Goal: Task Accomplishment & Management: Complete application form

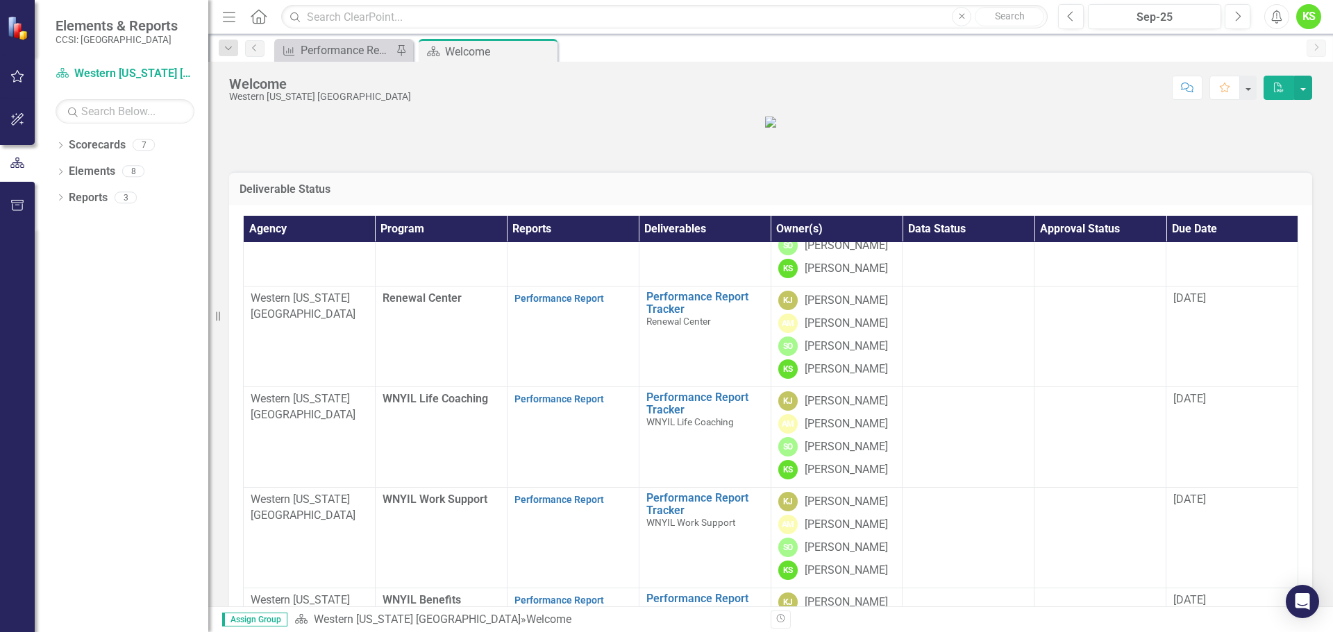
scroll to position [264, 0]
click at [541, 397] on link "Performance Report" at bounding box center [559, 399] width 90 height 11
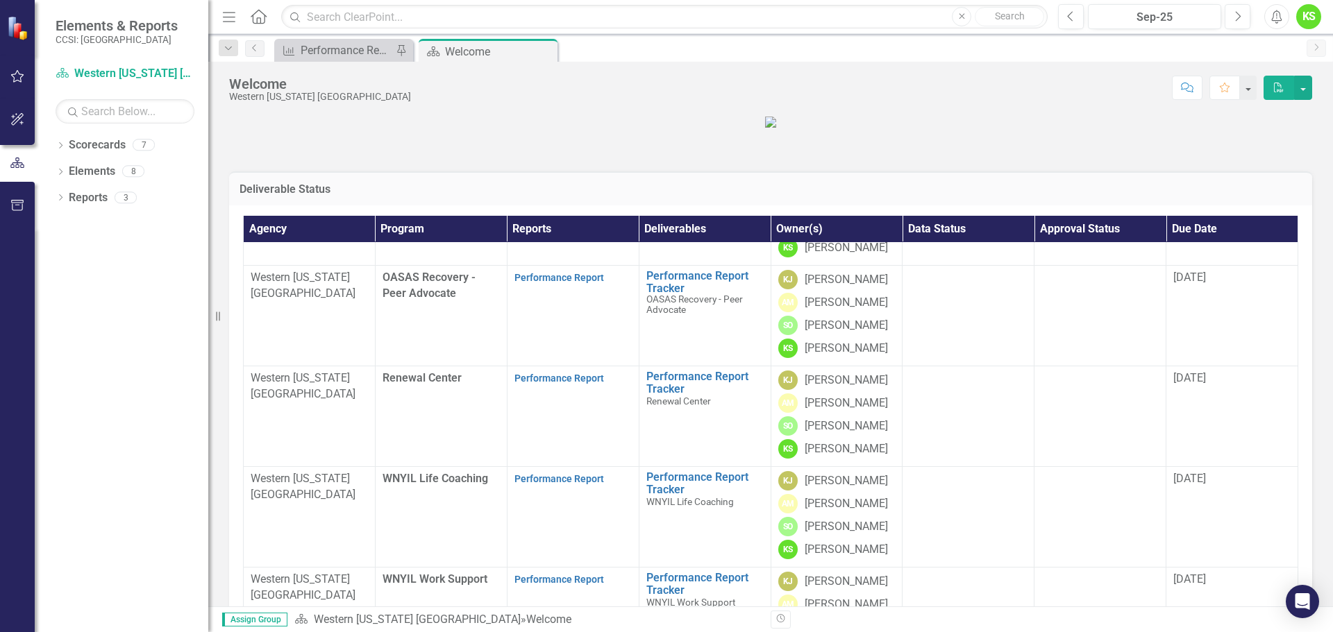
scroll to position [139, 0]
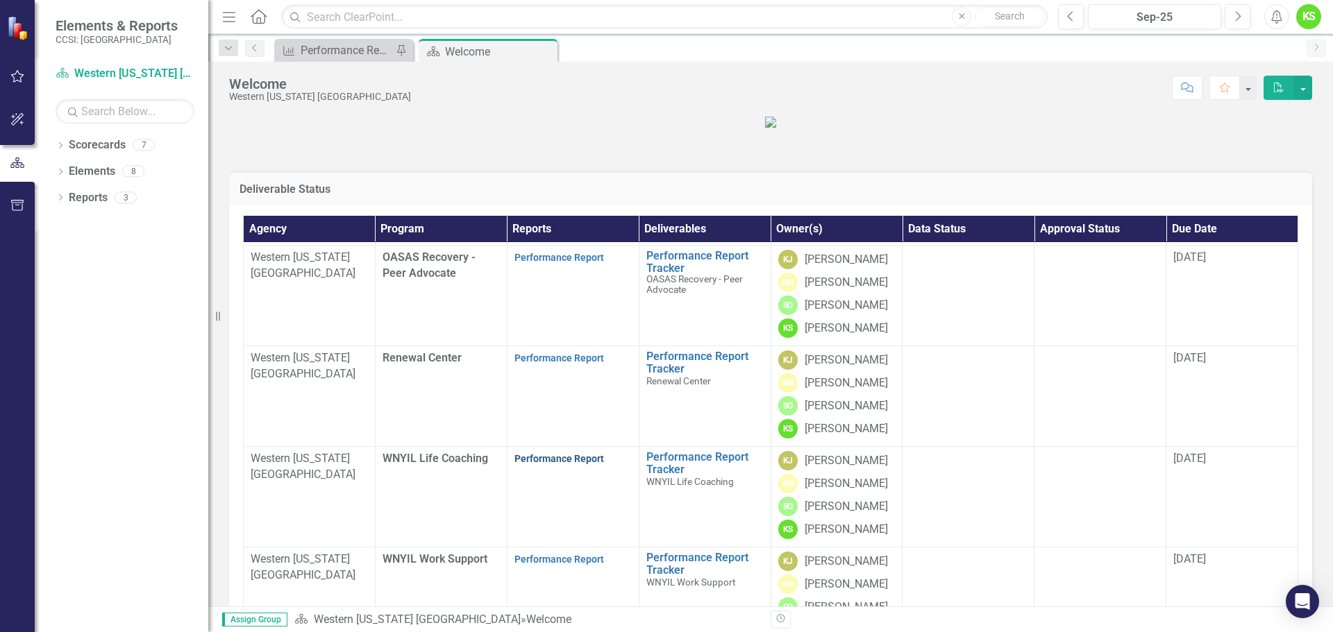
click at [554, 464] on link "Performance Report" at bounding box center [559, 458] width 90 height 11
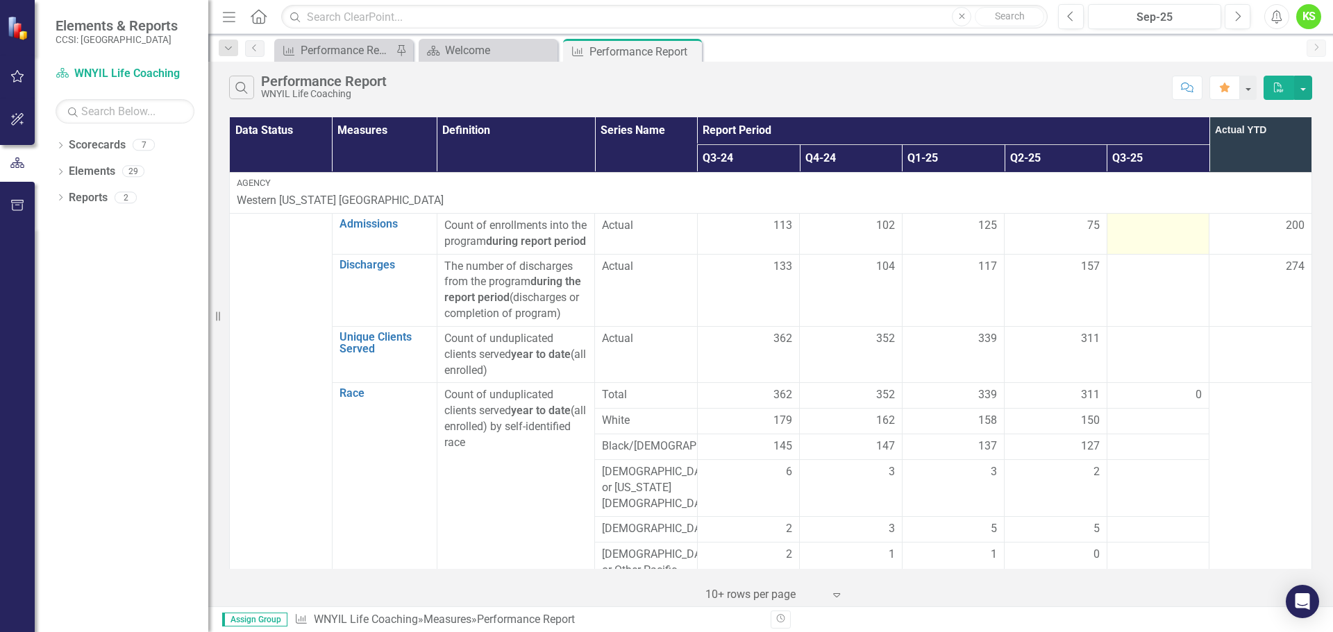
click at [1136, 227] on div at bounding box center [1158, 226] width 88 height 17
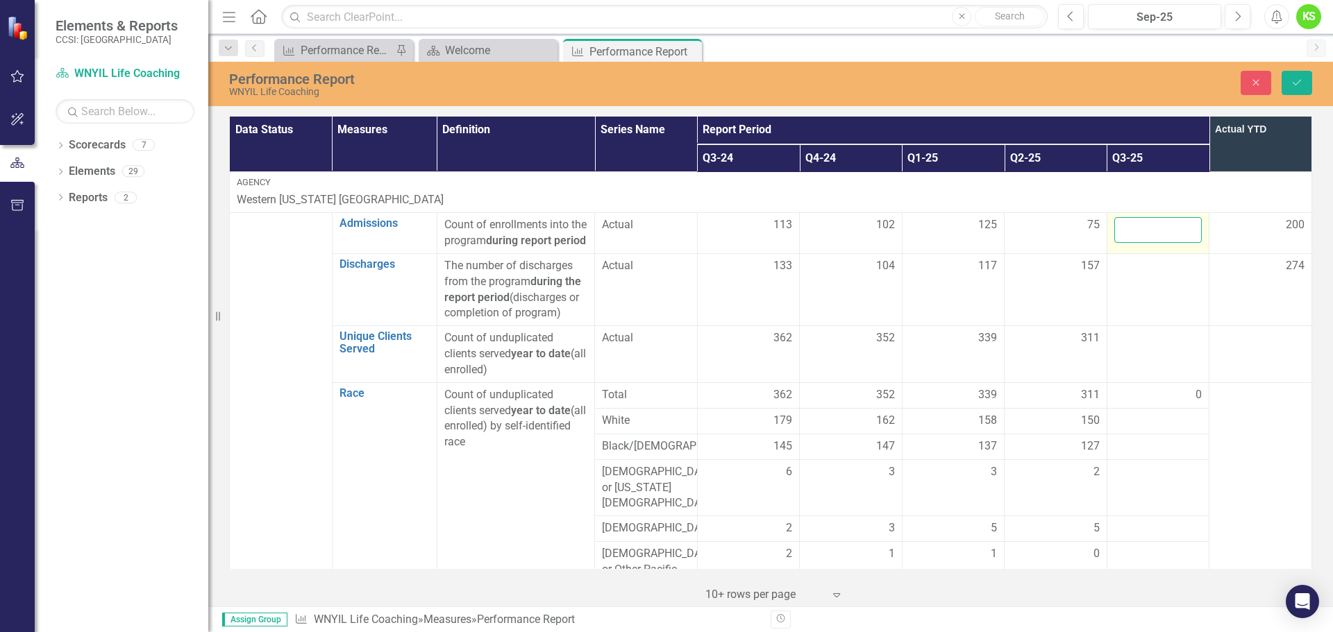
click at [1136, 232] on input "number" at bounding box center [1158, 230] width 88 height 26
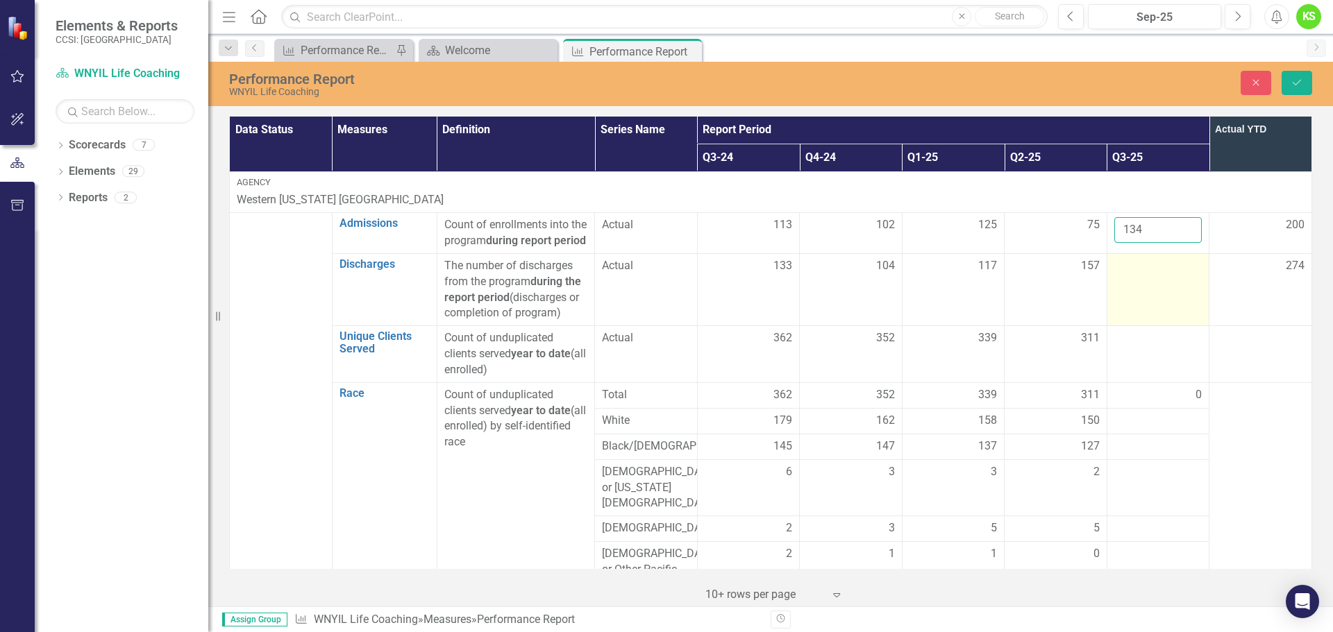
type input "134"
click at [1123, 292] on td at bounding box center [1157, 289] width 103 height 72
click at [1127, 284] on input "number" at bounding box center [1158, 271] width 88 height 26
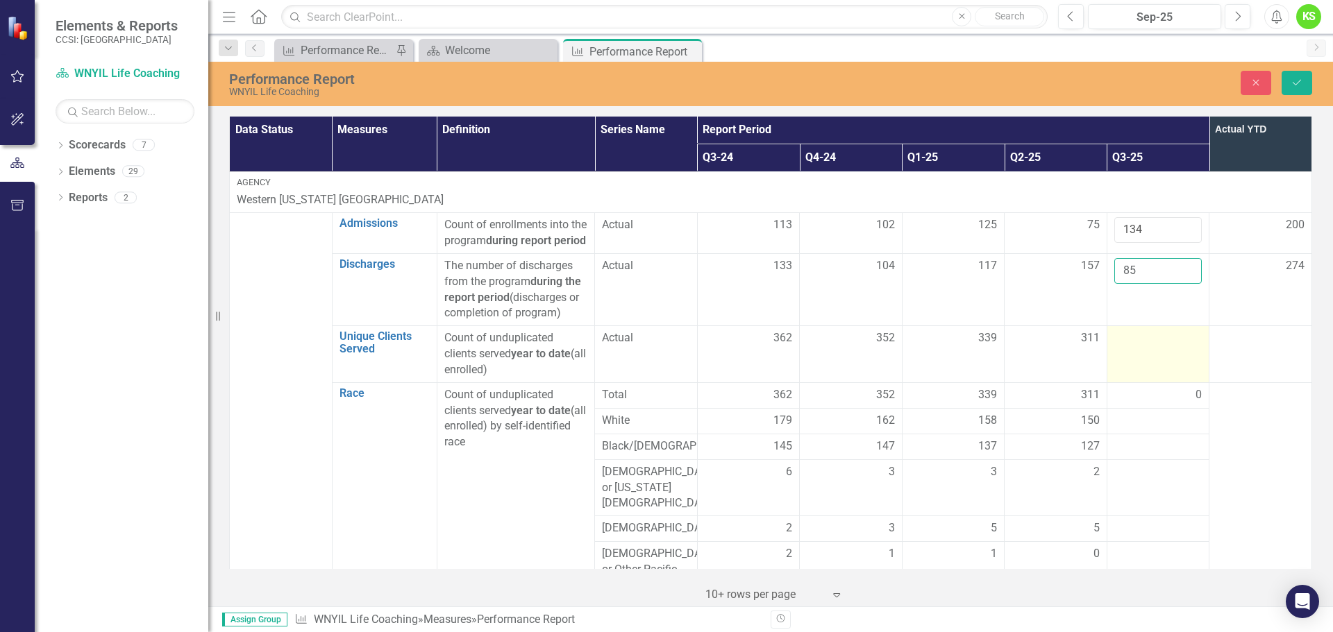
type input "85"
click at [1137, 367] on td at bounding box center [1157, 354] width 103 height 57
click at [1137, 356] on input "number" at bounding box center [1158, 343] width 88 height 26
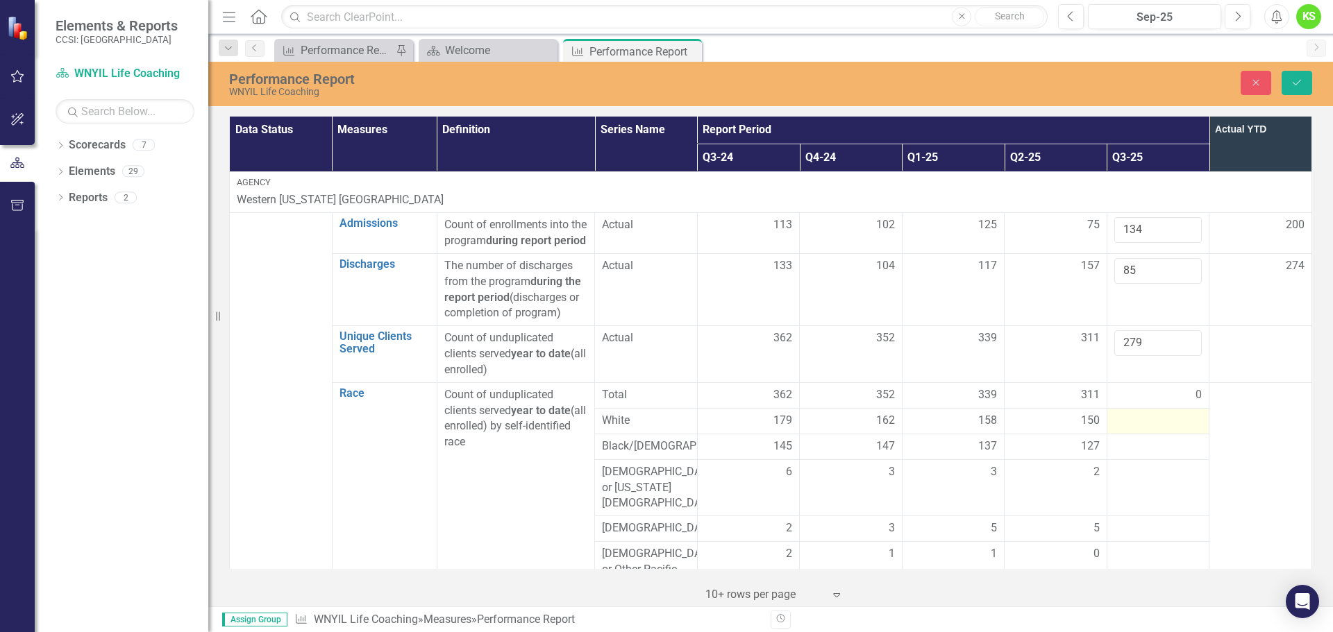
type input "279"
click at [1125, 430] on div at bounding box center [1158, 421] width 88 height 17
click at [1125, 434] on input "number" at bounding box center [1158, 426] width 88 height 26
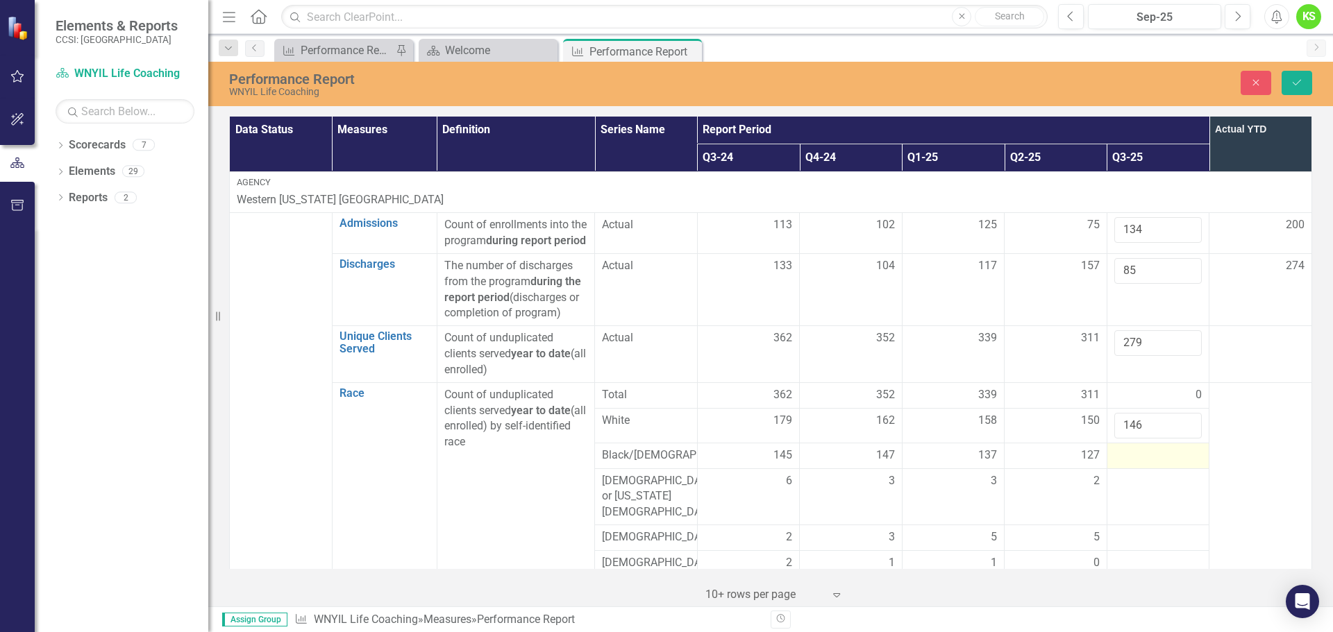
type input "146"
click at [1123, 464] on div at bounding box center [1158, 456] width 88 height 17
click at [1123, 473] on input "number" at bounding box center [1158, 461] width 88 height 26
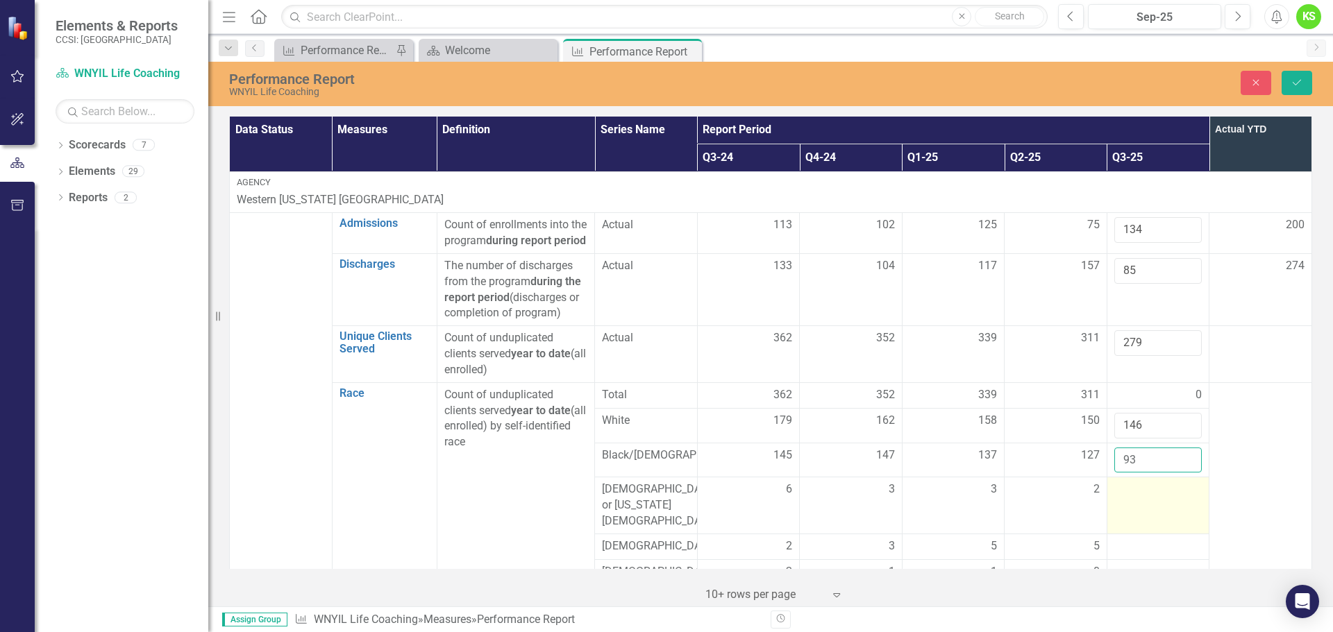
type input "93"
click at [1138, 498] on div at bounding box center [1158, 490] width 88 height 17
click at [1138, 507] on input "number" at bounding box center [1158, 495] width 88 height 26
type input "2"
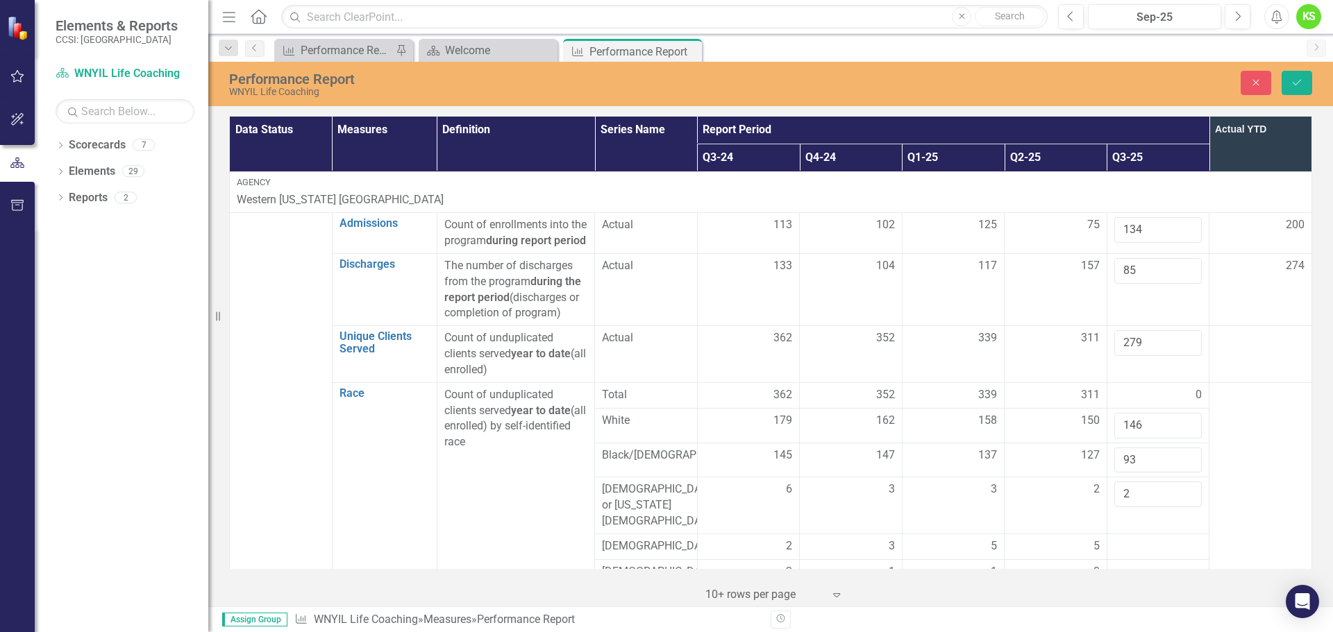
click at [1233, 438] on td at bounding box center [1260, 539] width 103 height 315
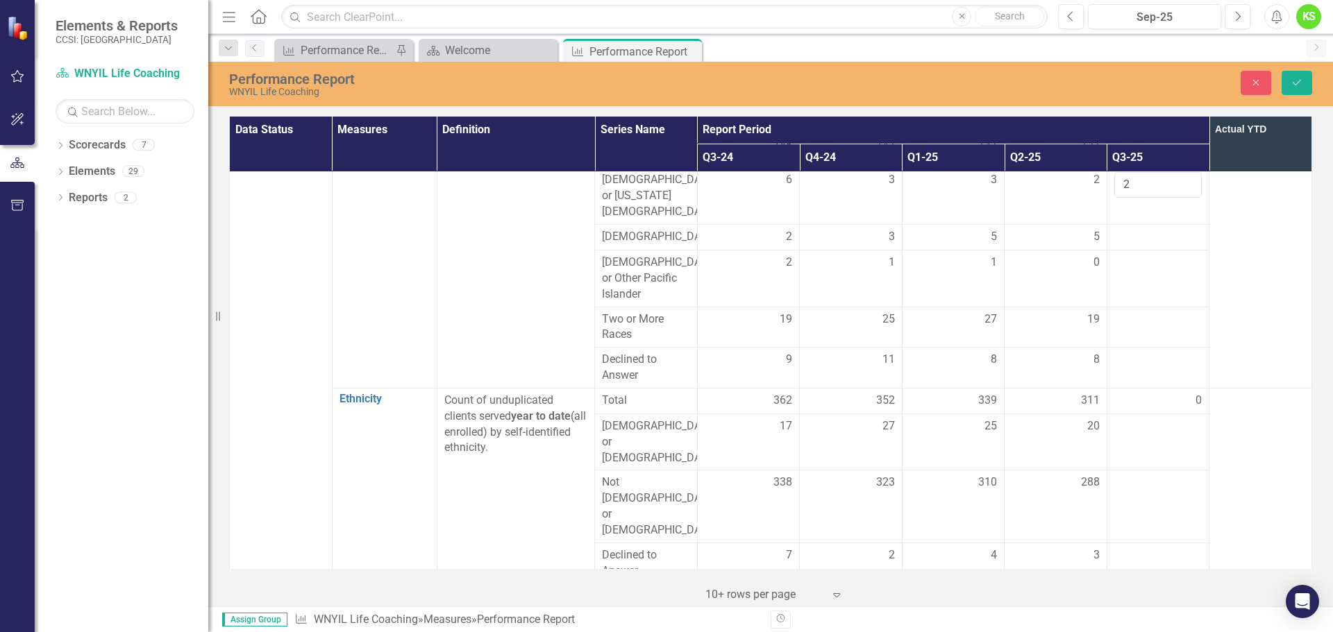
scroll to position [278, 0]
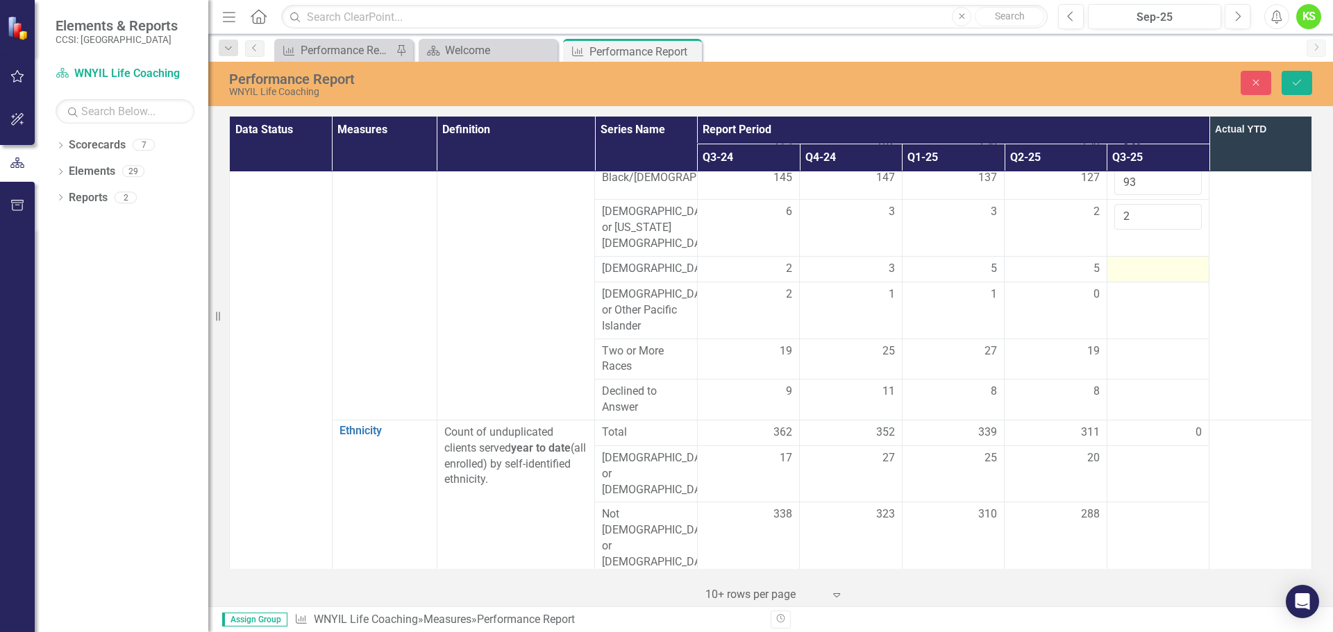
click at [1114, 274] on div at bounding box center [1158, 269] width 88 height 17
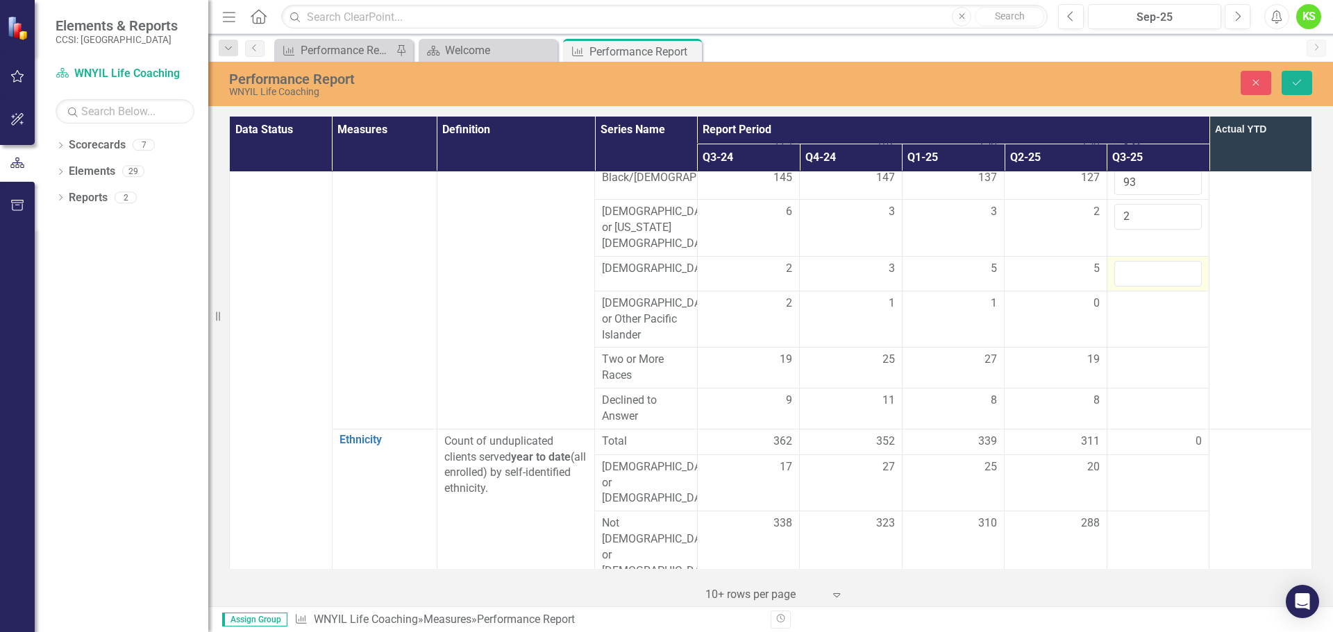
click at [1114, 274] on input "number" at bounding box center [1158, 274] width 88 height 26
type input "6"
click at [1129, 319] on td at bounding box center [1157, 319] width 103 height 57
click at [1129, 319] on input "number" at bounding box center [1158, 309] width 88 height 26
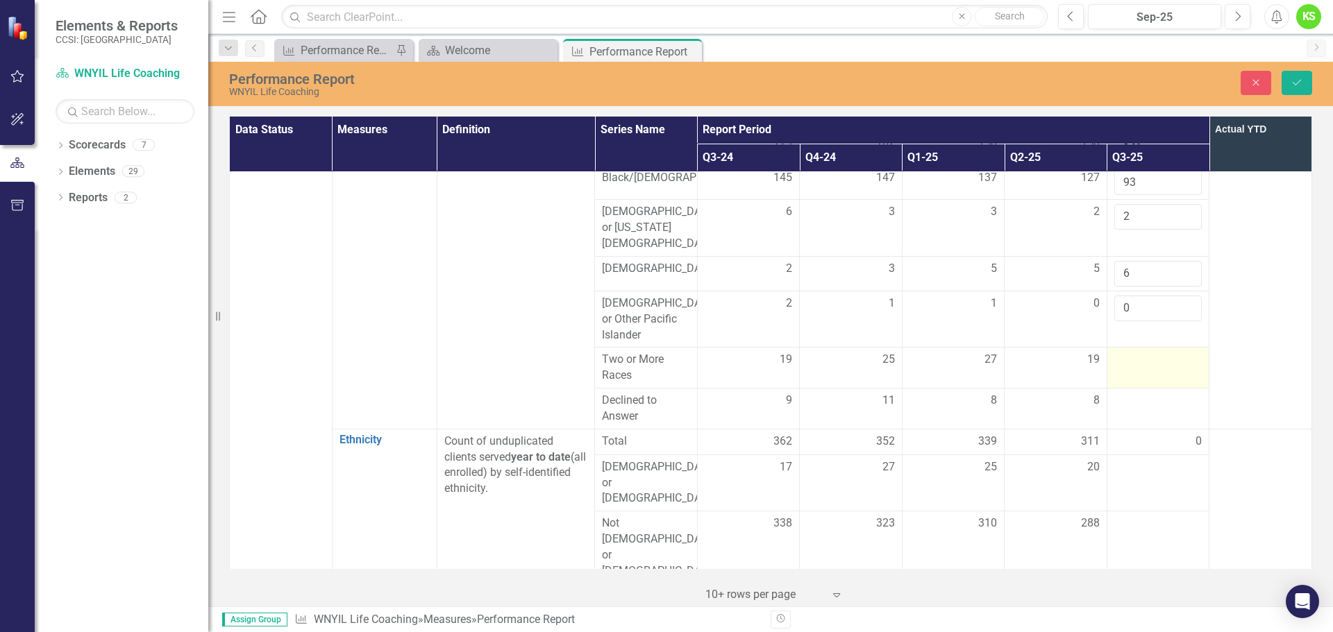
type input "0"
click at [1126, 369] on div at bounding box center [1158, 360] width 88 height 17
click at [1126, 373] on input "number" at bounding box center [1158, 365] width 88 height 26
type input "21"
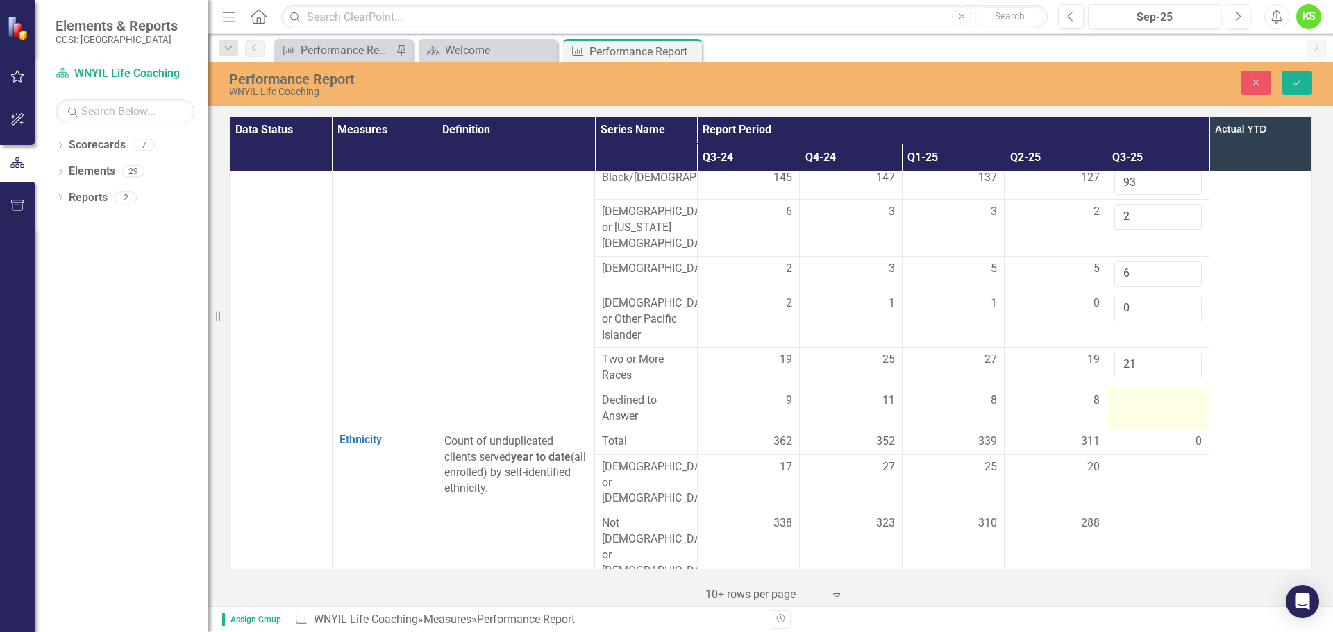
click at [1126, 416] on td at bounding box center [1157, 409] width 103 height 41
click at [1126, 416] on input "number" at bounding box center [1158, 406] width 88 height 26
type input "11"
click at [1125, 474] on div at bounding box center [1158, 468] width 88 height 17
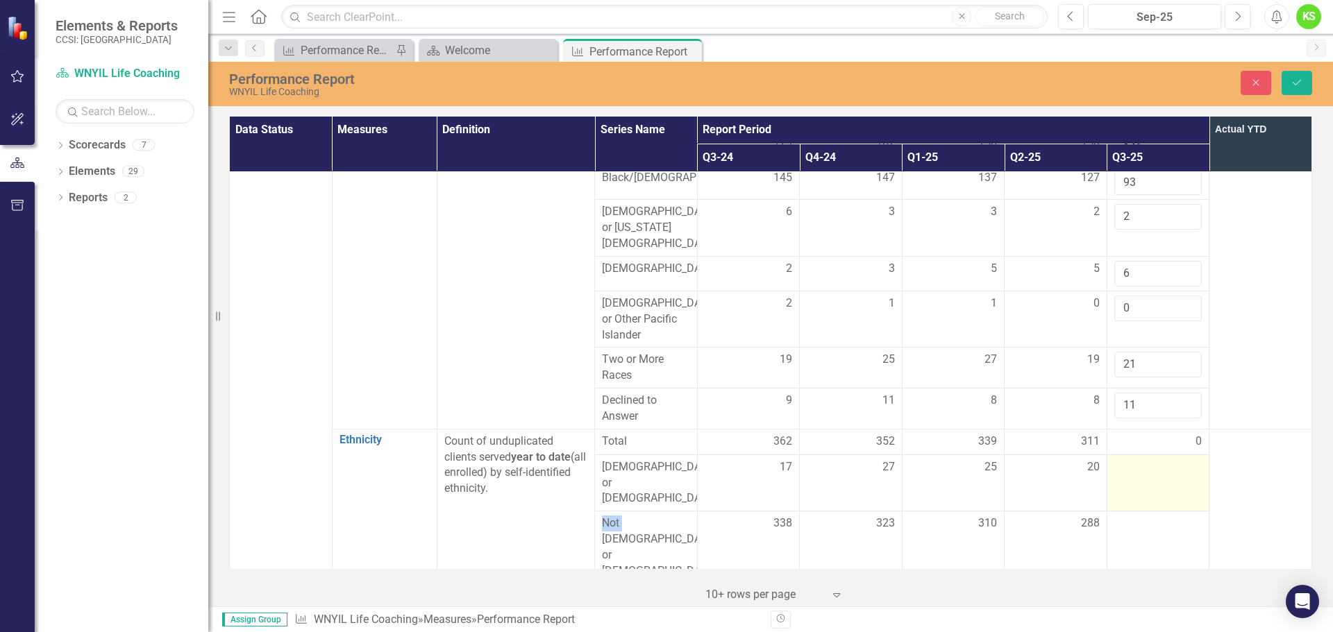
click at [1125, 474] on div at bounding box center [1158, 468] width 88 height 17
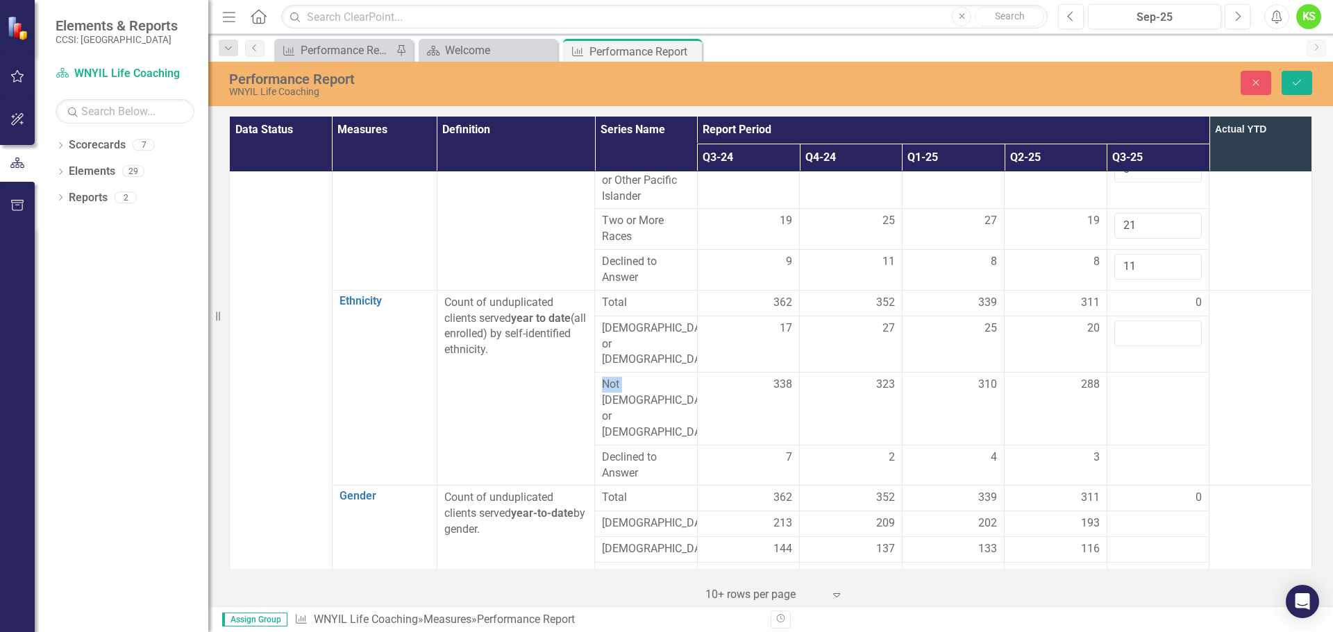
scroll to position [486, 0]
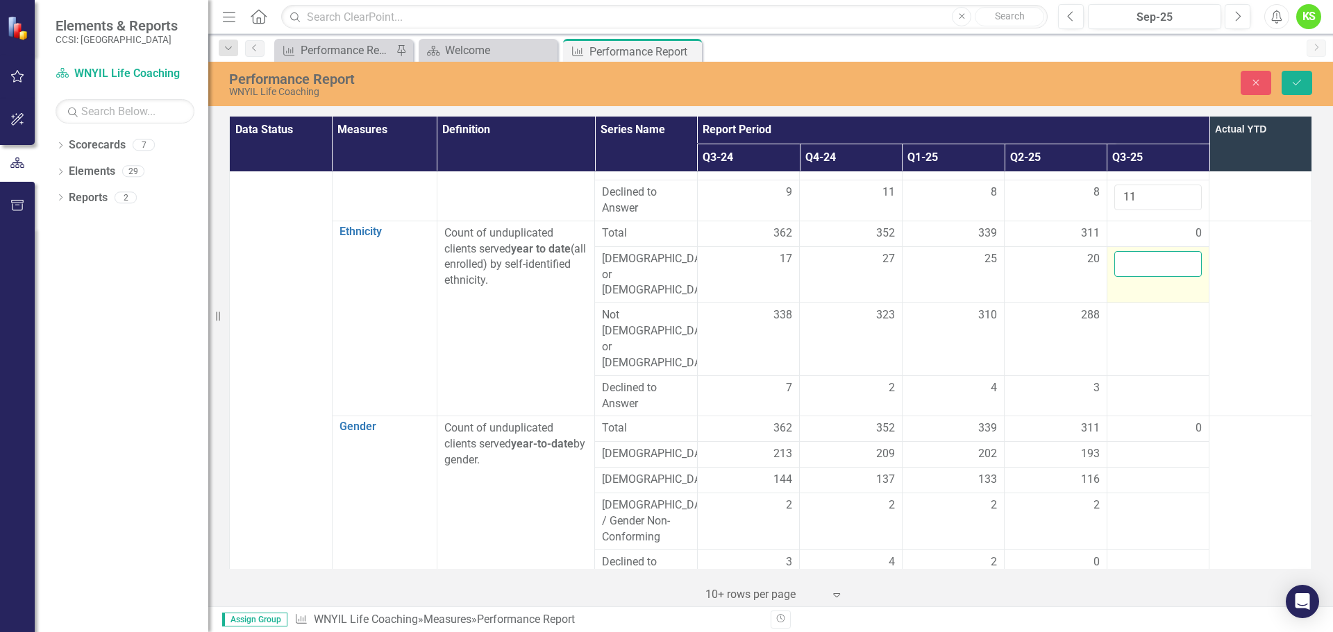
click at [1129, 271] on input "number" at bounding box center [1158, 264] width 88 height 26
type input "20"
click at [1121, 376] on td at bounding box center [1157, 396] width 103 height 41
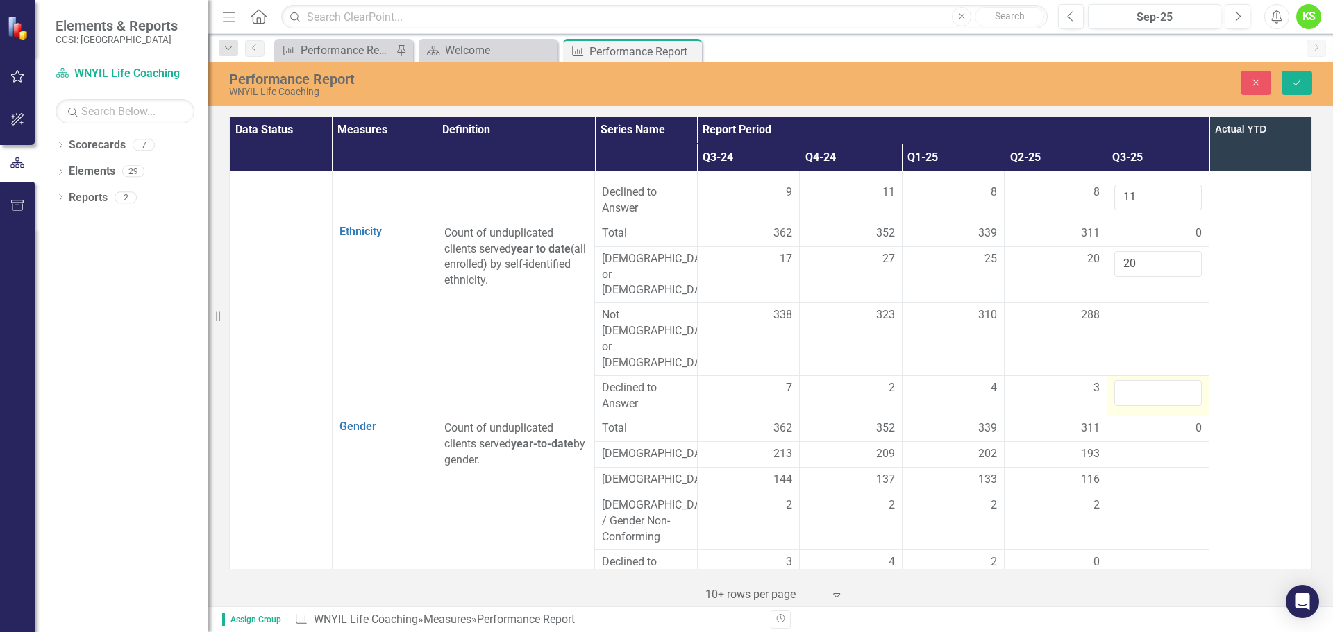
click at [1121, 380] on input "number" at bounding box center [1158, 393] width 88 height 26
type input "7"
click at [1118, 308] on div at bounding box center [1158, 316] width 88 height 17
click at [1118, 308] on input "number" at bounding box center [1158, 321] width 88 height 26
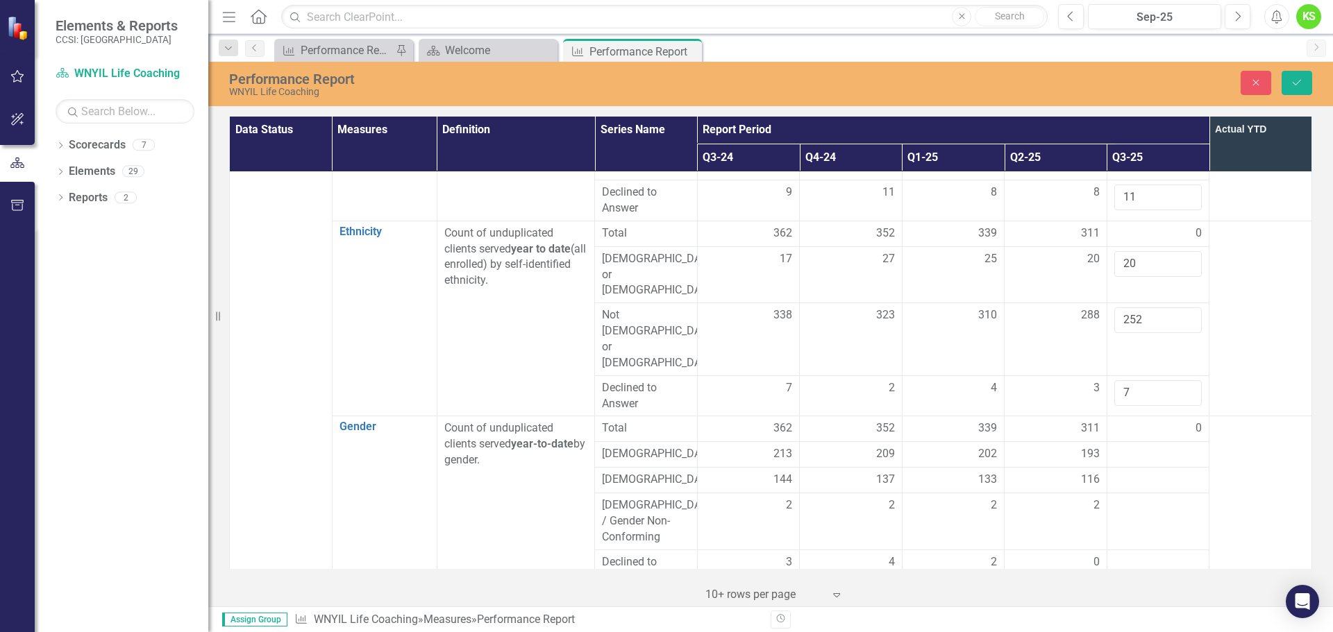
type input "252"
click at [1229, 314] on td at bounding box center [1260, 319] width 103 height 196
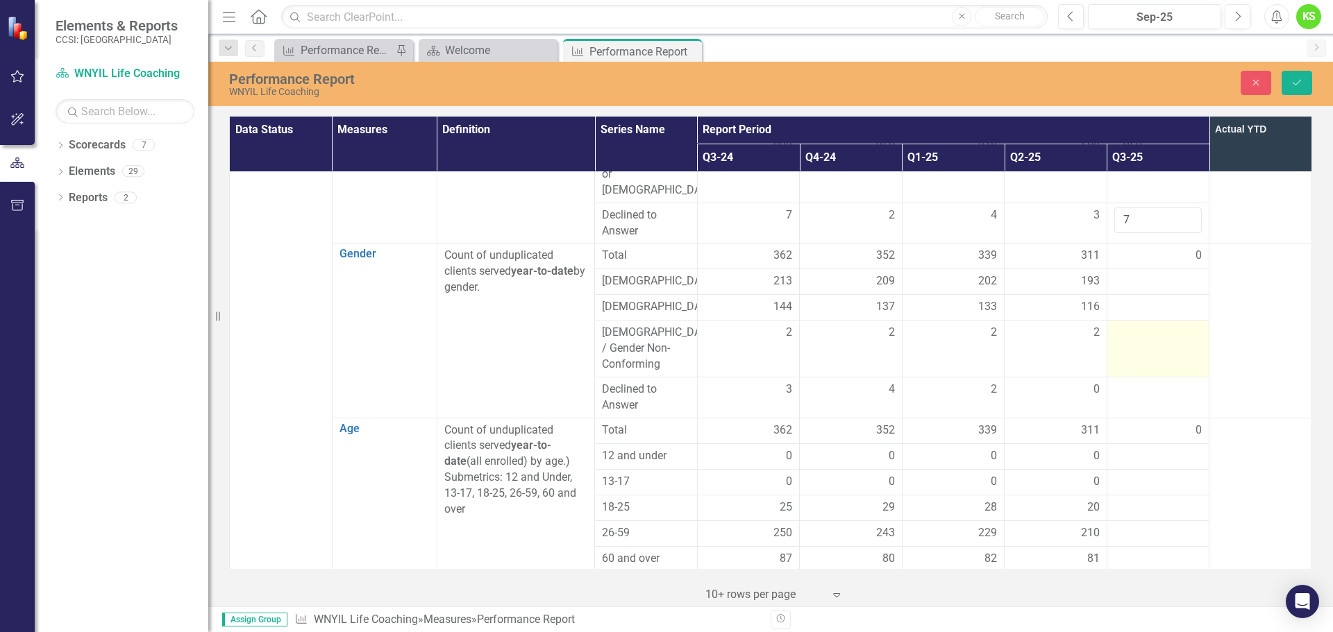
scroll to position [694, 0]
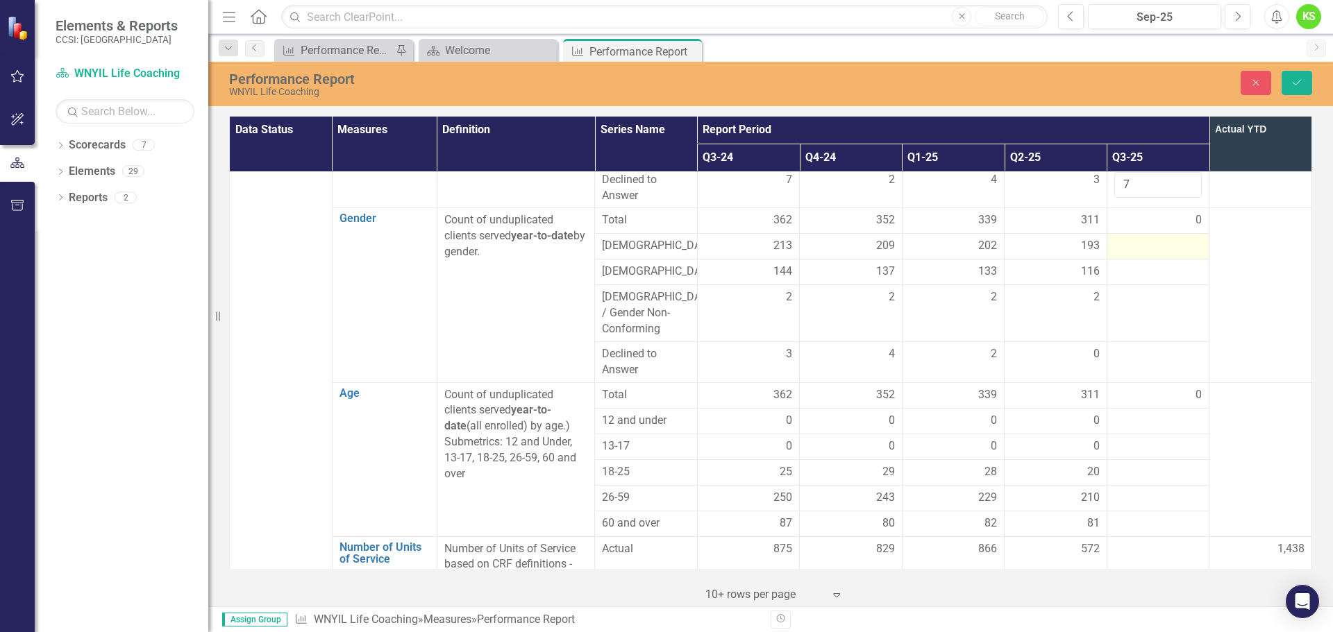
click at [1114, 238] on div at bounding box center [1158, 246] width 88 height 17
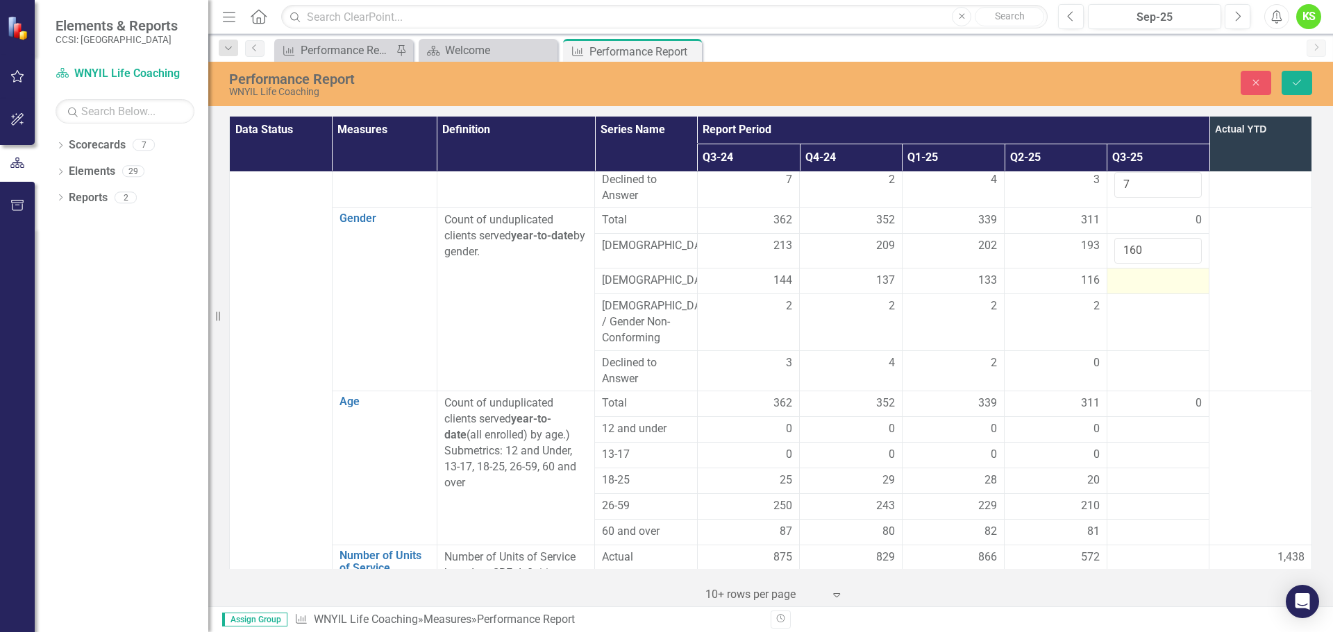
type input "160"
click at [1122, 273] on div at bounding box center [1158, 281] width 88 height 17
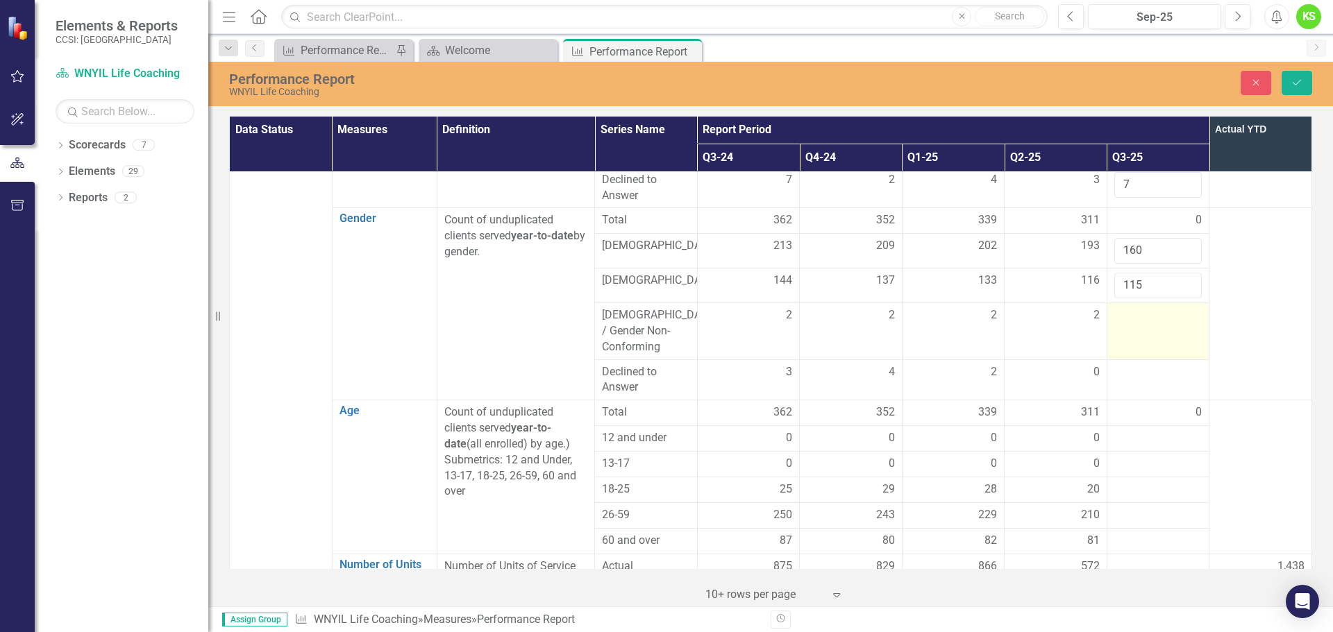
type input "115"
click at [1127, 303] on td at bounding box center [1157, 331] width 103 height 57
click at [1127, 308] on input "number" at bounding box center [1158, 321] width 88 height 26
type input "2"
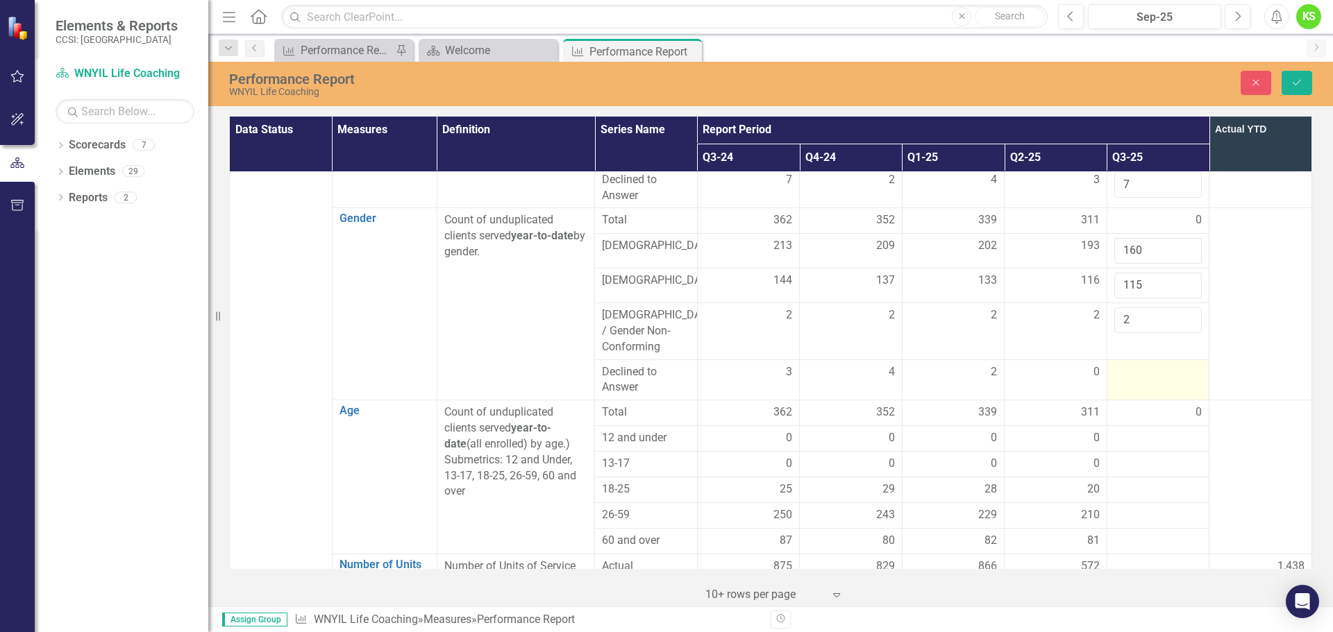
click at [1121, 364] on div at bounding box center [1158, 372] width 88 height 17
click at [1122, 364] on div at bounding box center [1158, 372] width 88 height 17
type input "2"
click at [1241, 304] on td at bounding box center [1260, 304] width 103 height 192
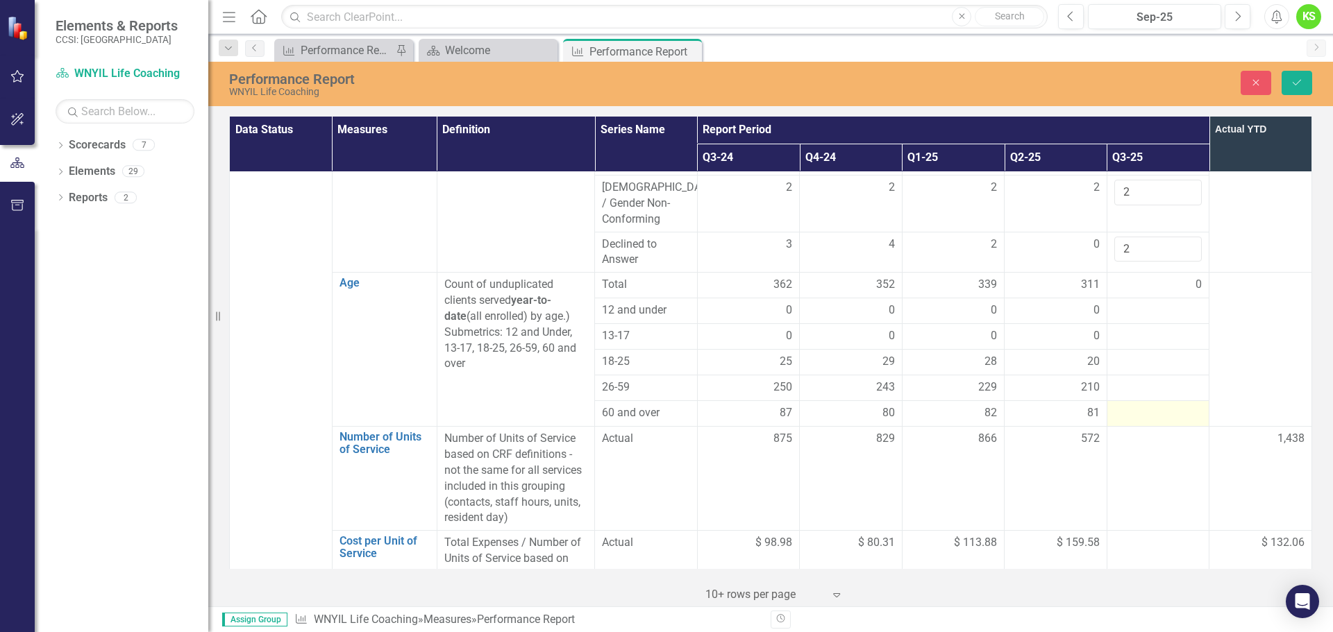
scroll to position [833, 0]
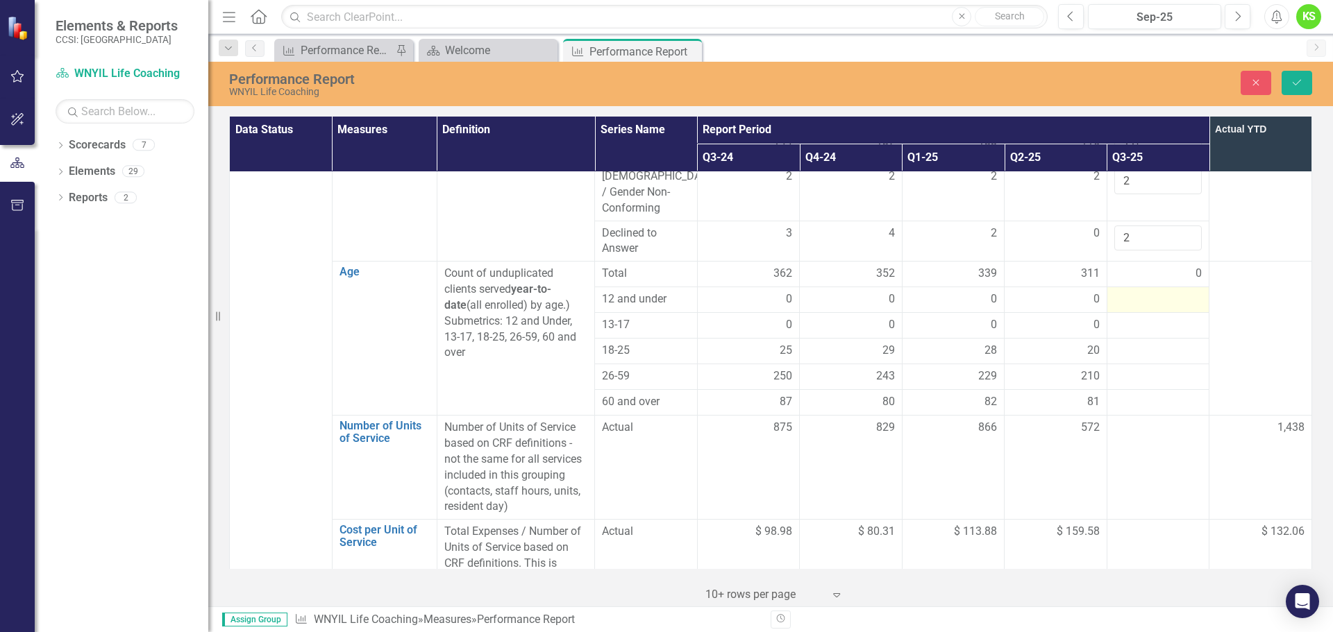
click at [1127, 292] on div at bounding box center [1158, 300] width 88 height 17
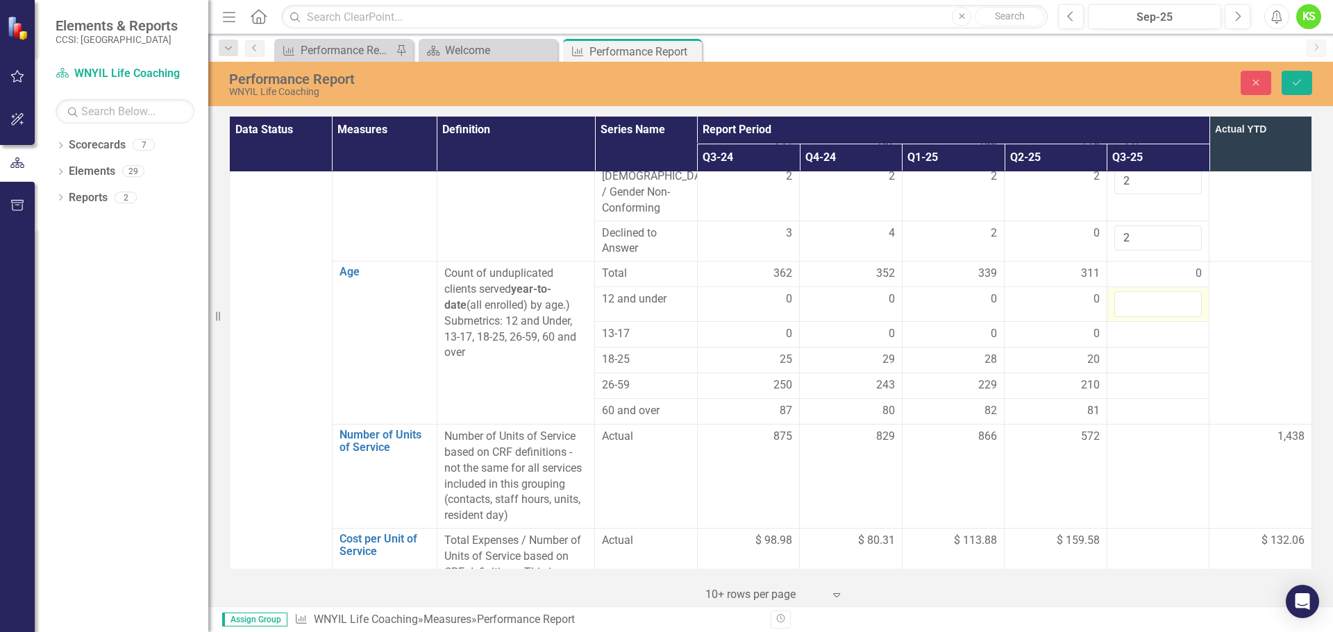
click at [1127, 292] on input "number" at bounding box center [1158, 305] width 88 height 26
type input "0"
click at [1127, 326] on div at bounding box center [1158, 334] width 88 height 17
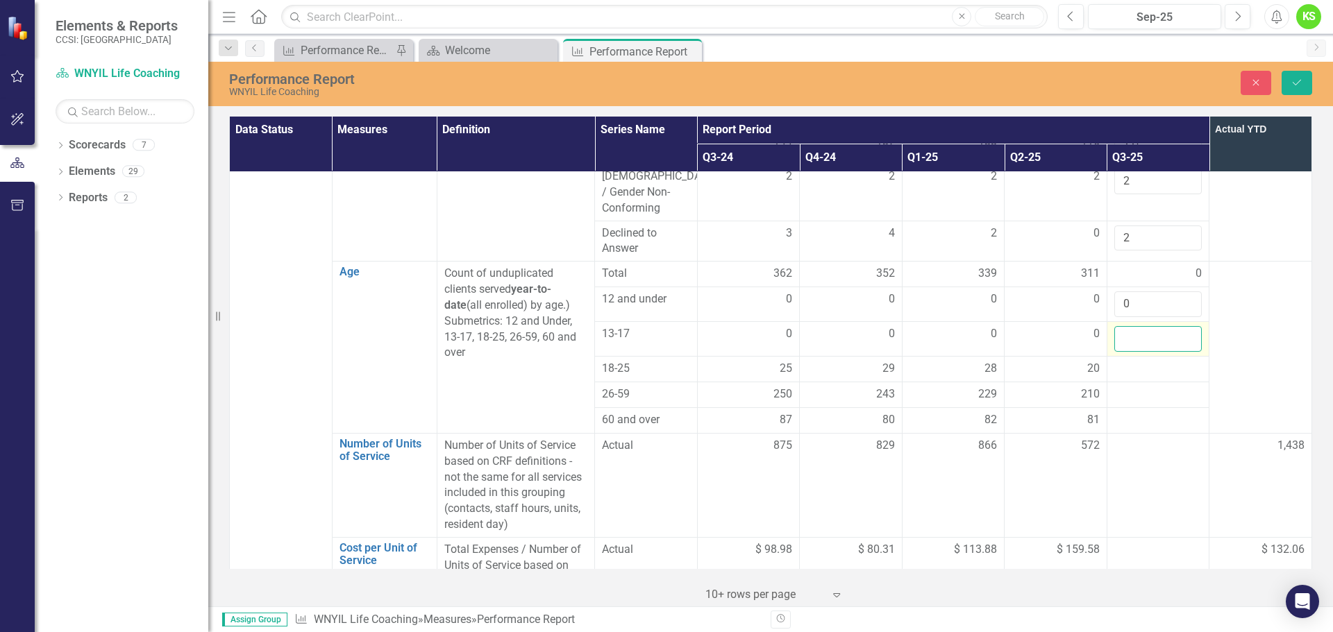
click at [1127, 326] on input "number" at bounding box center [1158, 339] width 88 height 26
type input "0"
click at [1125, 361] on div at bounding box center [1158, 369] width 88 height 17
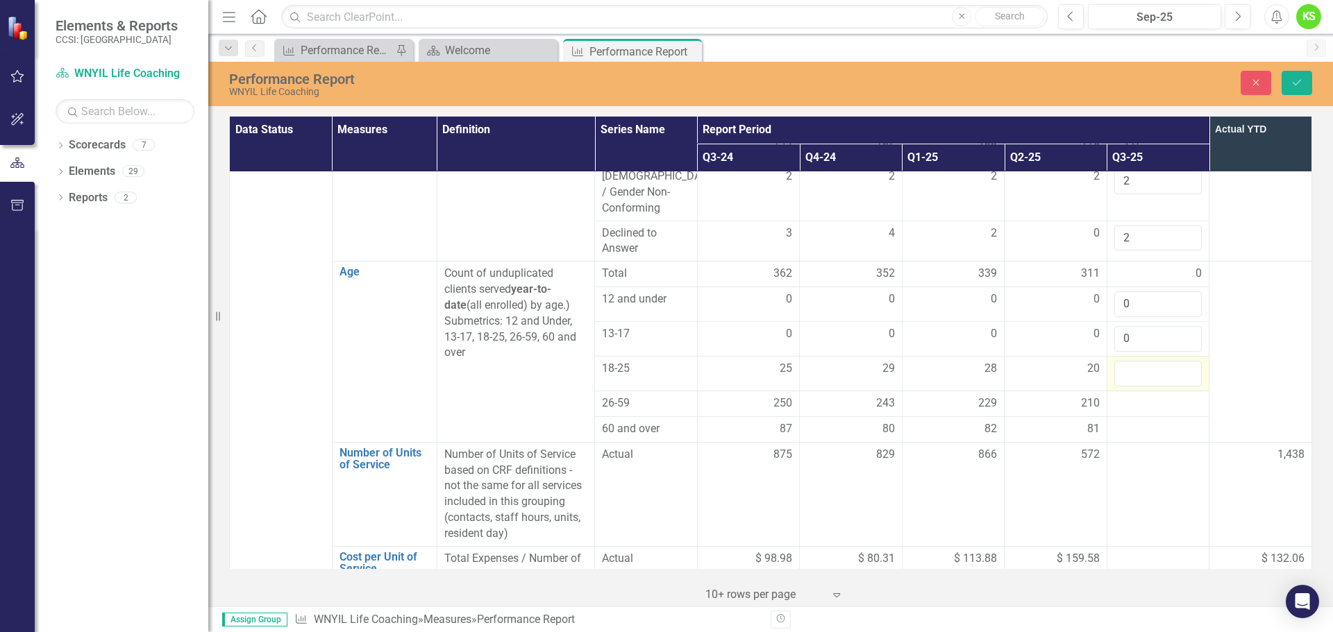
click at [1125, 361] on input "number" at bounding box center [1158, 374] width 88 height 26
type input "18"
click at [1122, 396] on div at bounding box center [1158, 404] width 88 height 17
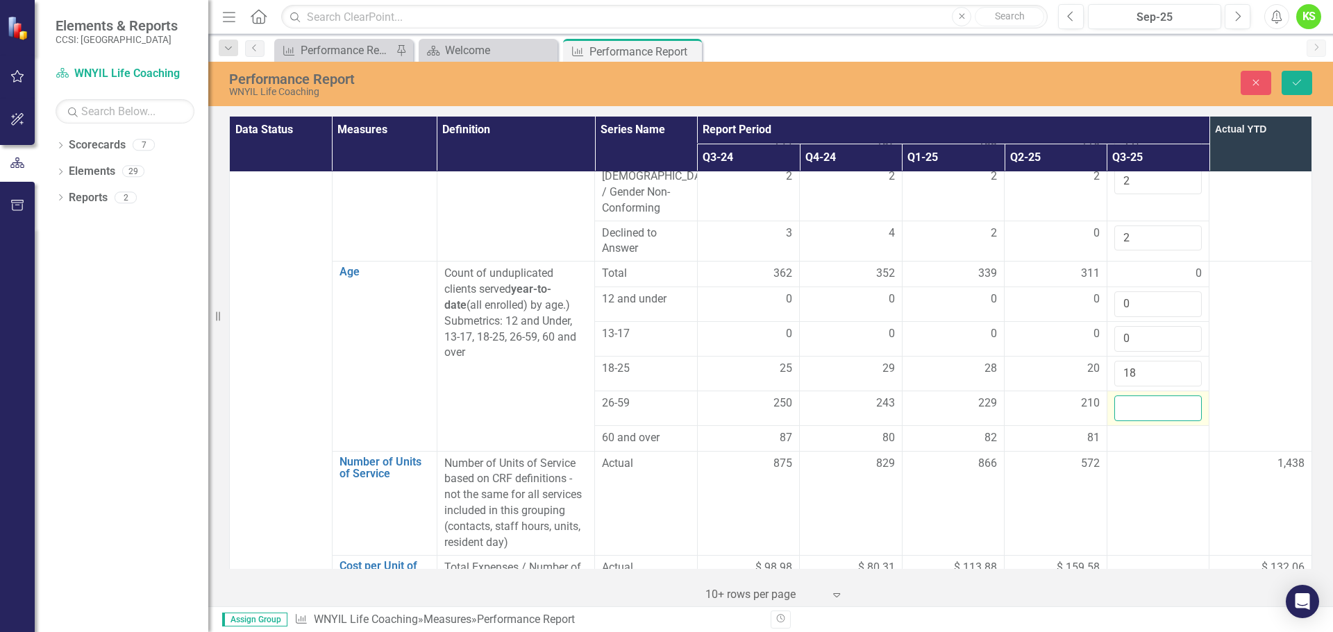
click at [1122, 396] on input "number" at bounding box center [1158, 409] width 88 height 26
type input "180"
click at [1125, 430] on div at bounding box center [1158, 438] width 88 height 17
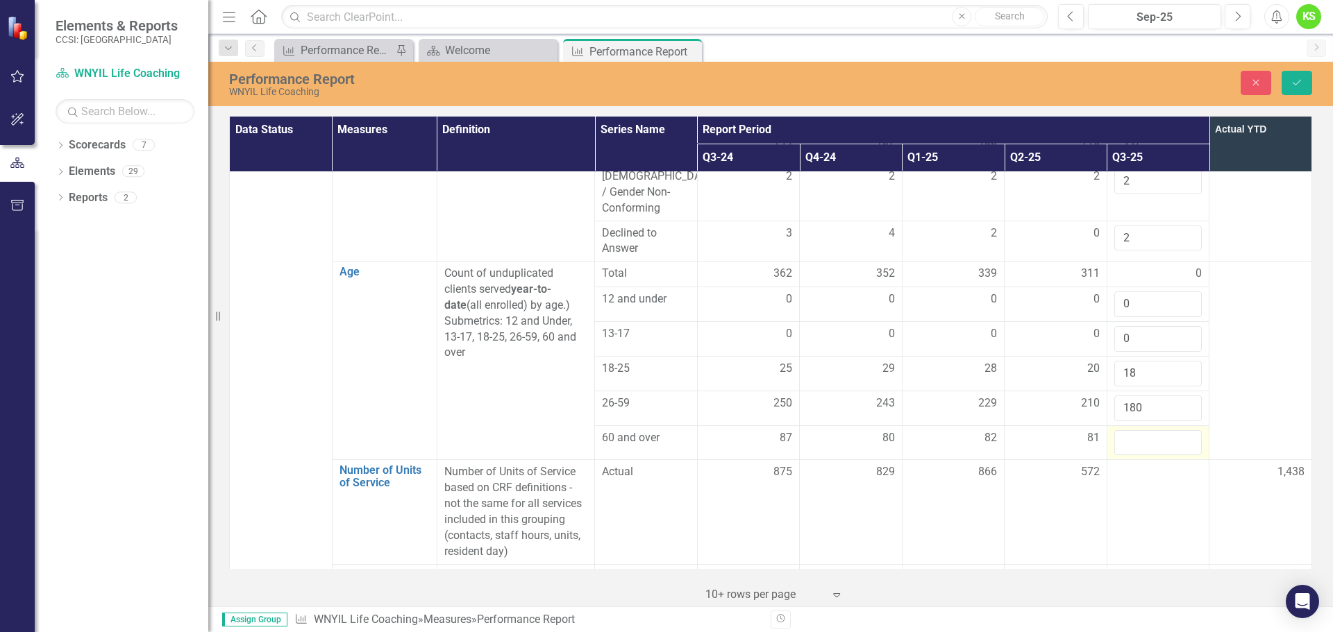
click at [1125, 430] on input "number" at bounding box center [1158, 443] width 88 height 26
type input "81"
click at [1244, 320] on td at bounding box center [1260, 361] width 103 height 199
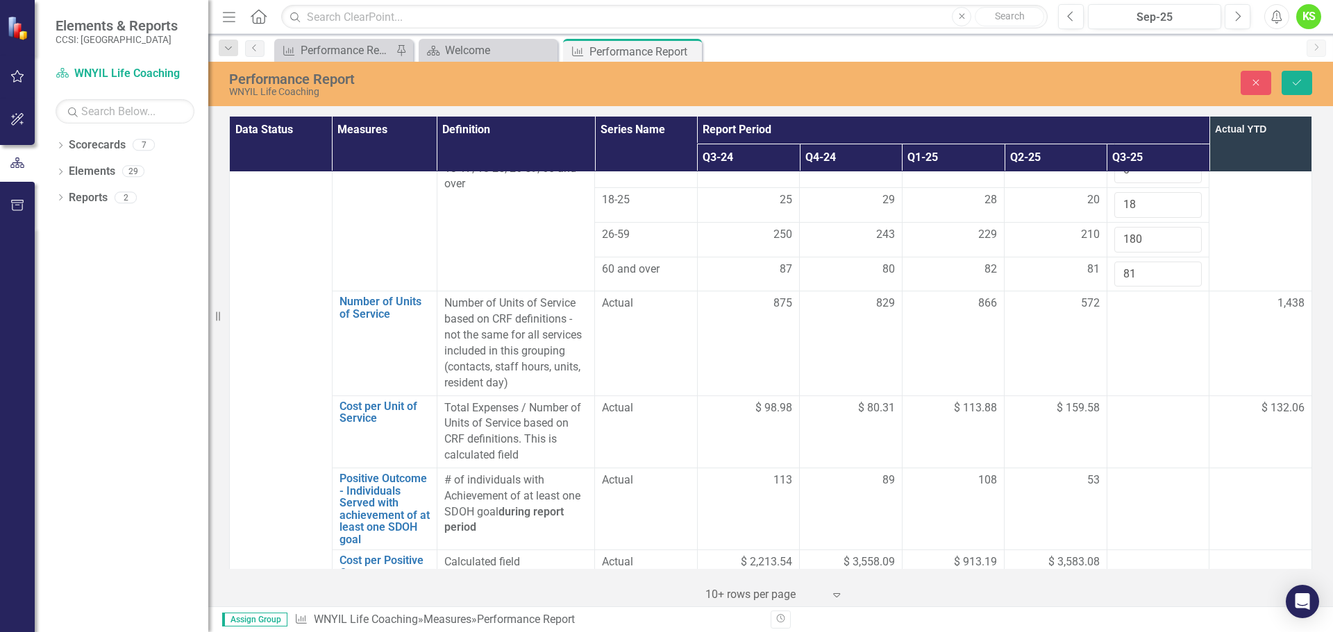
scroll to position [1041, 0]
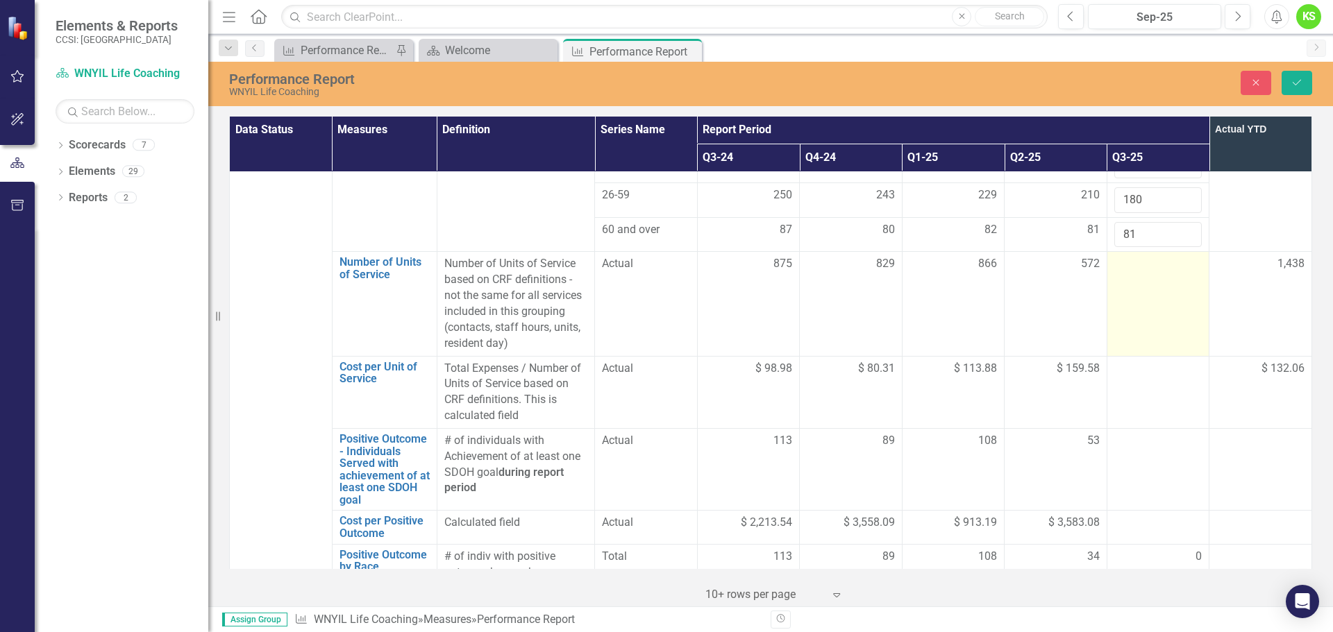
click at [1125, 252] on td at bounding box center [1157, 304] width 103 height 104
type input "774"
click at [1230, 259] on td "1,438" at bounding box center [1260, 304] width 103 height 104
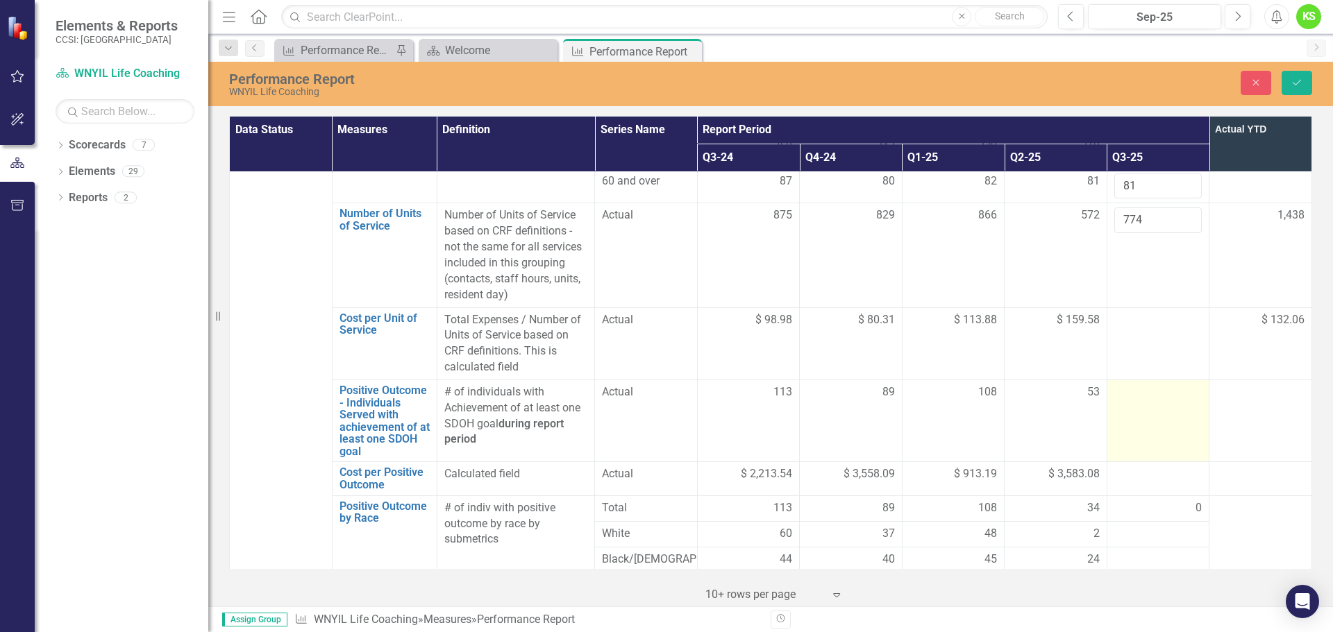
scroll to position [1111, 0]
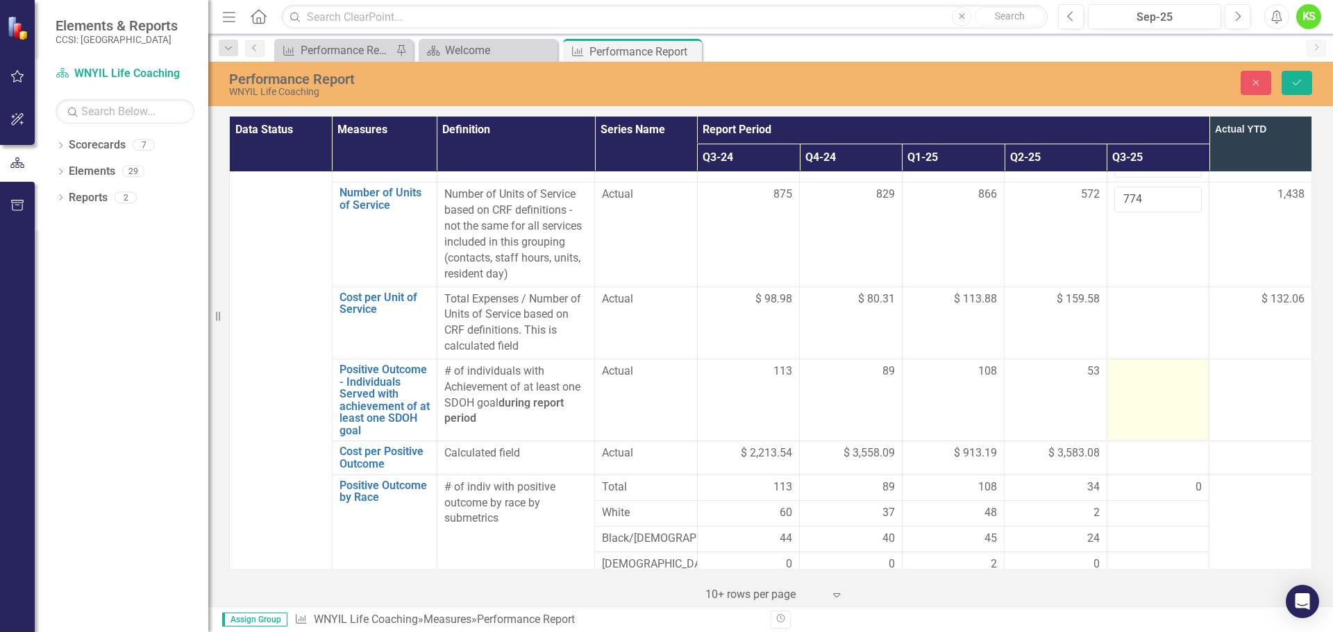
click at [1125, 359] on td at bounding box center [1157, 400] width 103 height 83
type input "85"
click at [1254, 359] on td at bounding box center [1260, 400] width 103 height 83
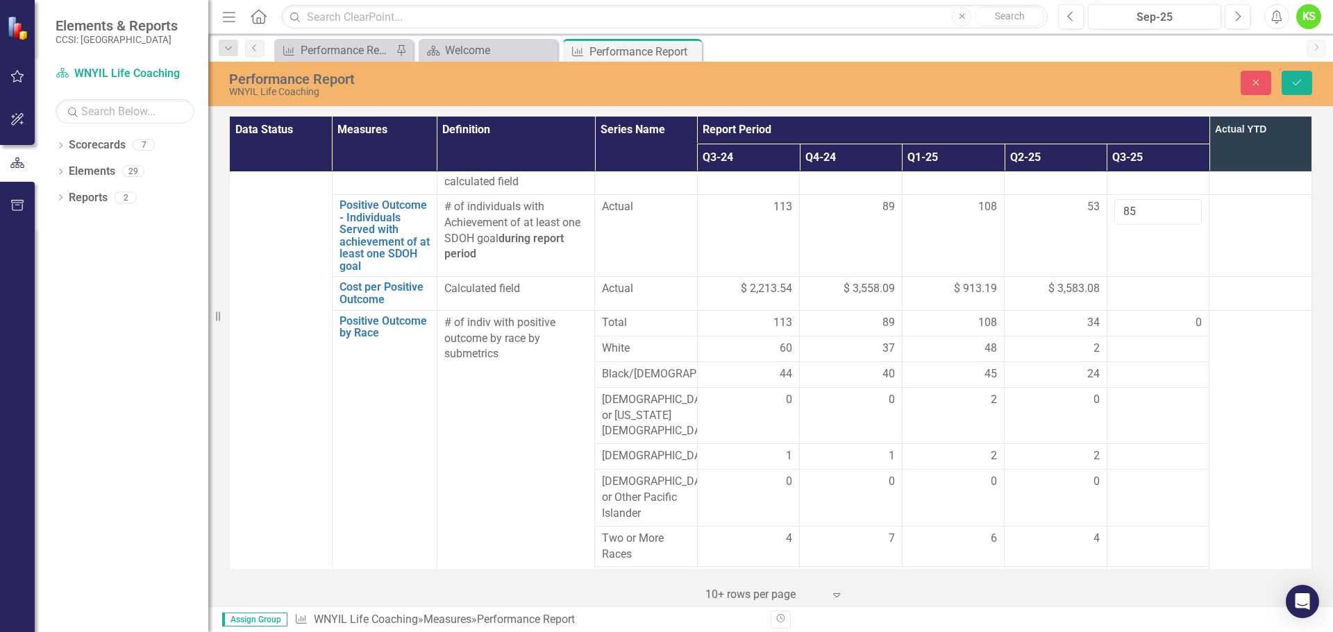
scroll to position [1319, 0]
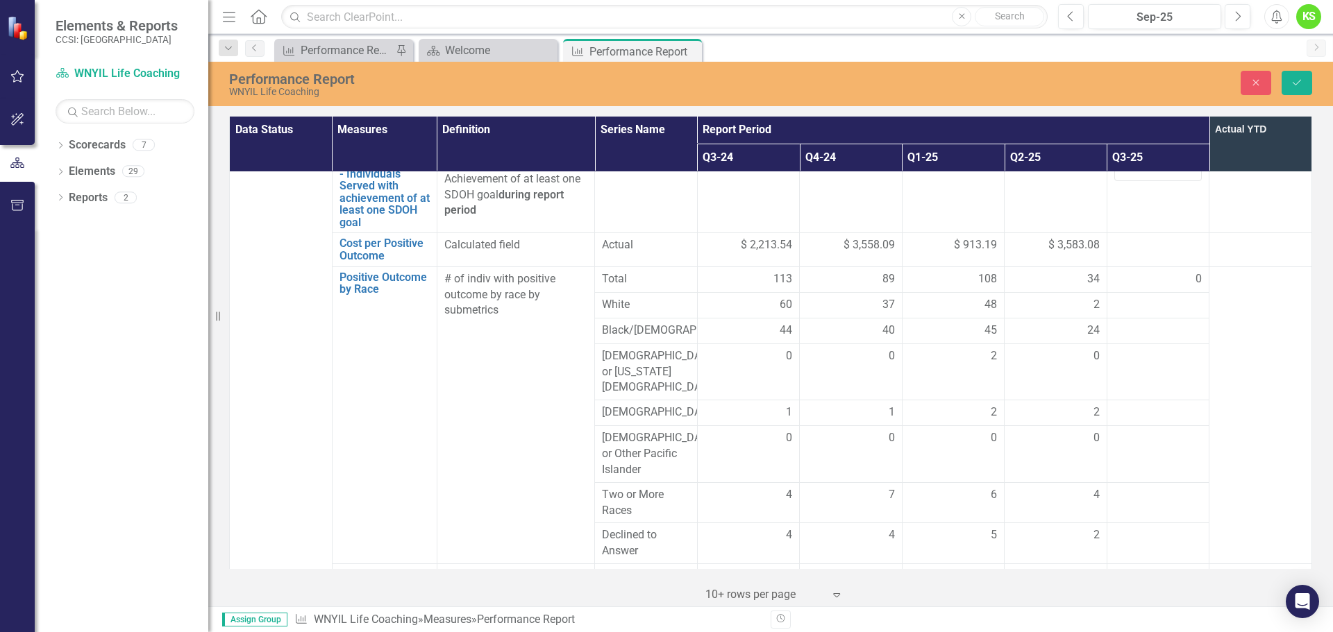
click at [1114, 271] on div "0" at bounding box center [1158, 279] width 88 height 16
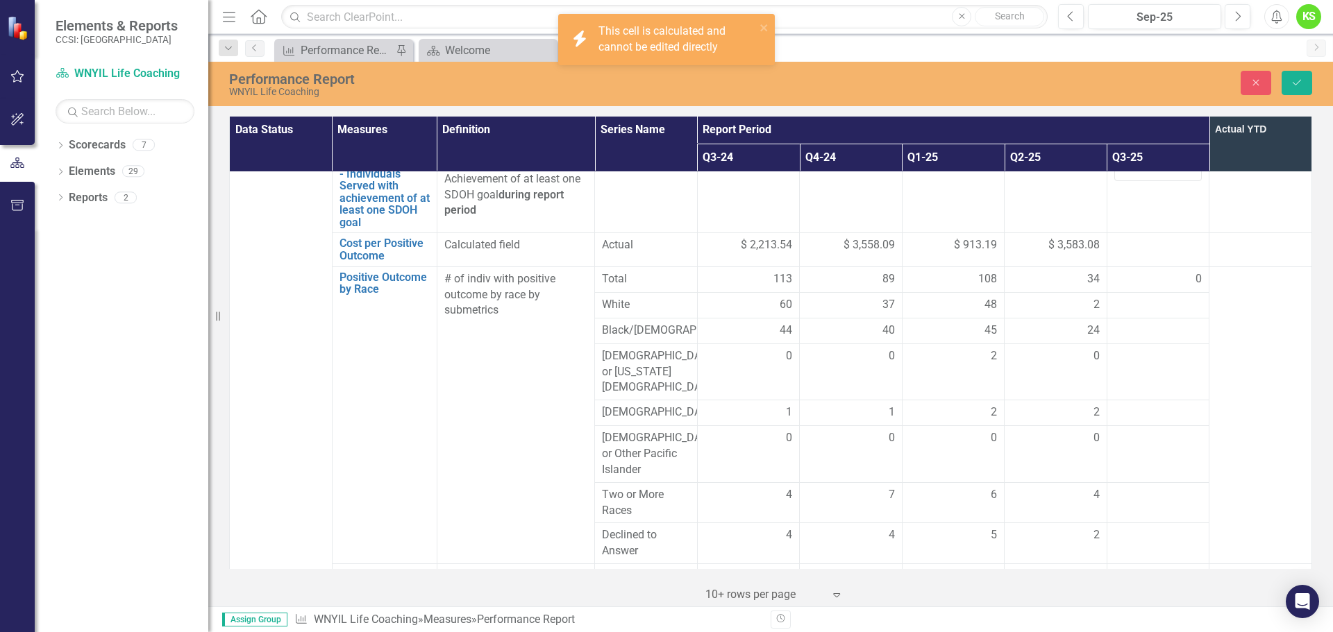
click at [1114, 271] on div "0" at bounding box center [1158, 279] width 88 height 16
click at [1120, 297] on div at bounding box center [1158, 305] width 88 height 17
click at [1120, 297] on input "number" at bounding box center [1158, 310] width 88 height 26
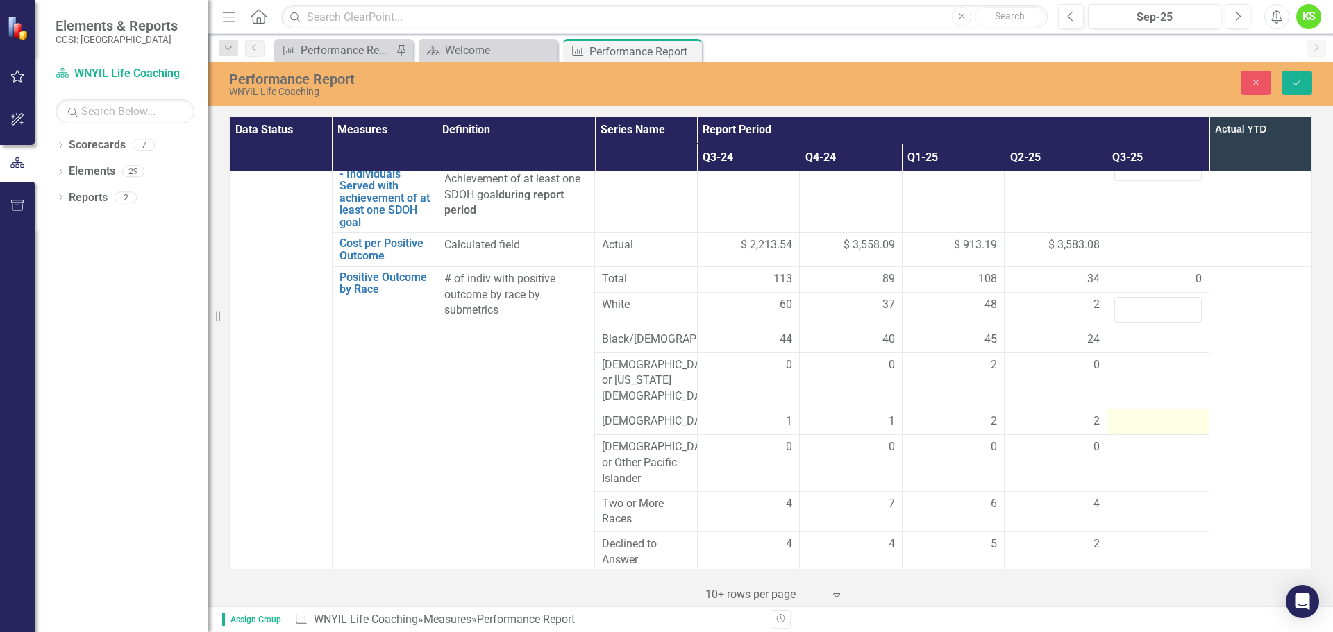
click at [1114, 414] on div at bounding box center [1158, 422] width 88 height 17
click at [1114, 414] on input "number" at bounding box center [1158, 427] width 88 height 26
type input "3"
click at [1115, 332] on div at bounding box center [1158, 340] width 88 height 17
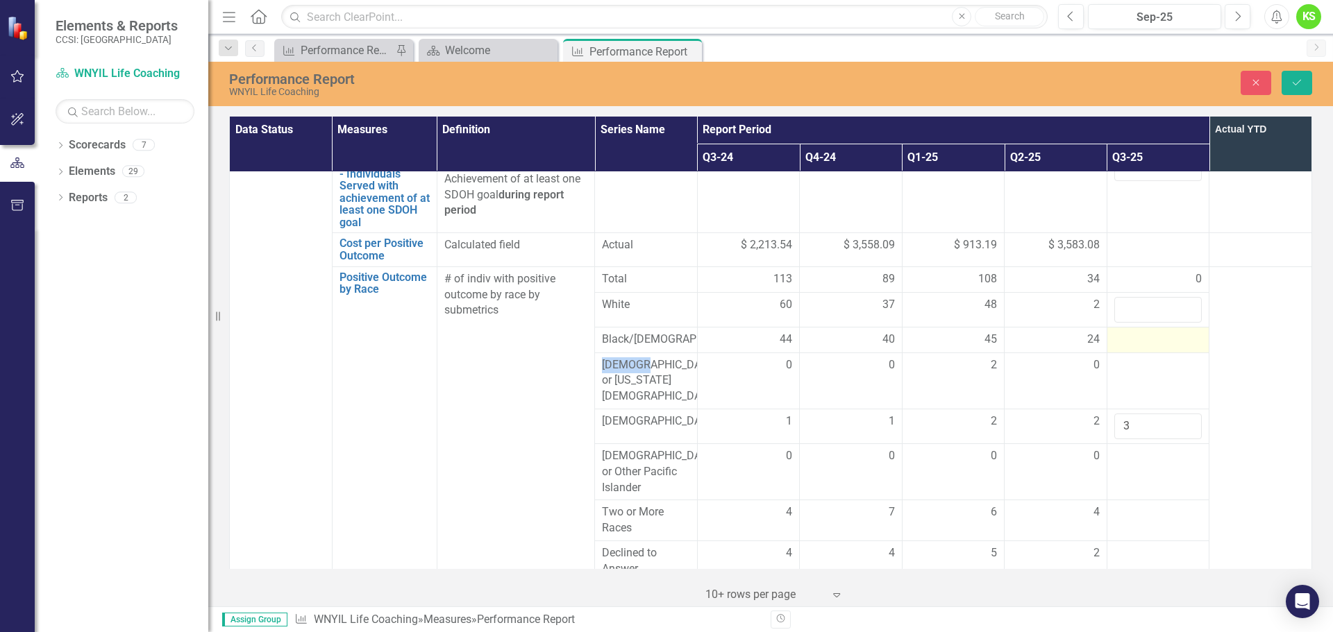
click at [1115, 332] on div at bounding box center [1158, 340] width 88 height 17
click at [1115, 332] on input "number" at bounding box center [1158, 345] width 88 height 26
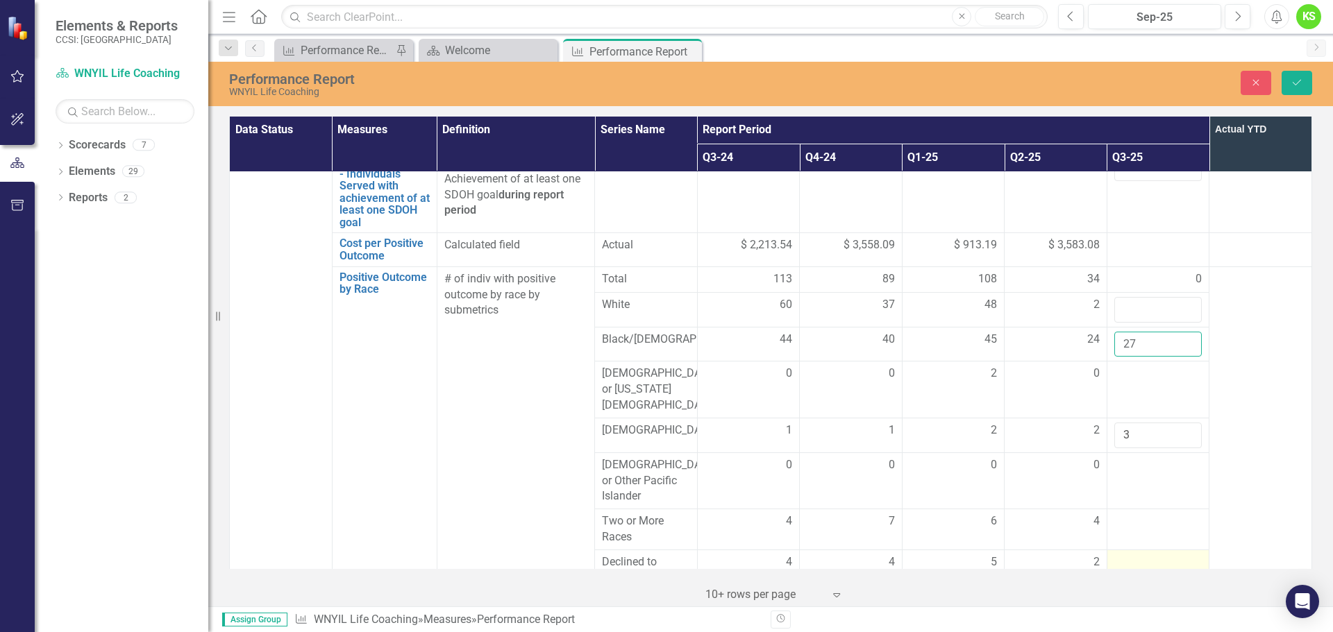
type input "27"
click at [1128, 555] on div at bounding box center [1158, 563] width 88 height 17
click at [1128, 555] on input "number" at bounding box center [1158, 568] width 88 height 26
type input "4"
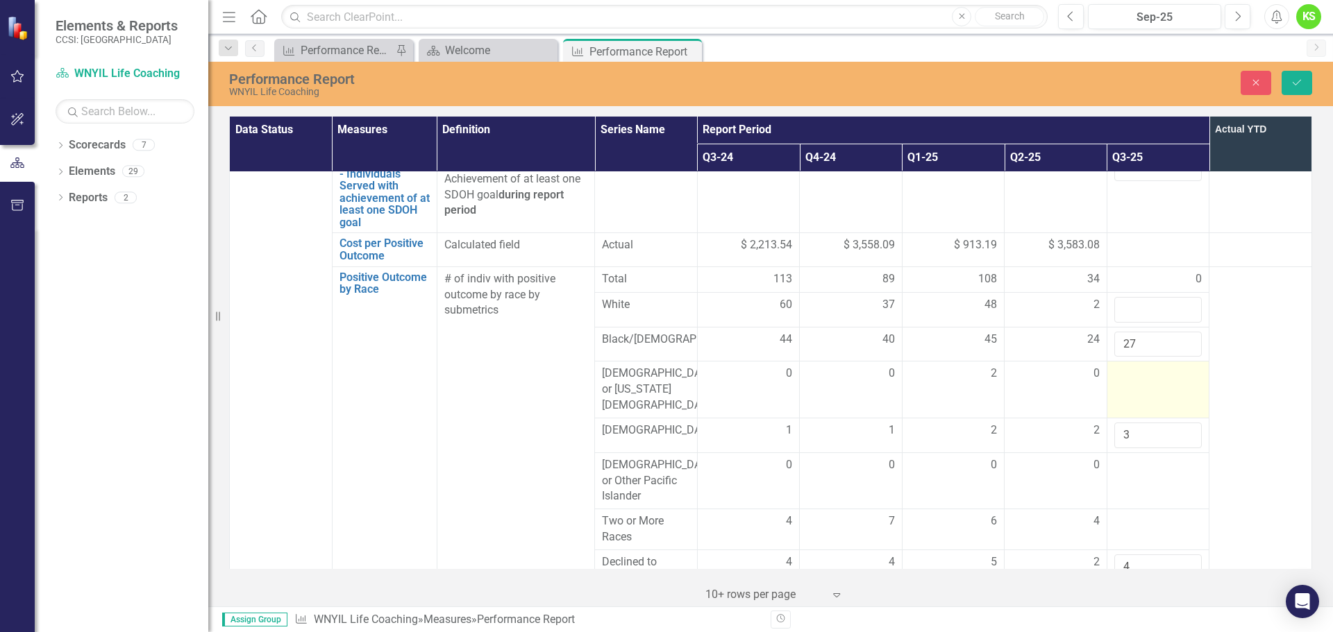
click at [1137, 366] on div at bounding box center [1158, 374] width 88 height 17
click at [1137, 366] on input "number" at bounding box center [1158, 379] width 88 height 26
type input "1"
click at [1123, 453] on td at bounding box center [1157, 481] width 103 height 57
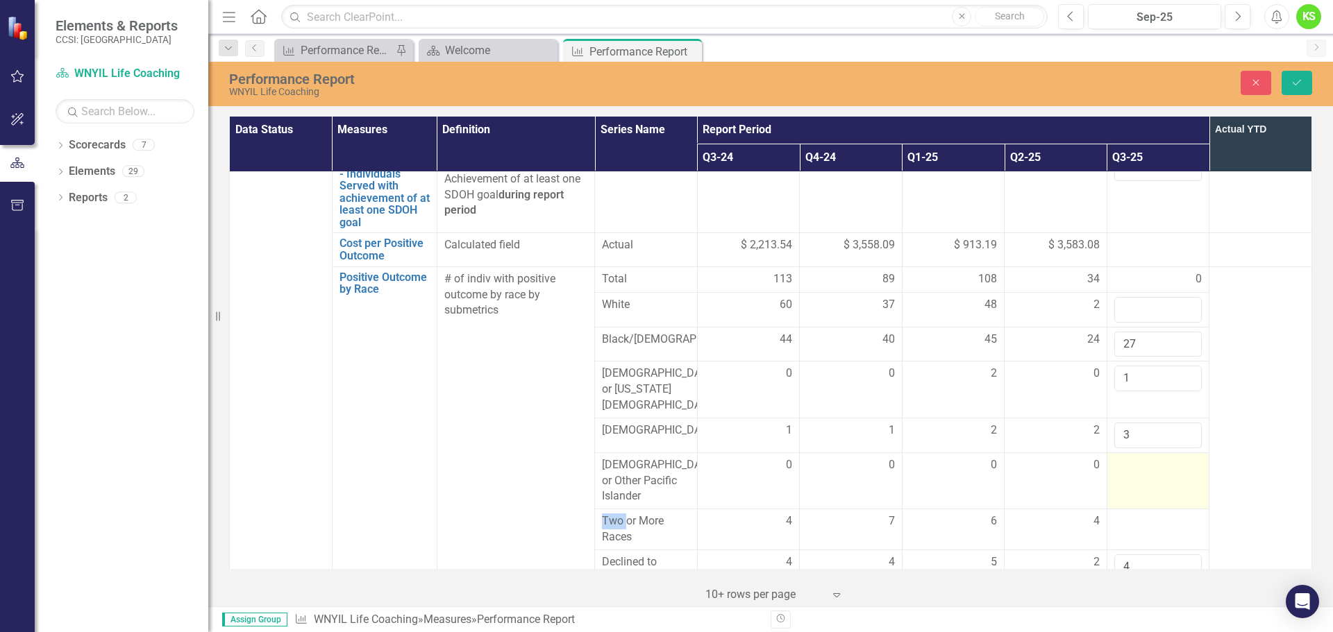
click at [1123, 453] on td at bounding box center [1157, 481] width 103 height 57
click at [1123, 457] on input "number" at bounding box center [1158, 470] width 88 height 26
type input "0"
click at [1118, 514] on div at bounding box center [1158, 522] width 88 height 17
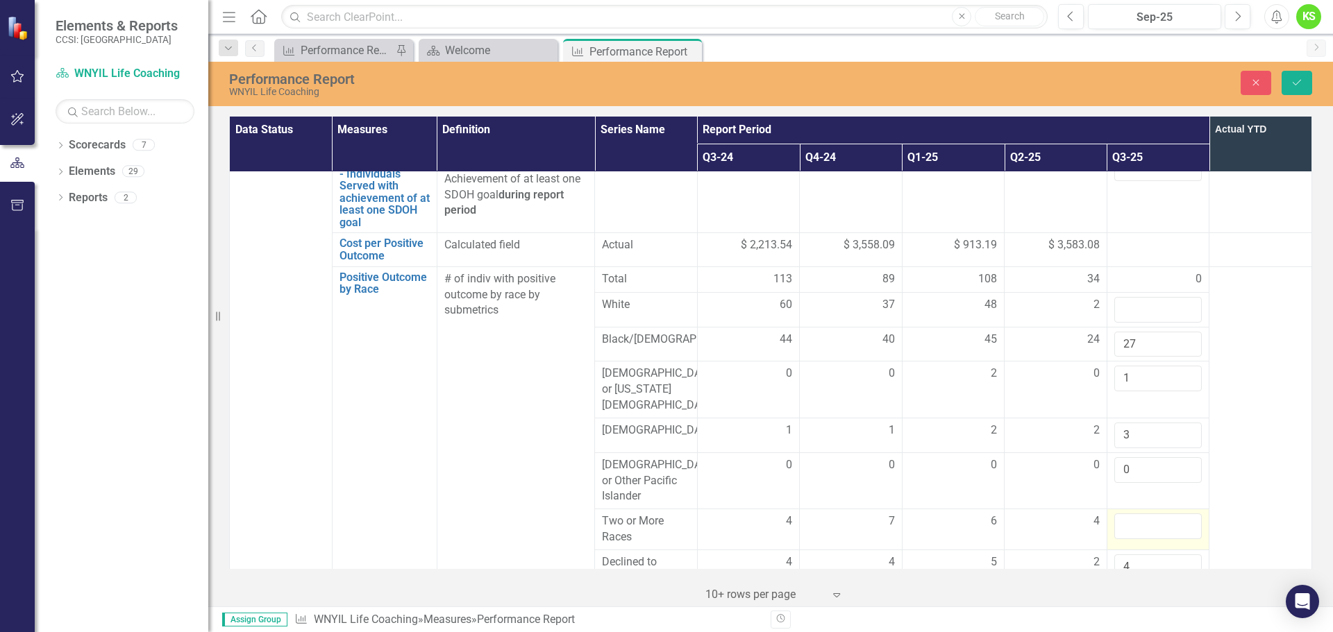
click at [1118, 514] on input "number" at bounding box center [1158, 527] width 88 height 26
type input "3"
click at [1125, 297] on input "number" at bounding box center [1158, 310] width 88 height 26
type input "47"
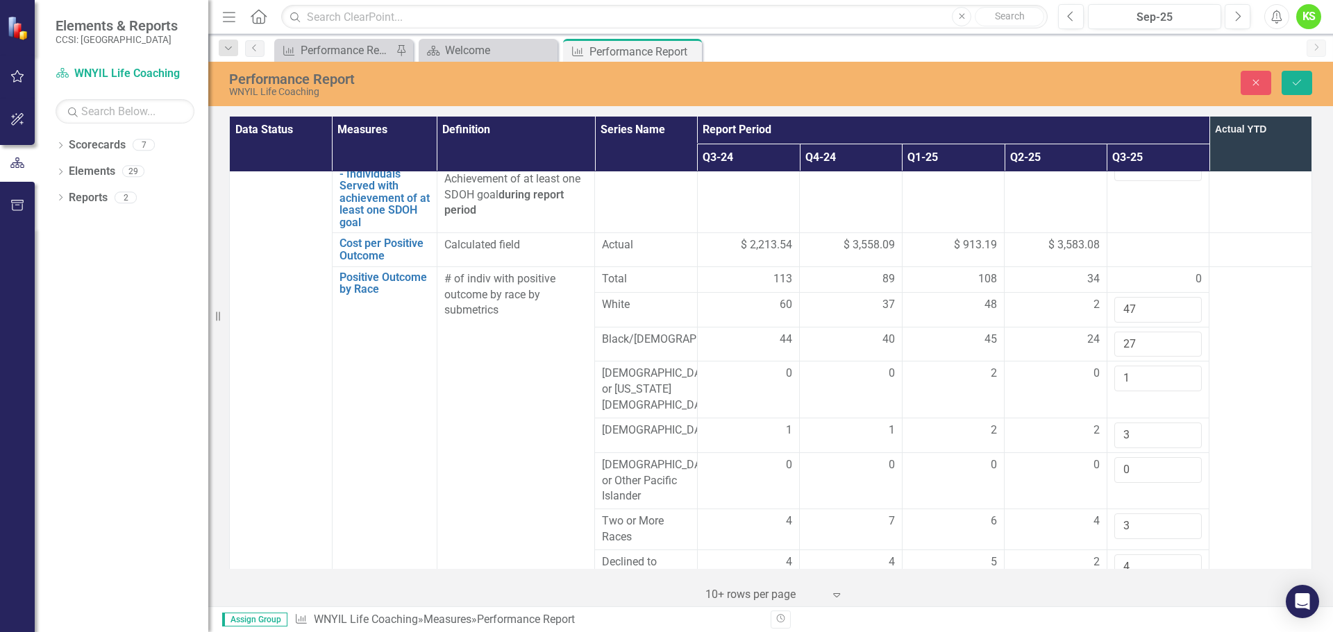
click at [1226, 267] on td at bounding box center [1260, 429] width 103 height 324
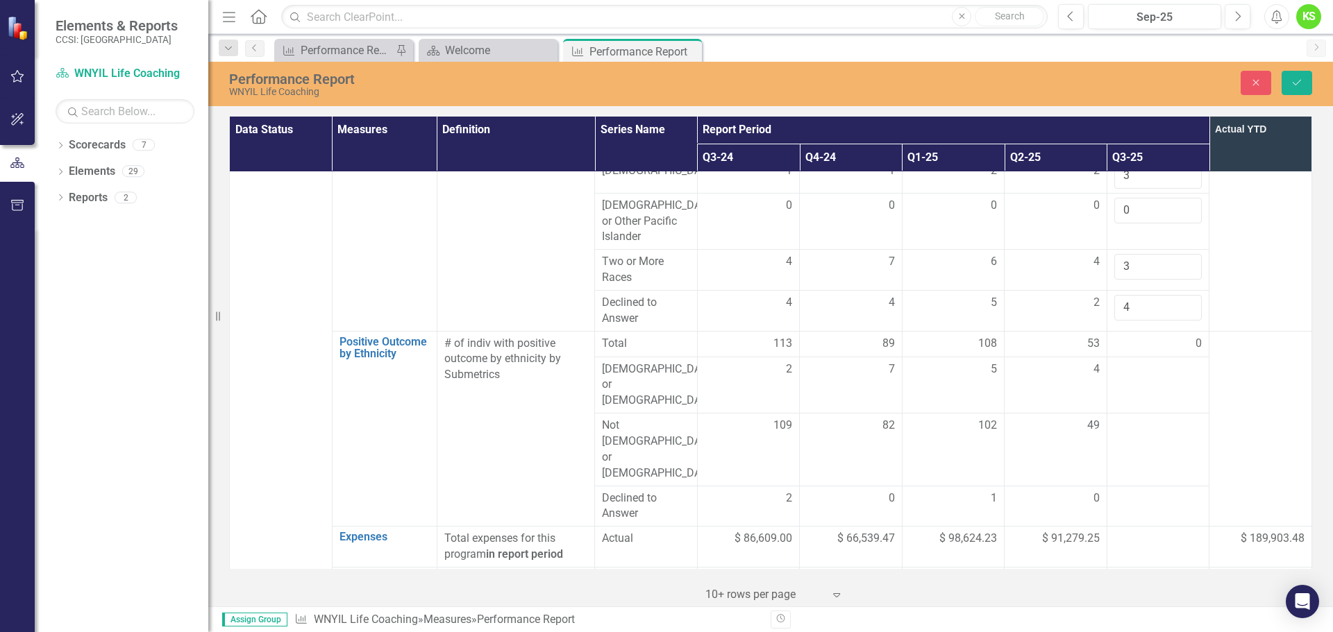
scroll to position [1597, 0]
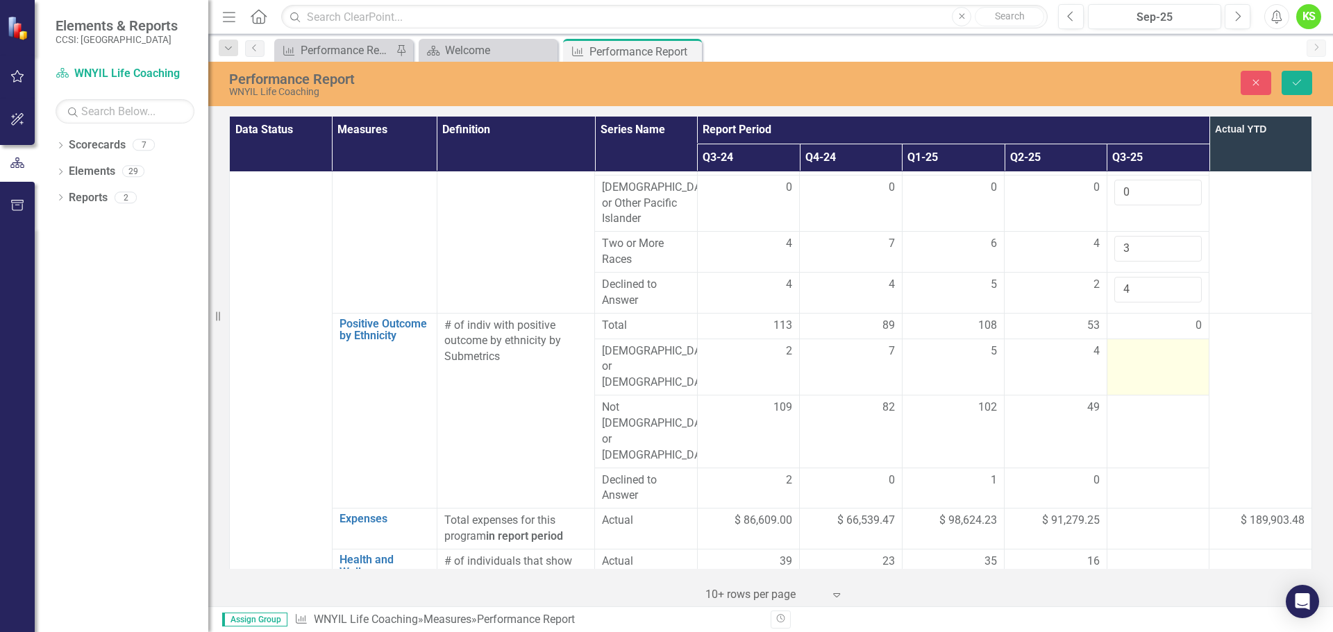
click at [1117, 339] on td at bounding box center [1157, 367] width 103 height 57
click at [1118, 344] on input "number" at bounding box center [1158, 357] width 88 height 26
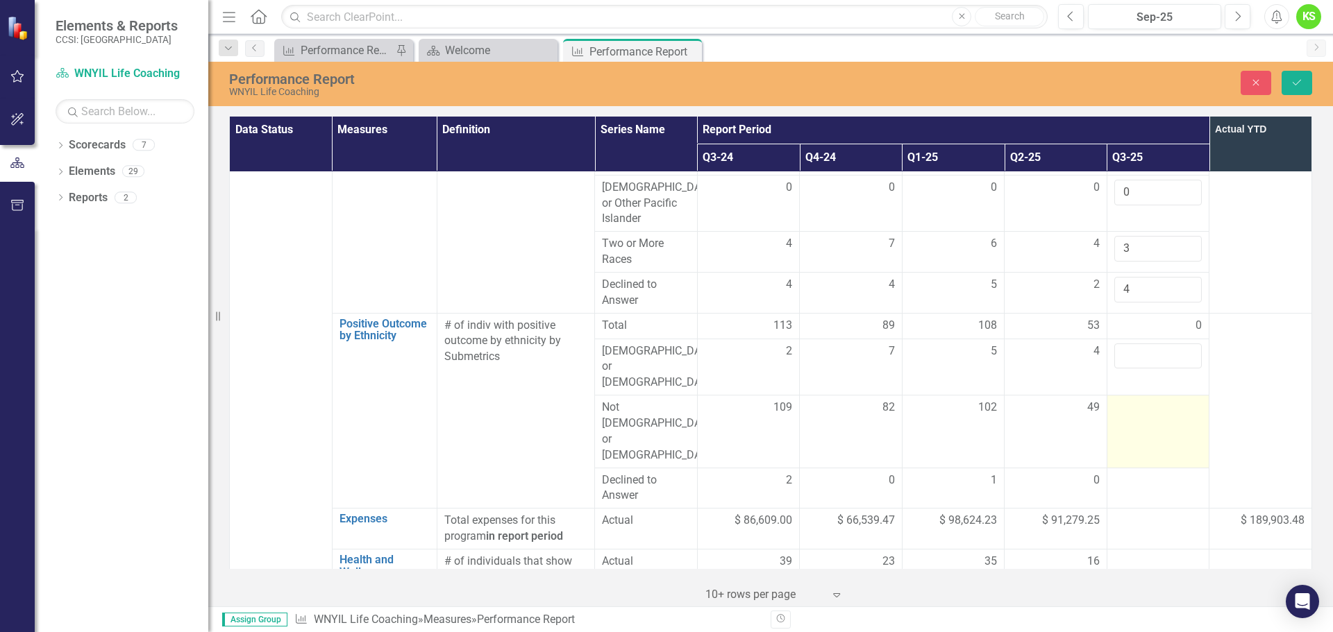
click at [1115, 400] on div at bounding box center [1158, 408] width 88 height 17
click at [1115, 400] on input "number" at bounding box center [1158, 413] width 88 height 26
type input "81"
click at [1118, 344] on input "number" at bounding box center [1158, 357] width 88 height 26
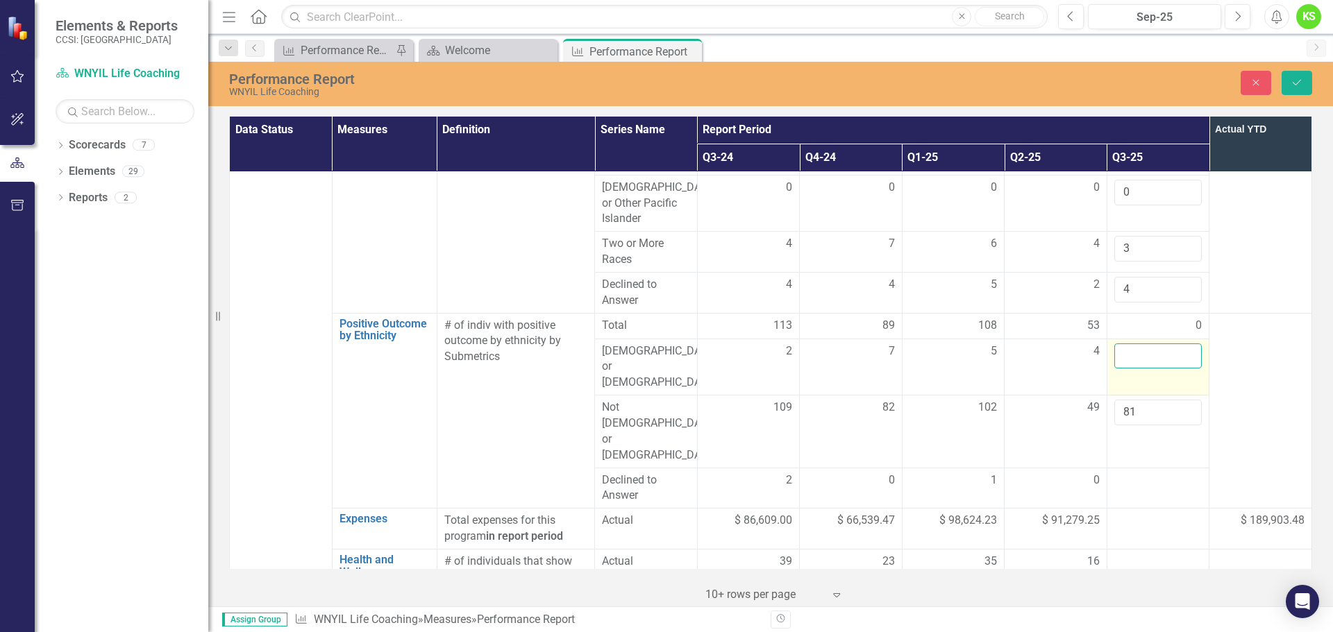
click at [1118, 344] on input "number" at bounding box center [1158, 357] width 88 height 26
type input "2"
click at [1125, 473] on div at bounding box center [1158, 481] width 88 height 17
click at [1125, 473] on input "number" at bounding box center [1158, 486] width 88 height 26
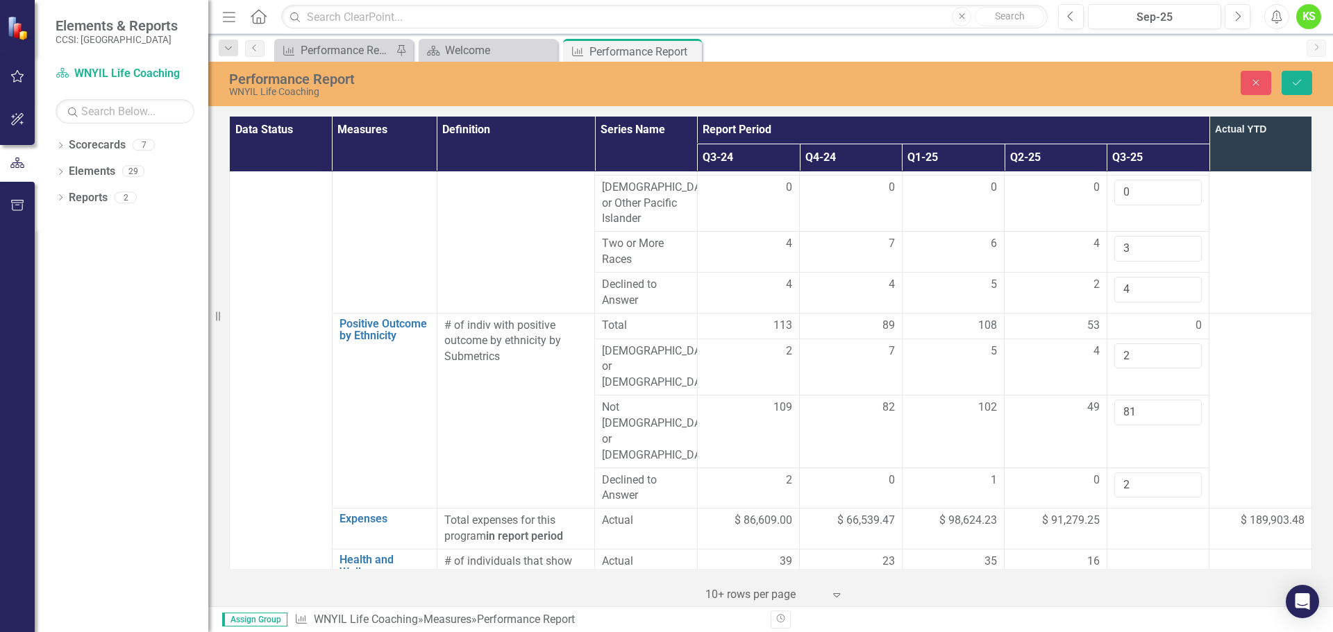
type input "2"
click at [1243, 358] on td at bounding box center [1260, 411] width 103 height 196
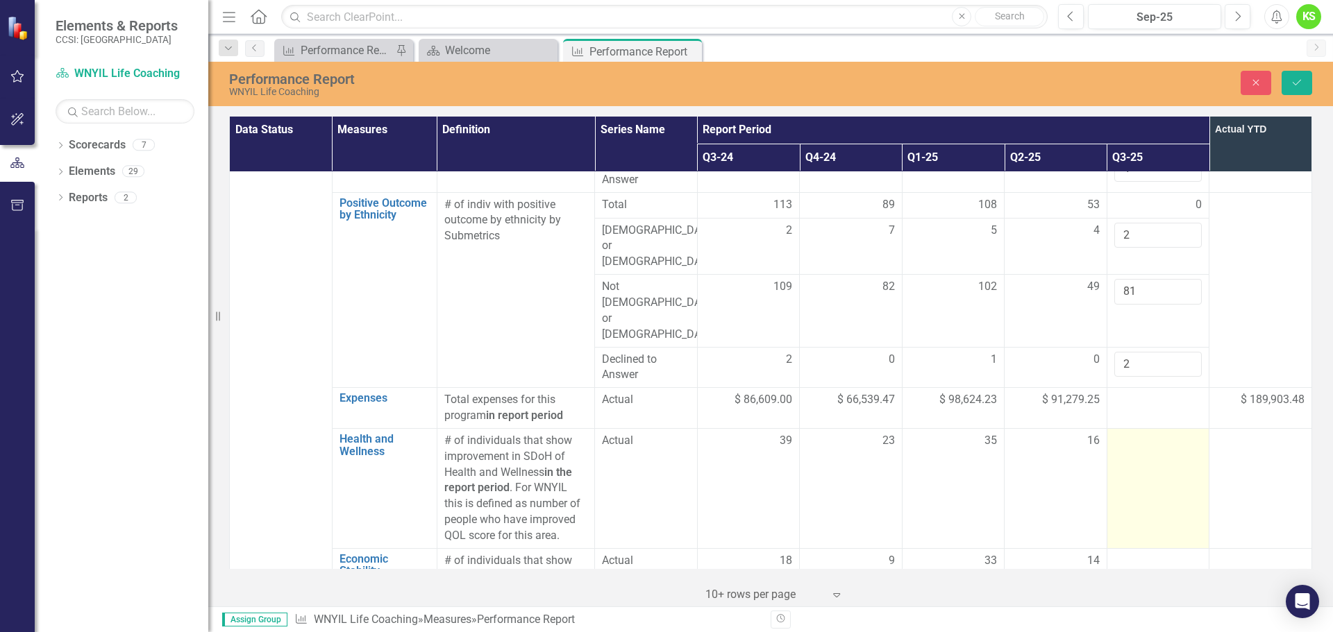
scroll to position [1735, 0]
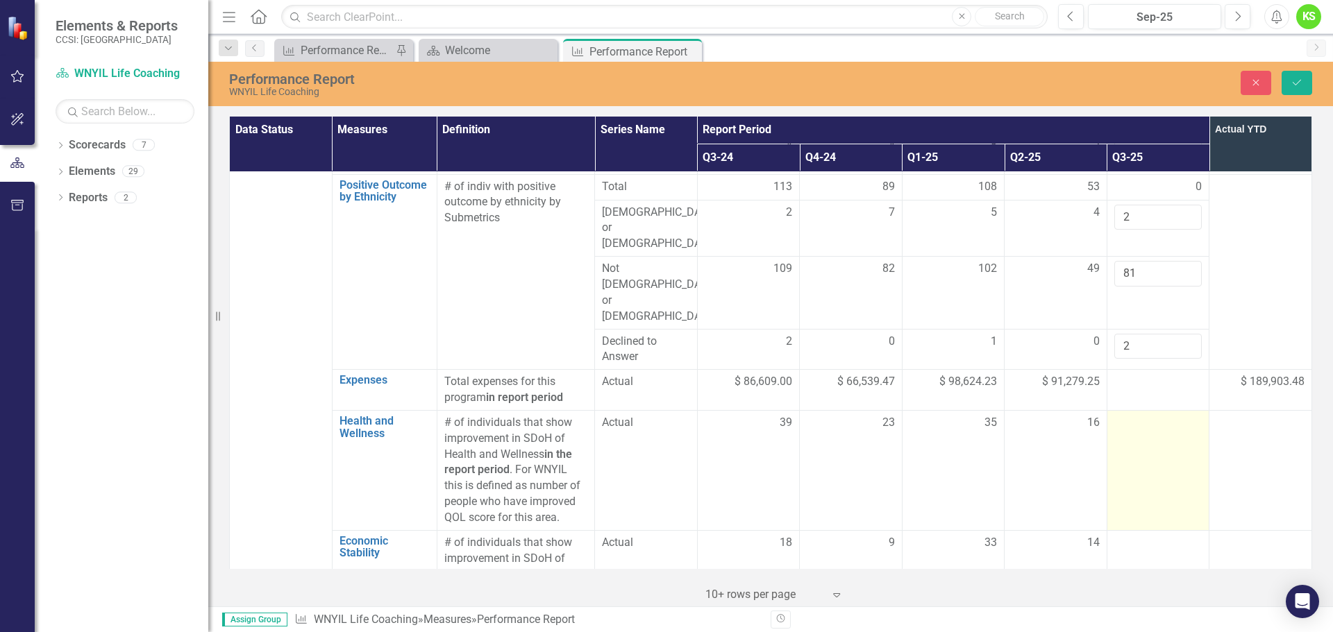
click at [1127, 415] on div at bounding box center [1158, 423] width 88 height 17
click at [1127, 415] on input "number" at bounding box center [1158, 428] width 88 height 26
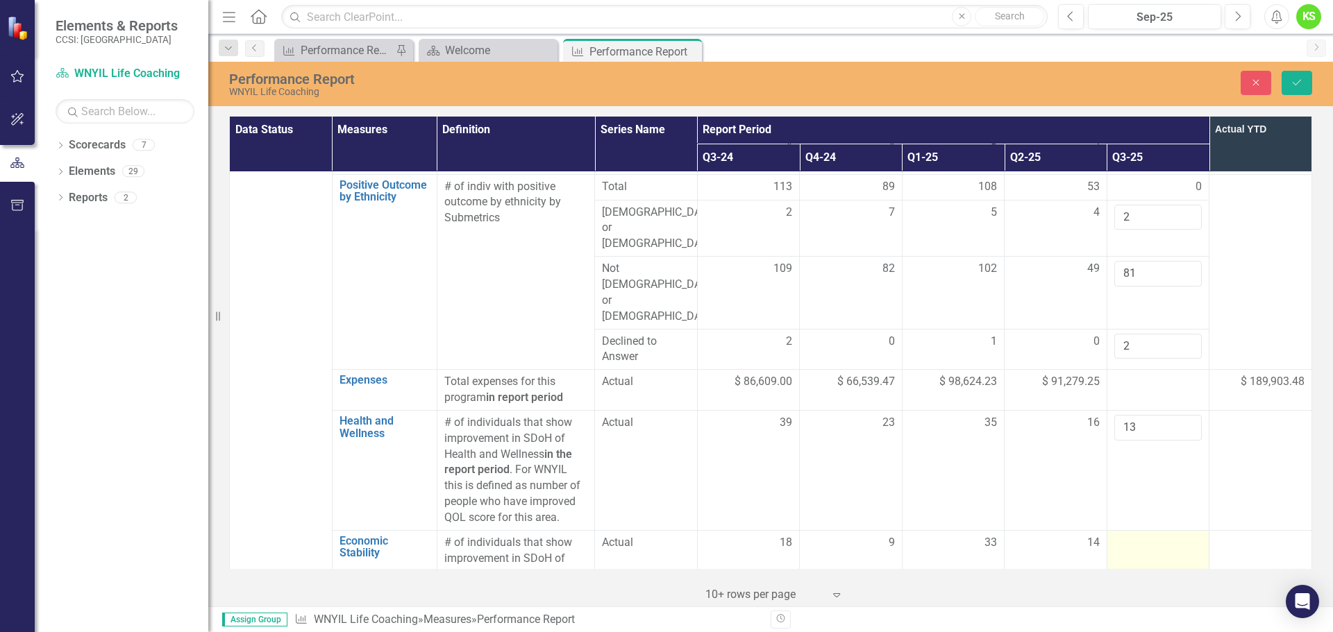
type input "13"
click at [1119, 535] on div at bounding box center [1158, 543] width 88 height 17
type input "10"
click at [1233, 410] on td at bounding box center [1260, 470] width 103 height 120
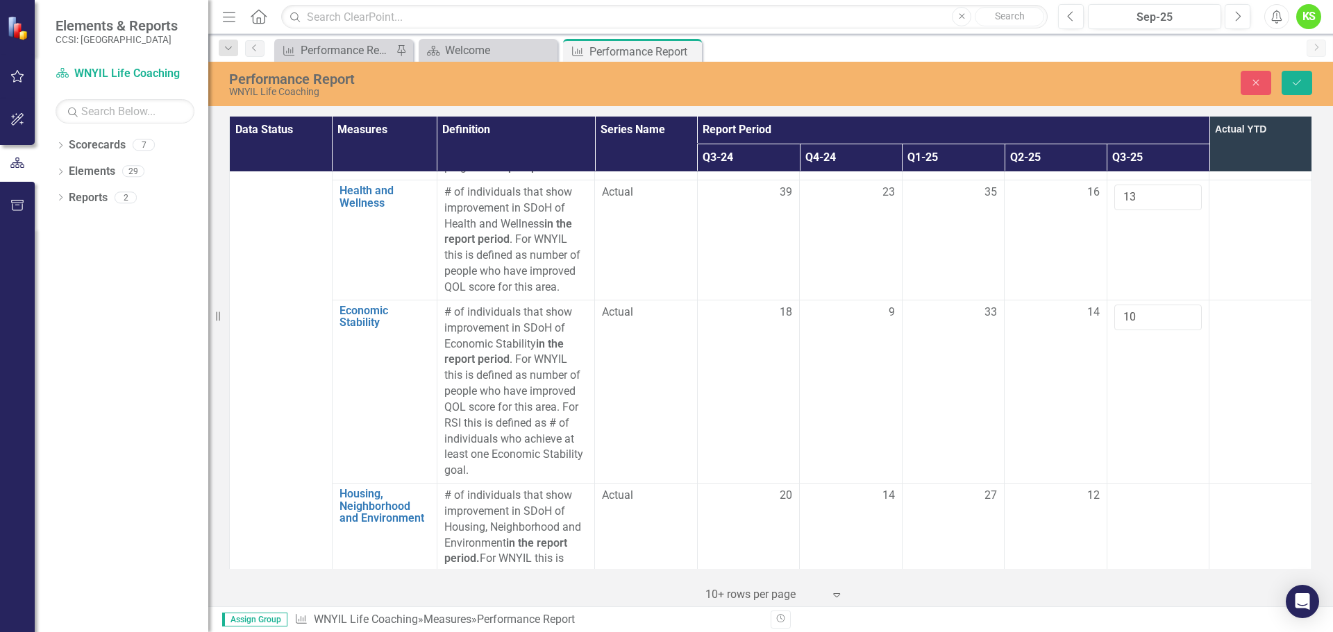
scroll to position [2013, 0]
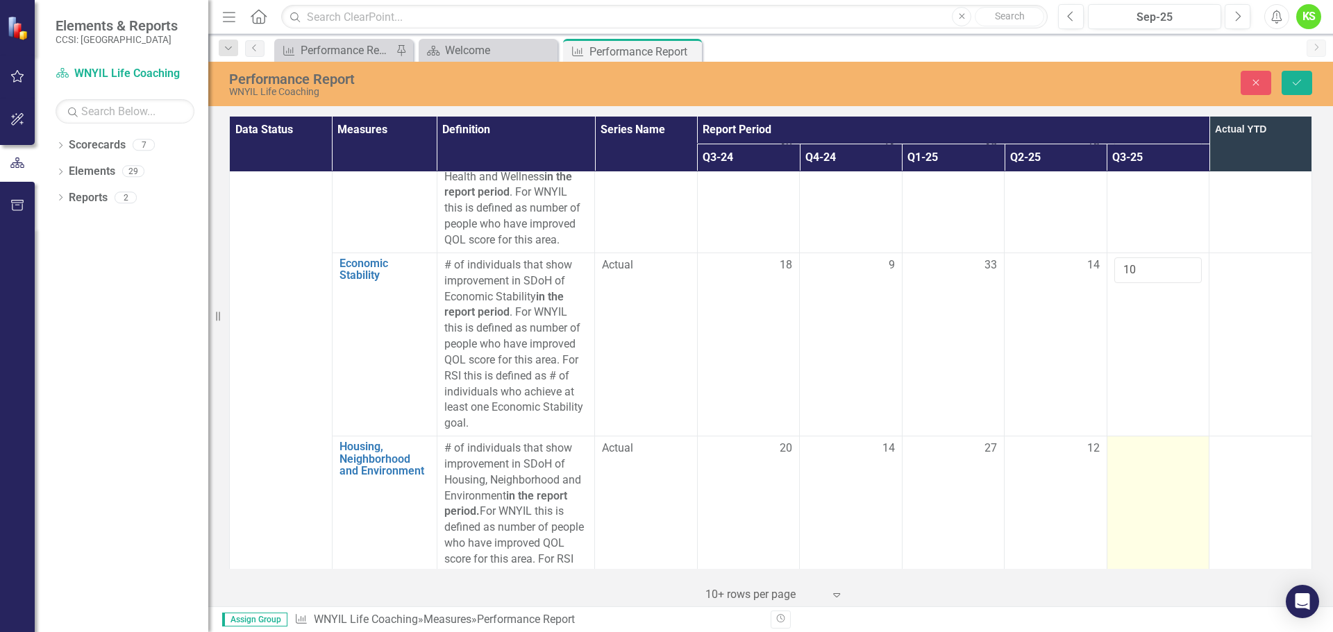
click at [1128, 441] on div at bounding box center [1158, 449] width 88 height 17
click at [1128, 441] on input "number" at bounding box center [1158, 454] width 88 height 26
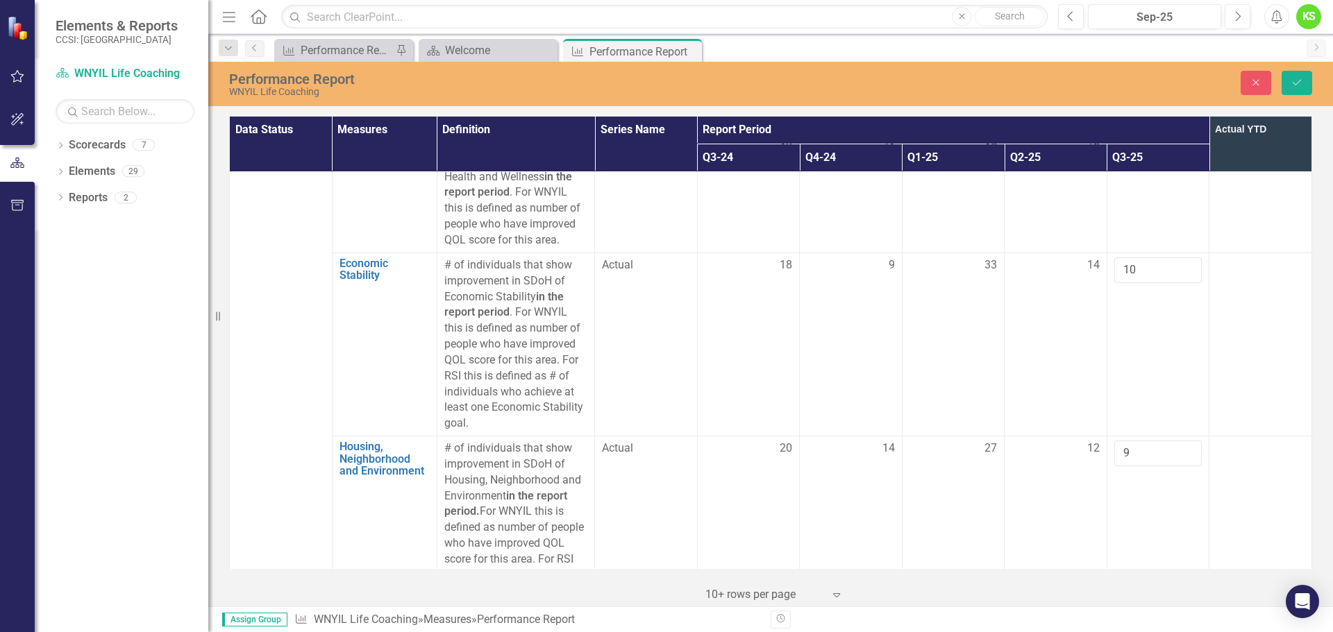
type input "9"
click at [1243, 287] on td at bounding box center [1260, 344] width 103 height 183
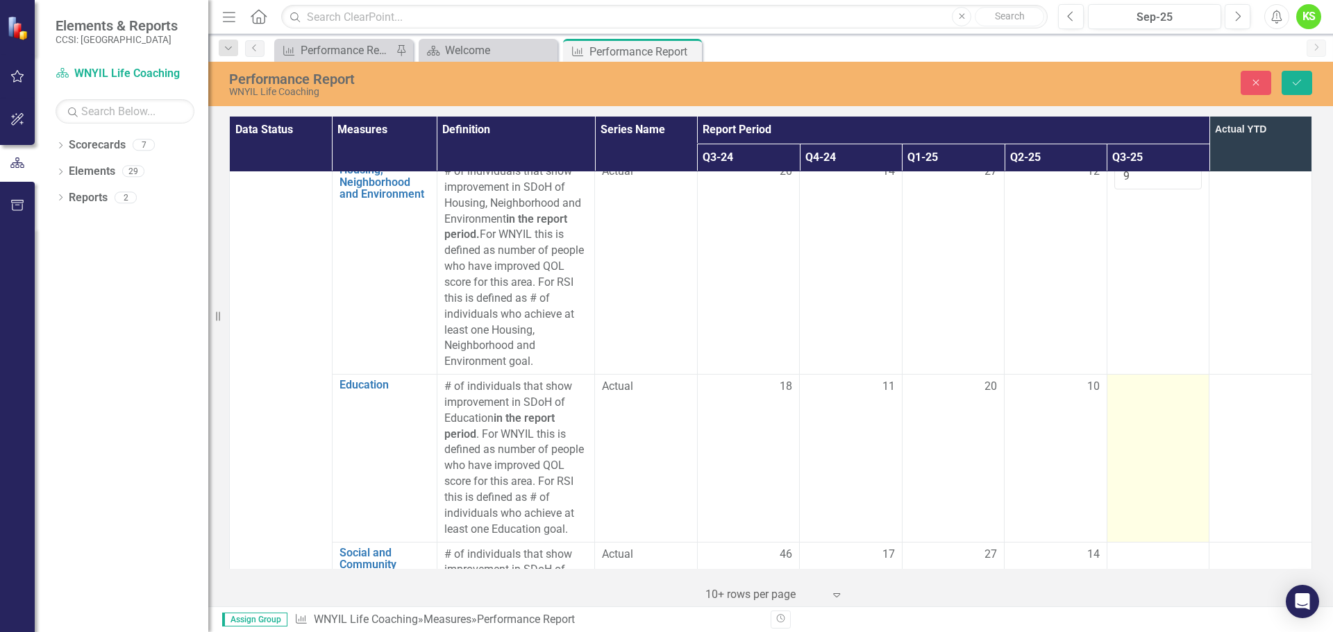
scroll to position [2291, 0]
click at [1134, 374] on td at bounding box center [1157, 457] width 103 height 167
click at [1134, 378] on input "number" at bounding box center [1158, 391] width 88 height 26
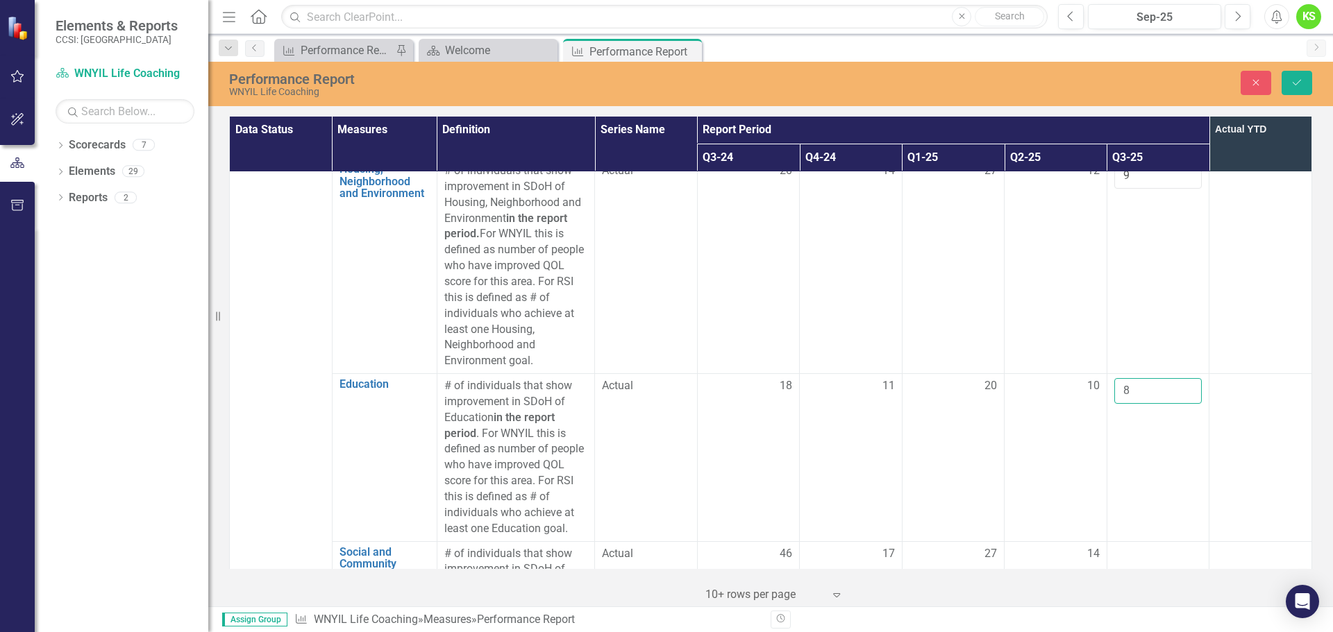
type input "8"
click at [1229, 374] on td at bounding box center [1260, 457] width 103 height 167
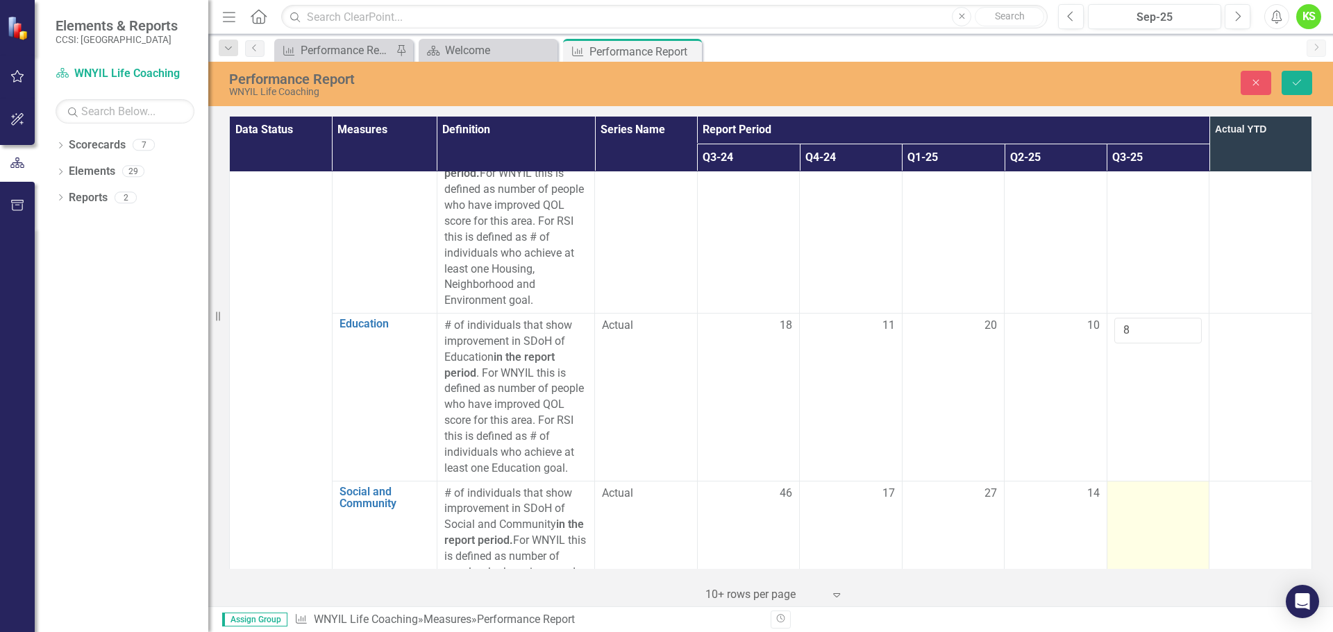
scroll to position [2499, 0]
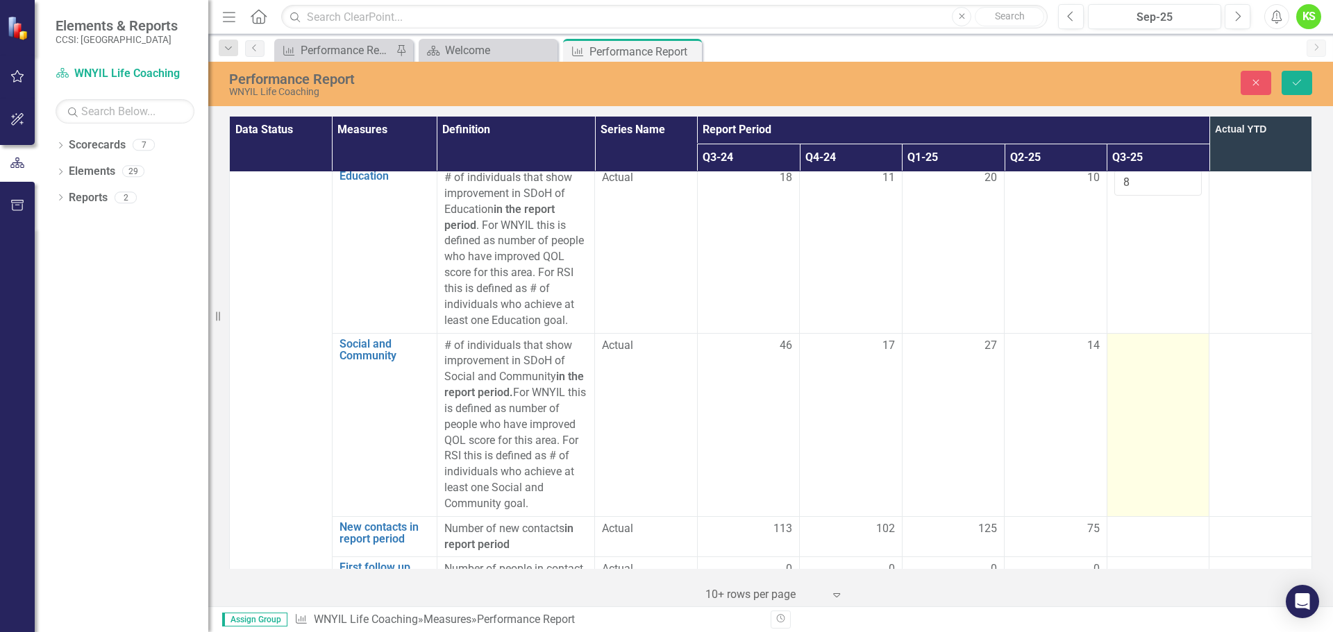
click at [1125, 333] on td at bounding box center [1157, 424] width 103 height 183
click at [1118, 338] on input "number" at bounding box center [1158, 351] width 88 height 26
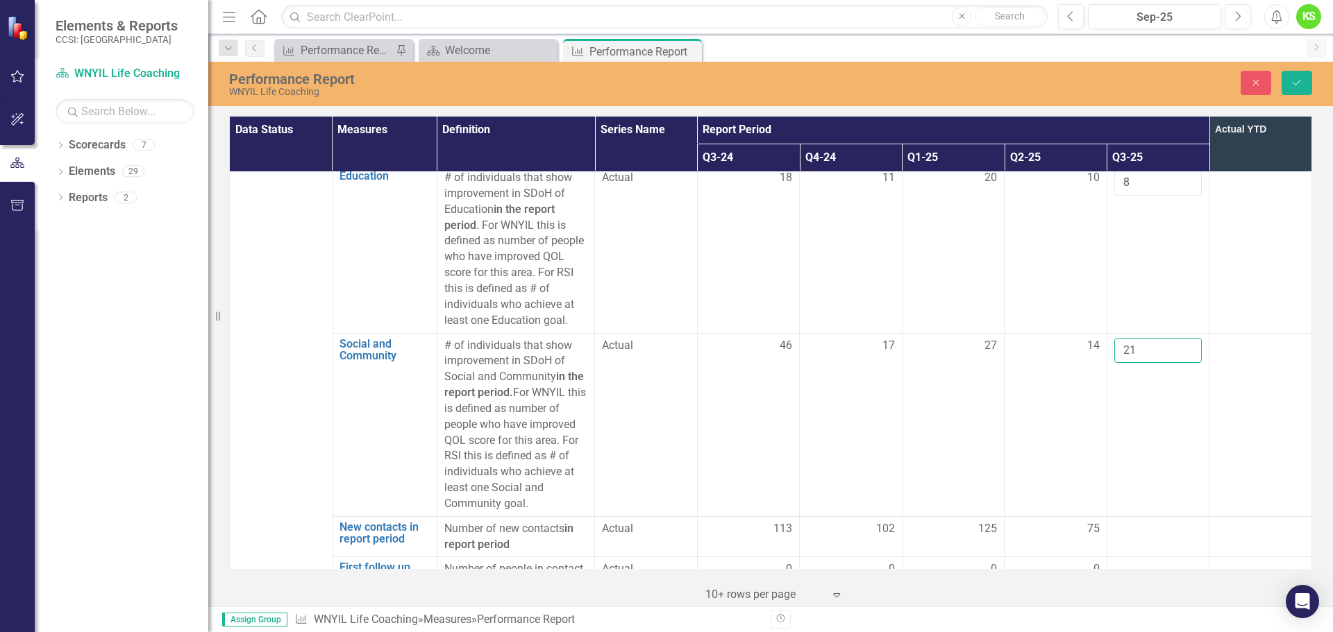
type input "21"
click at [1233, 333] on td at bounding box center [1260, 424] width 103 height 183
click at [1215, 367] on td at bounding box center [1260, 424] width 103 height 183
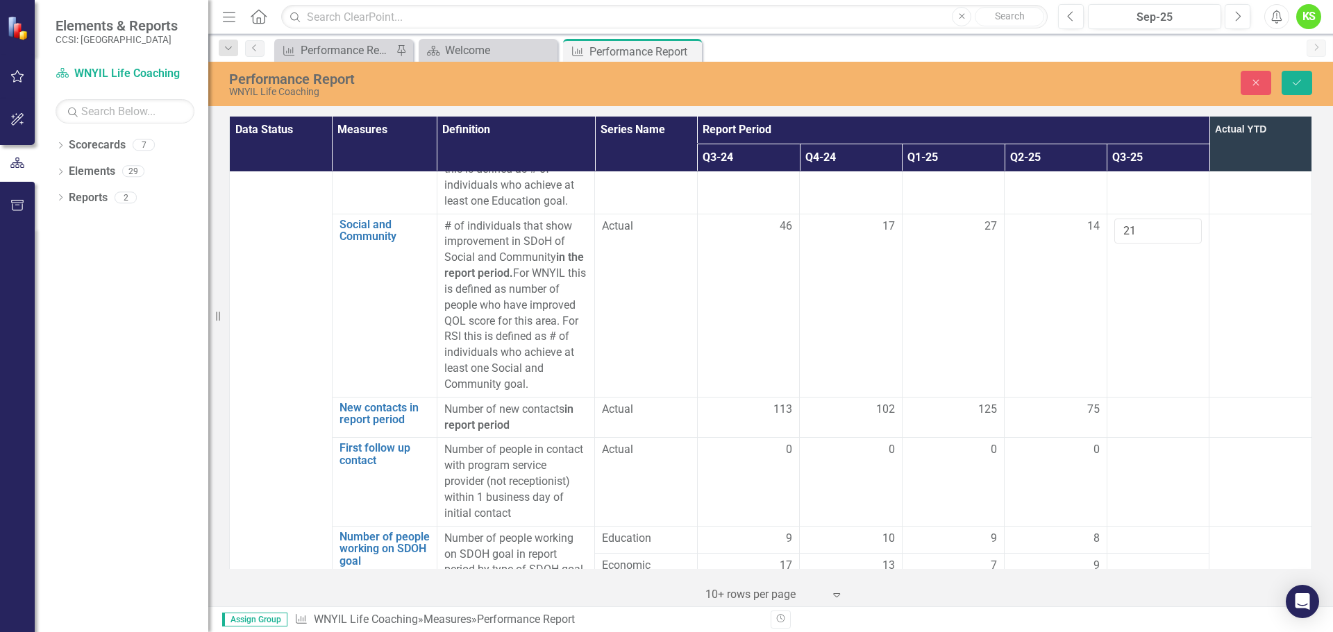
scroll to position [2649, 0]
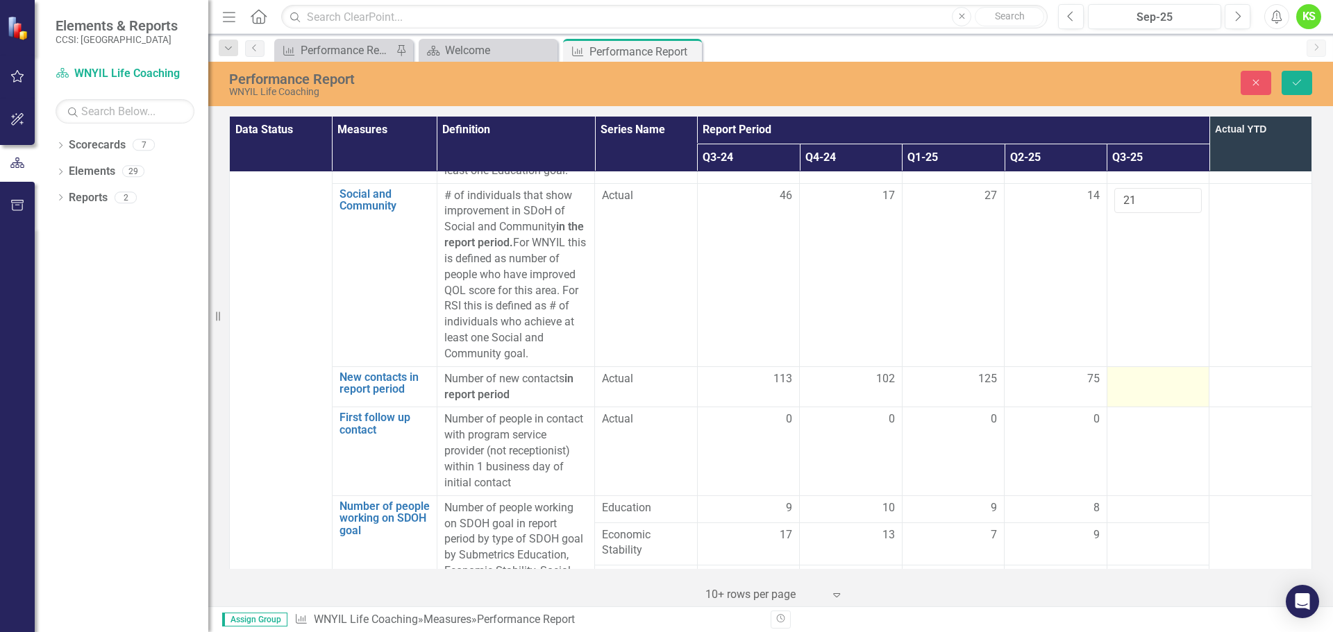
click at [1128, 371] on div at bounding box center [1158, 379] width 88 height 17
click at [1128, 371] on input "number" at bounding box center [1158, 384] width 88 height 26
type input "134"
click at [1233, 371] on div at bounding box center [1260, 379] width 88 height 17
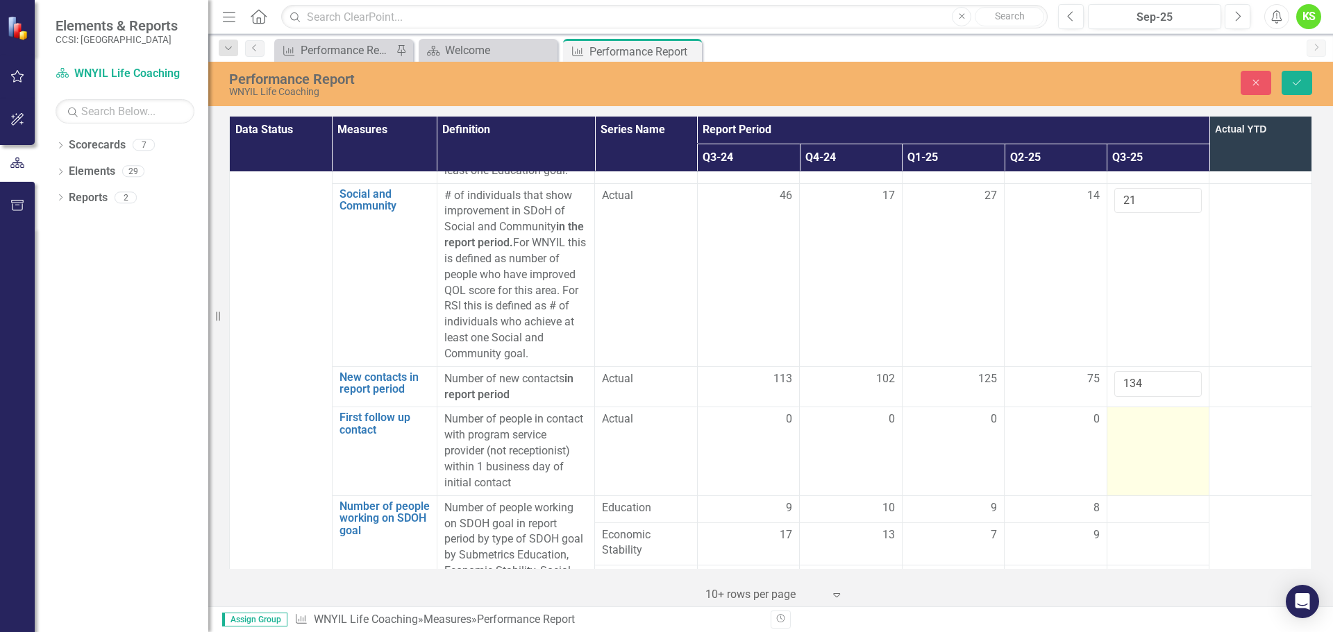
click at [1145, 407] on td at bounding box center [1157, 451] width 103 height 88
click at [1142, 412] on input "number" at bounding box center [1158, 425] width 88 height 26
type input "0"
click at [1159, 500] on div at bounding box center [1158, 508] width 88 height 17
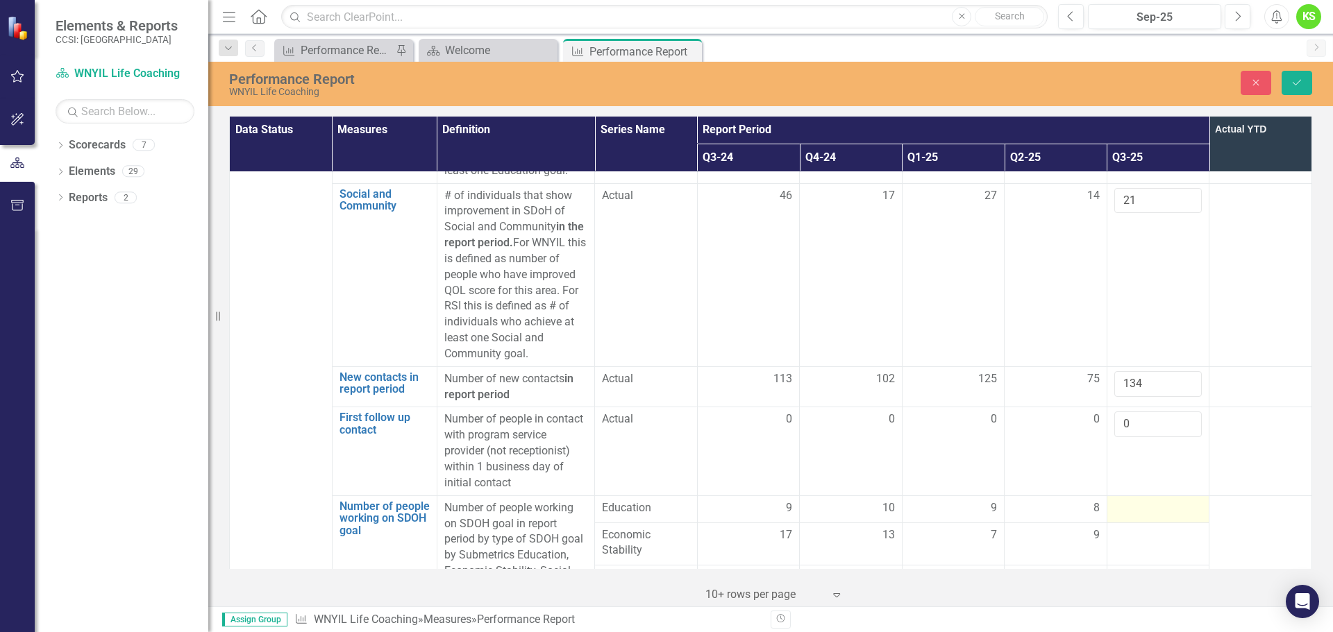
click at [1159, 500] on div at bounding box center [1158, 508] width 88 height 17
click at [1128, 500] on input "number" at bounding box center [1158, 513] width 88 height 26
type input "10"
click at [1125, 530] on td at bounding box center [1157, 550] width 103 height 41
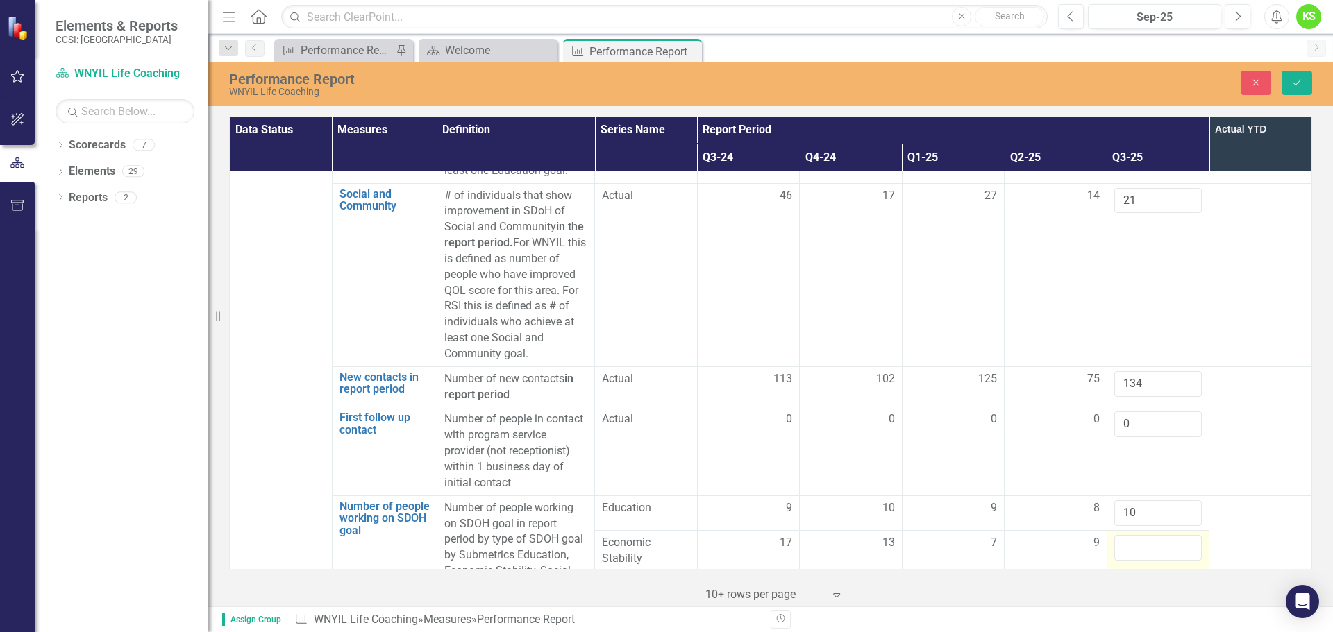
click at [1125, 535] on input "number" at bounding box center [1158, 548] width 88 height 26
type input "14"
click at [1124, 576] on div at bounding box center [1158, 584] width 88 height 17
type input "29"
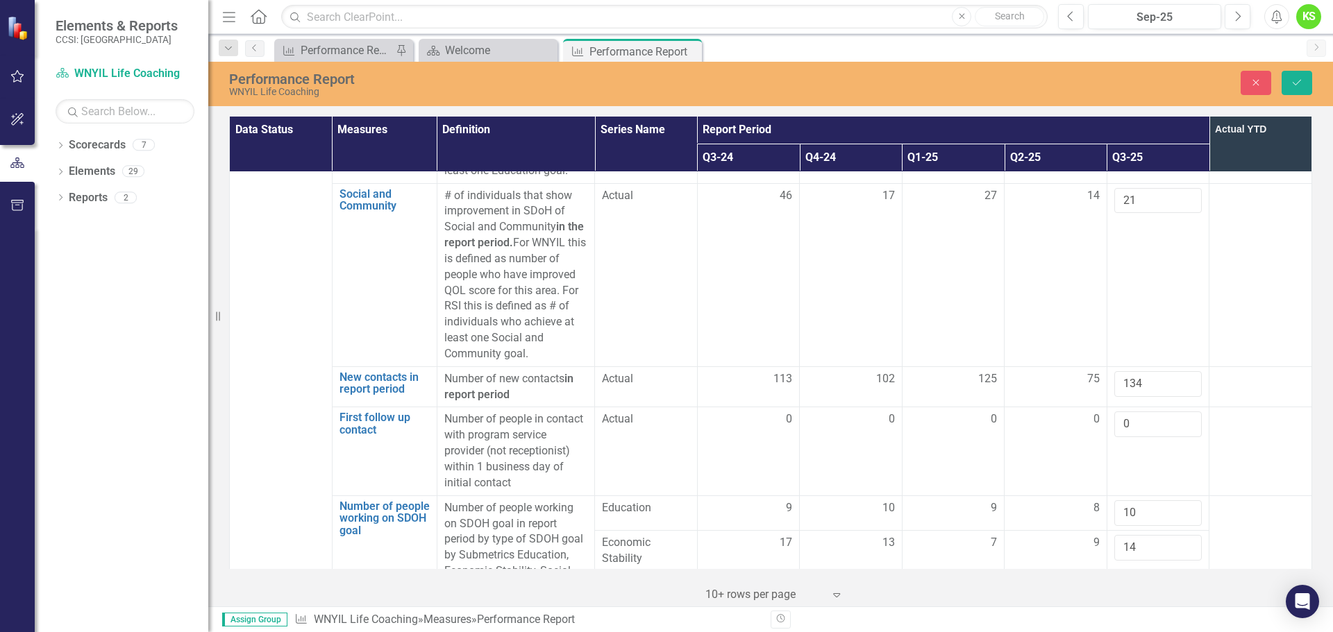
click at [1245, 496] on td at bounding box center [1260, 603] width 103 height 215
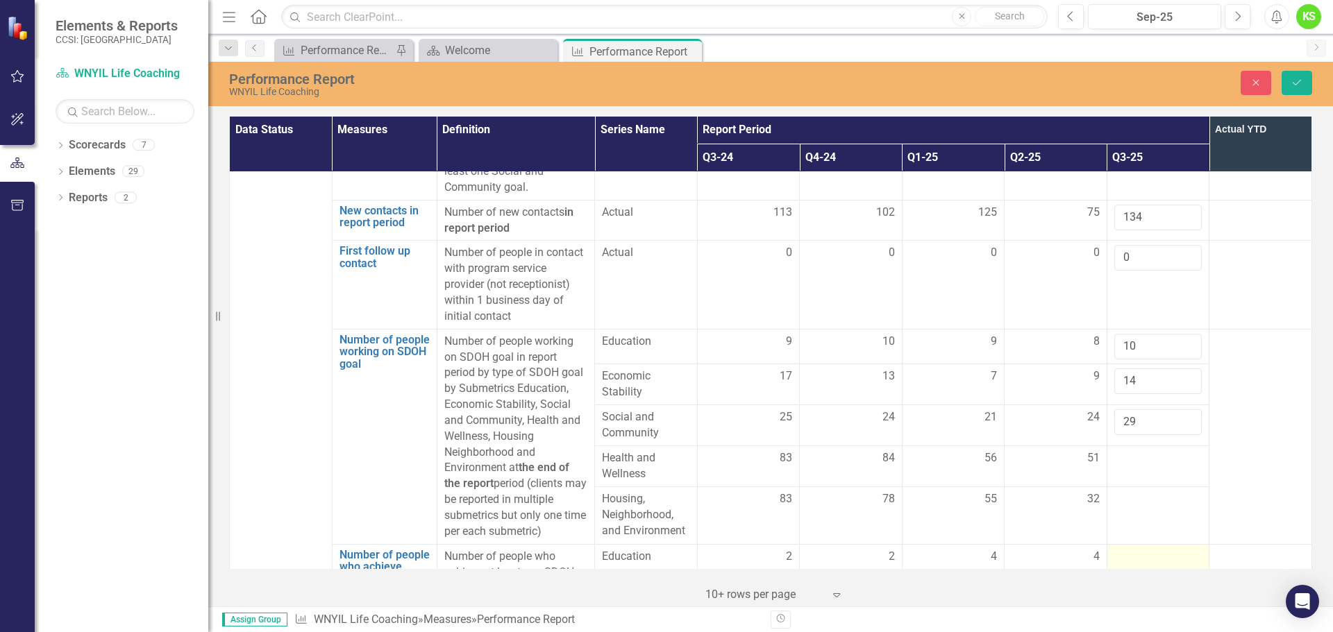
scroll to position [2857, 0]
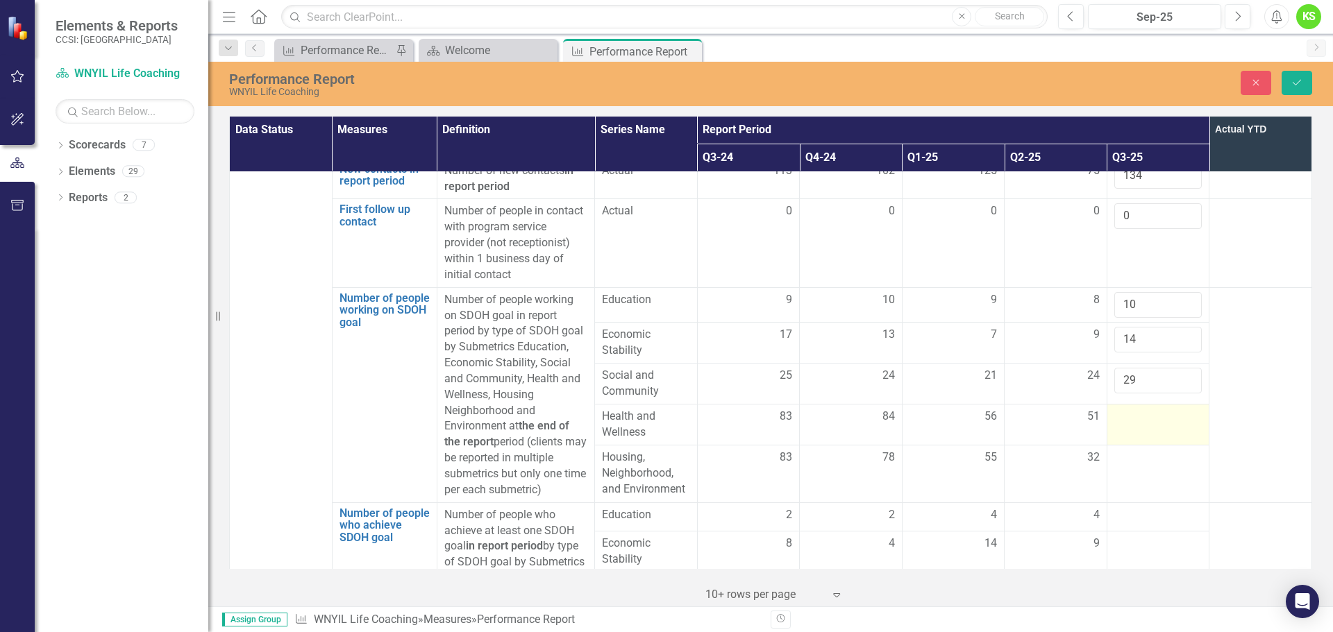
click at [1118, 409] on div at bounding box center [1158, 417] width 88 height 17
click at [1118, 409] on input "number" at bounding box center [1158, 422] width 88 height 26
click at [1114, 409] on input "number" at bounding box center [1158, 422] width 88 height 26
type input "58"
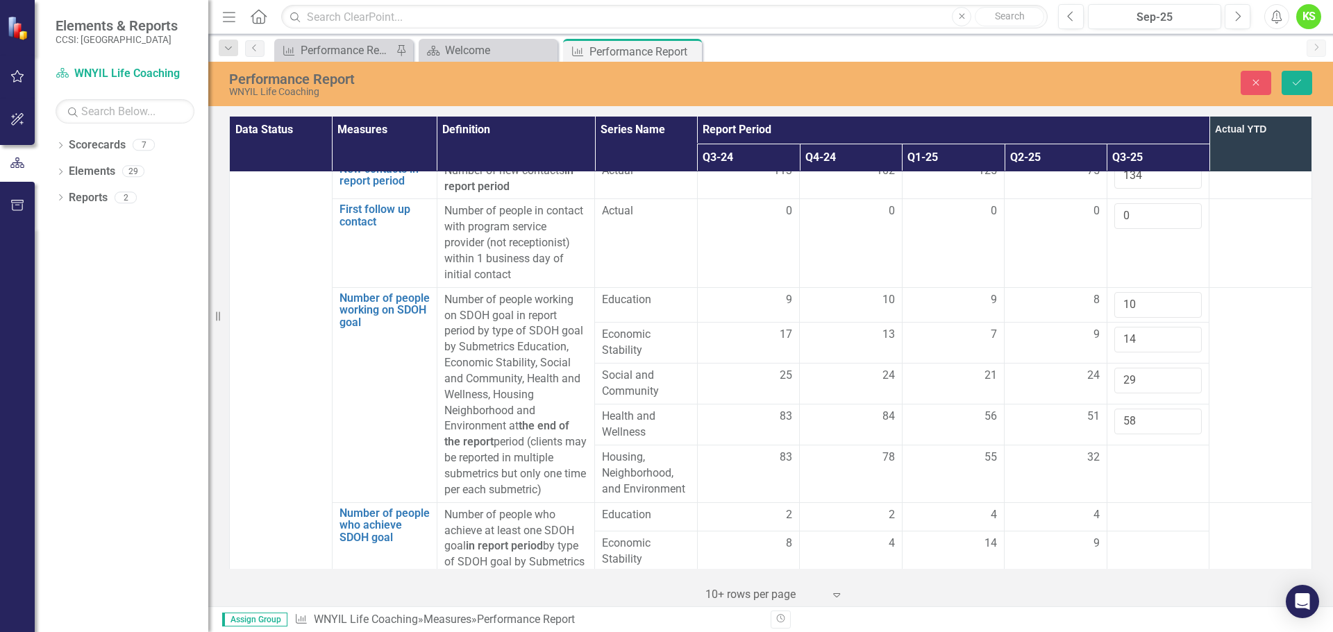
click at [1247, 317] on td at bounding box center [1260, 394] width 103 height 215
click at [1131, 450] on div at bounding box center [1158, 458] width 88 height 17
click at [1131, 450] on input "number" at bounding box center [1158, 463] width 88 height 26
type input "39"
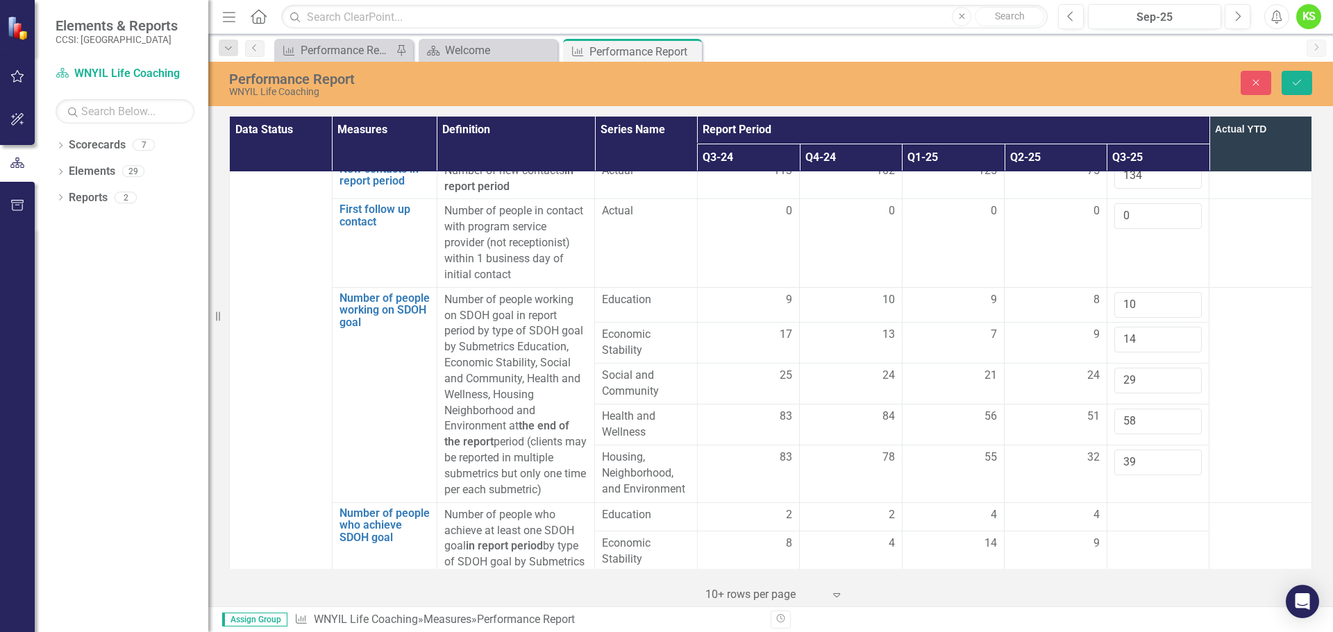
click at [1241, 353] on td at bounding box center [1260, 394] width 103 height 215
click at [1252, 354] on td at bounding box center [1260, 394] width 103 height 215
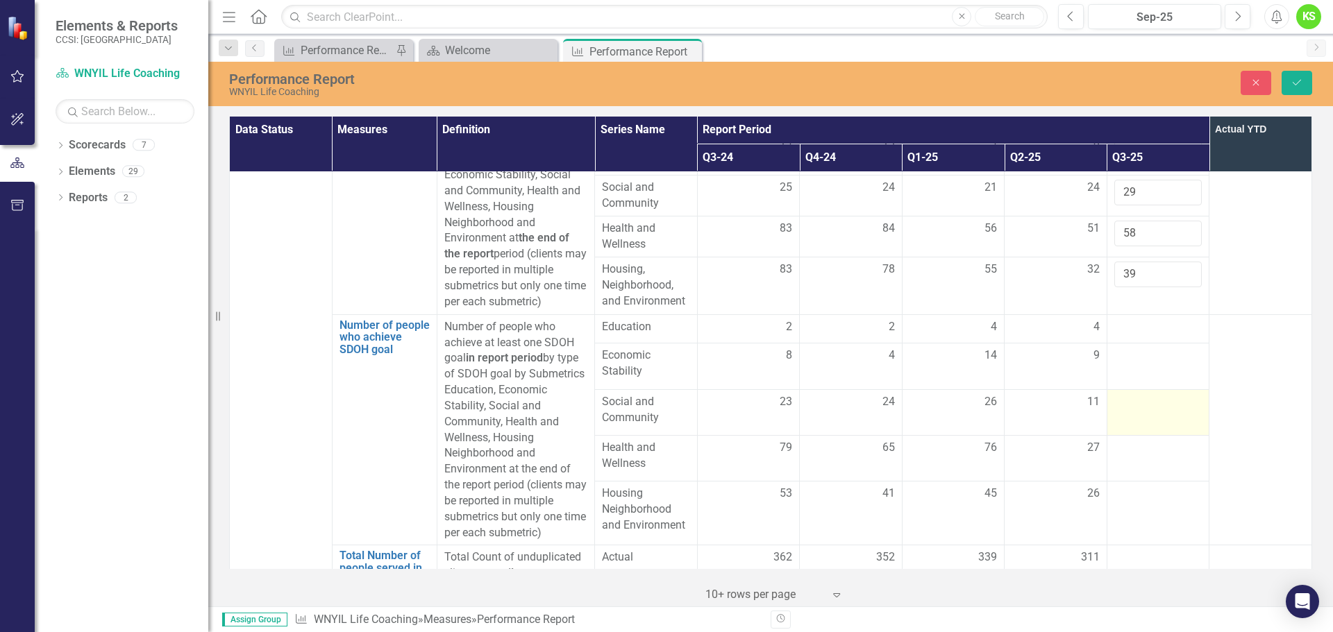
scroll to position [3065, 0]
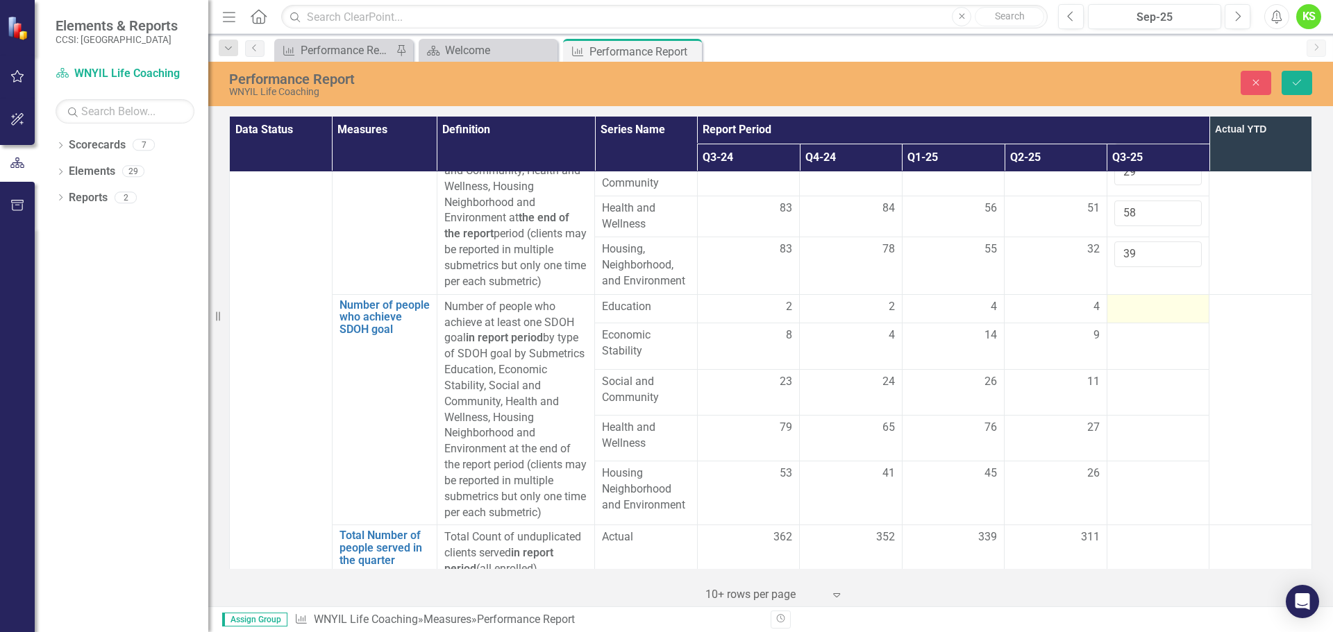
click at [1122, 299] on div at bounding box center [1158, 307] width 88 height 17
click at [1122, 299] on input "number" at bounding box center [1158, 312] width 88 height 26
type input "4"
click at [1127, 332] on td at bounding box center [1157, 354] width 103 height 44
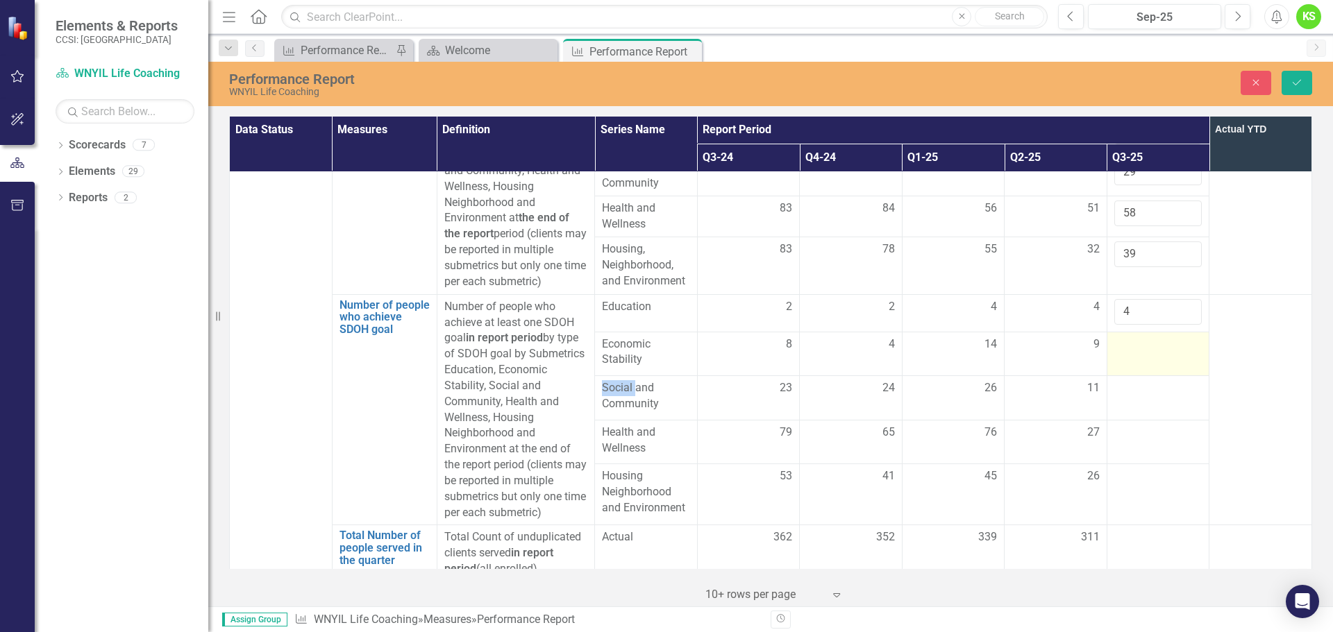
click at [1127, 332] on td at bounding box center [1157, 354] width 103 height 44
click at [1127, 337] on input "number" at bounding box center [1158, 350] width 88 height 26
type input "1"
click at [1132, 376] on td at bounding box center [1157, 398] width 103 height 44
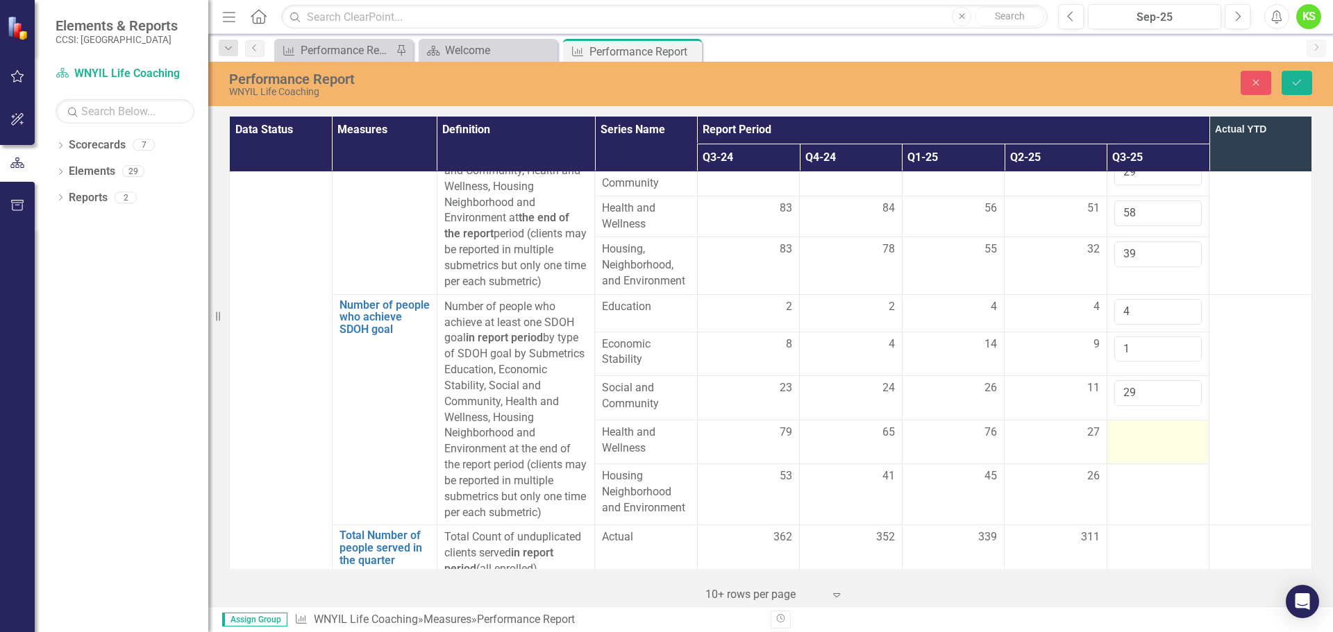
type input "29"
click at [1127, 425] on div at bounding box center [1158, 433] width 88 height 17
click at [1127, 425] on input "number" at bounding box center [1158, 438] width 88 height 26
type input "38"
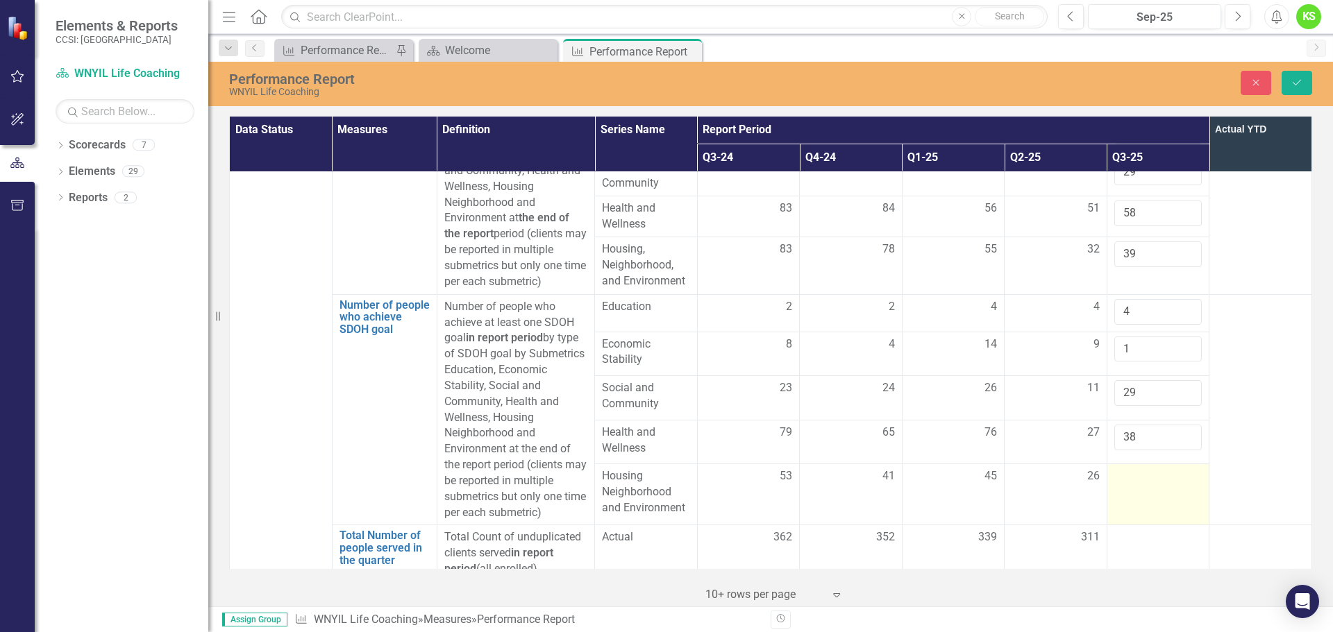
click at [1124, 464] on td at bounding box center [1157, 494] width 103 height 61
click at [1124, 469] on input "number" at bounding box center [1158, 482] width 88 height 26
type input "35"
click at [1234, 351] on td at bounding box center [1260, 409] width 103 height 231
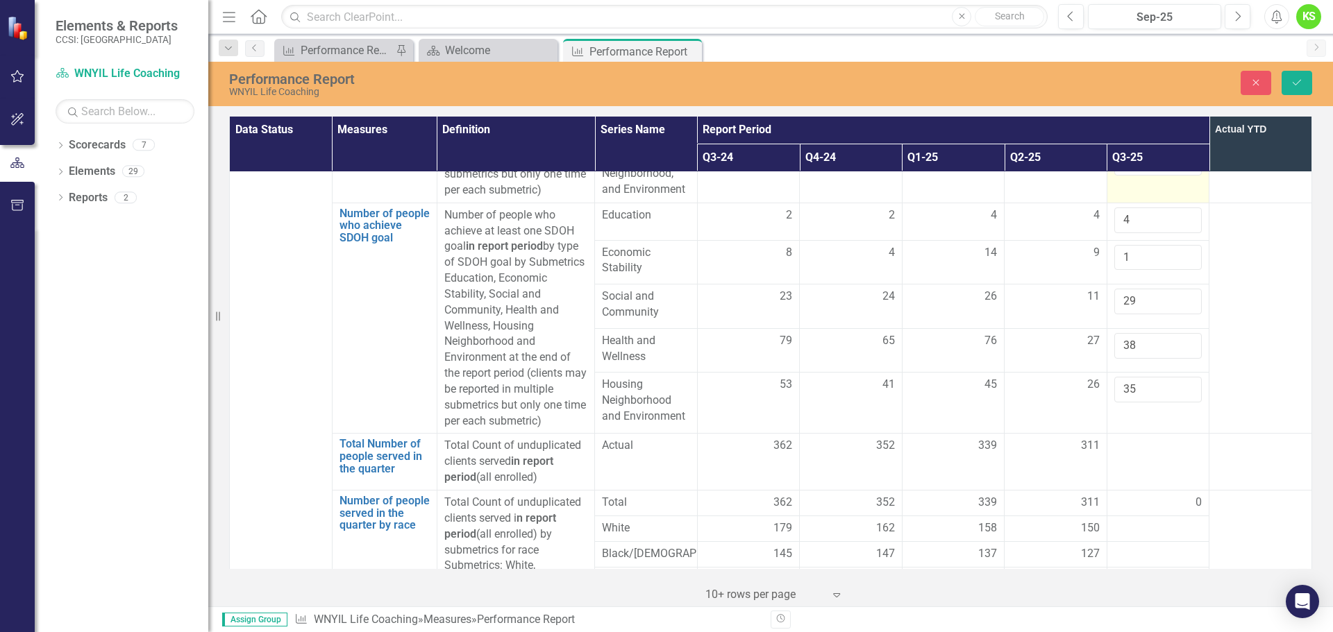
scroll to position [3193, 0]
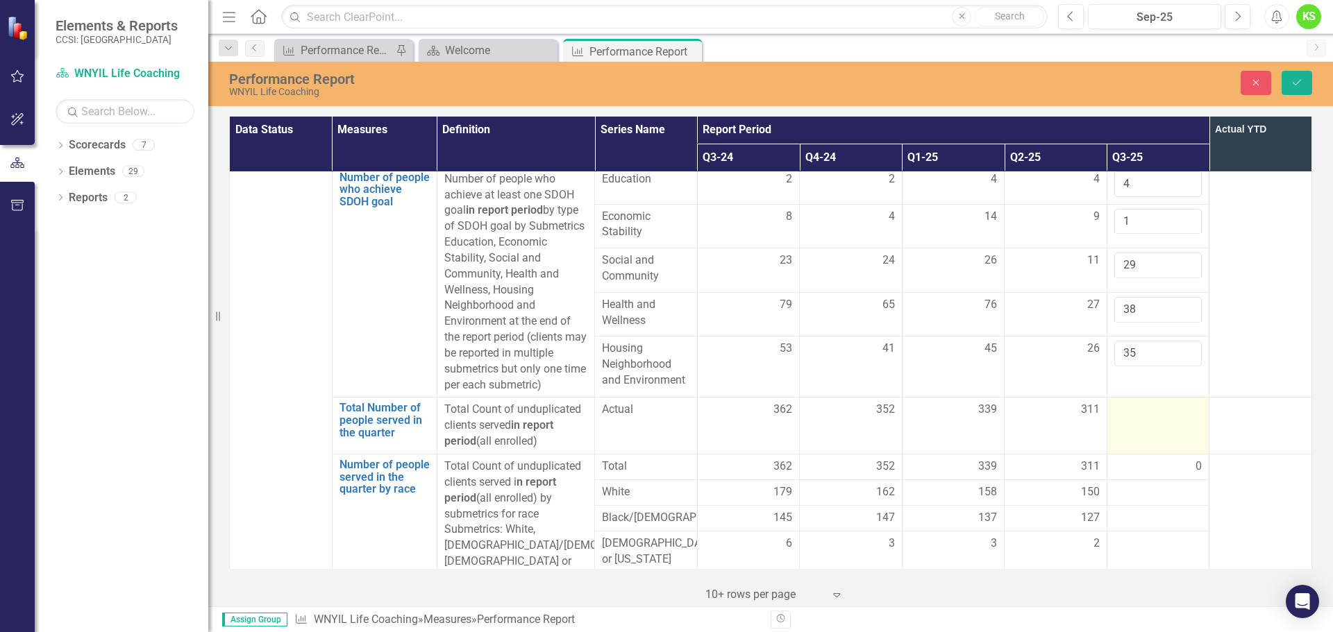
click at [1134, 402] on div at bounding box center [1158, 410] width 88 height 17
click at [1134, 402] on input "number" at bounding box center [1158, 415] width 88 height 26
type input "279"
click at [1260, 402] on div at bounding box center [1260, 410] width 88 height 17
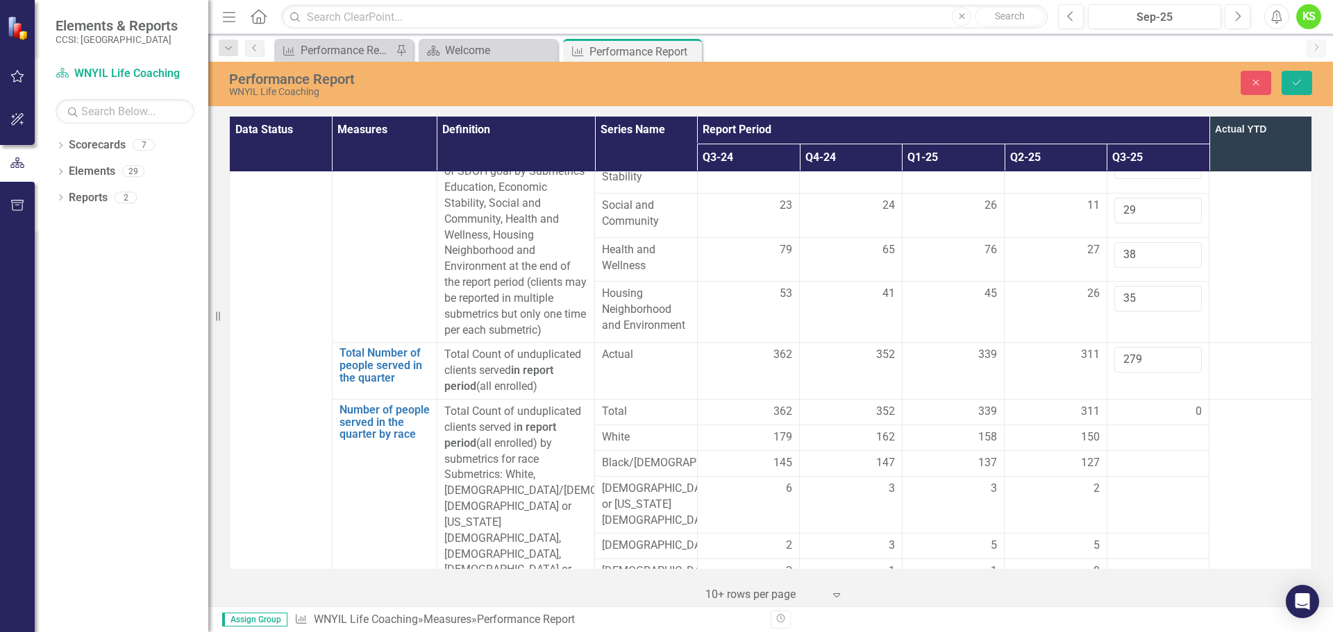
scroll to position [3332, 0]
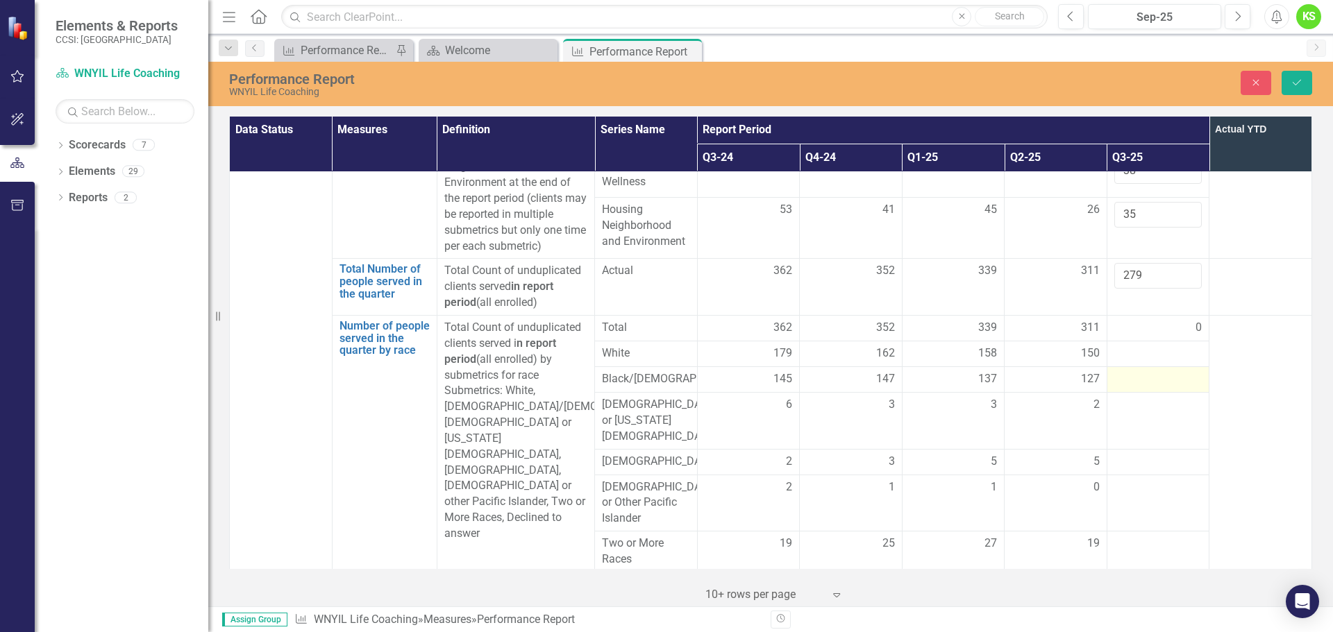
click at [1137, 371] on div at bounding box center [1158, 379] width 88 height 17
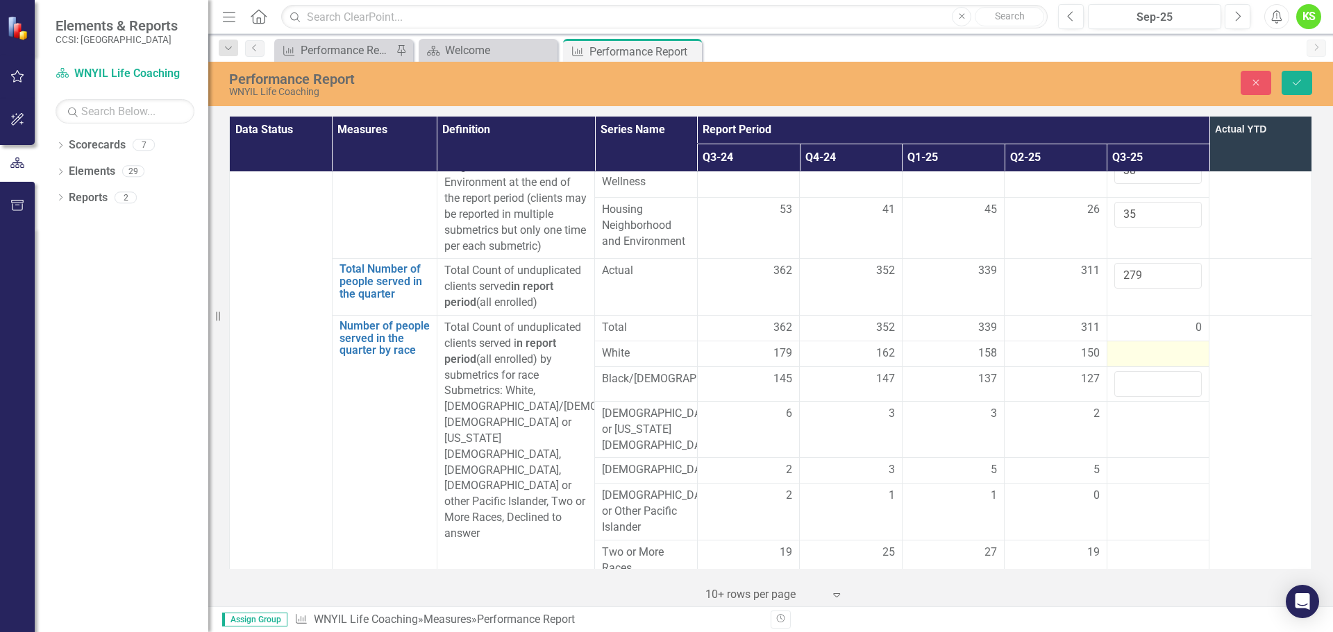
click at [1120, 346] on div at bounding box center [1158, 354] width 88 height 17
click at [1120, 346] on input "number" at bounding box center [1158, 359] width 88 height 26
type input "146"
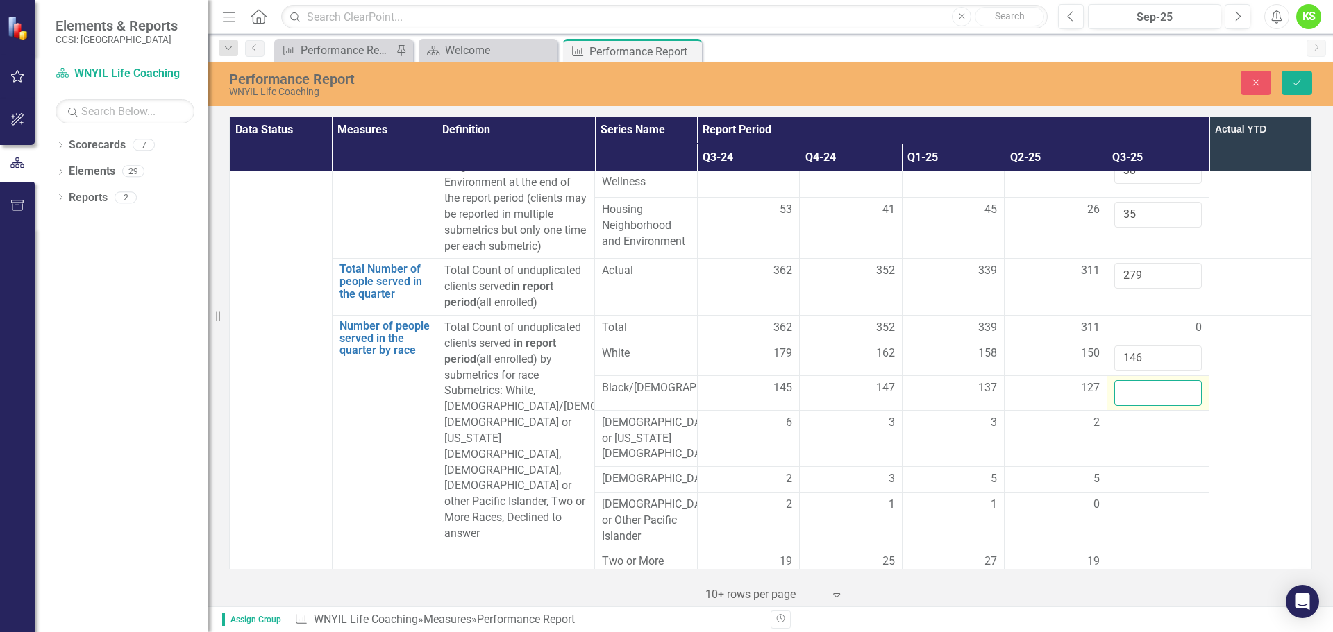
click at [1134, 380] on input "number" at bounding box center [1158, 393] width 88 height 26
type input "93"
click at [1134, 554] on div at bounding box center [1158, 562] width 88 height 17
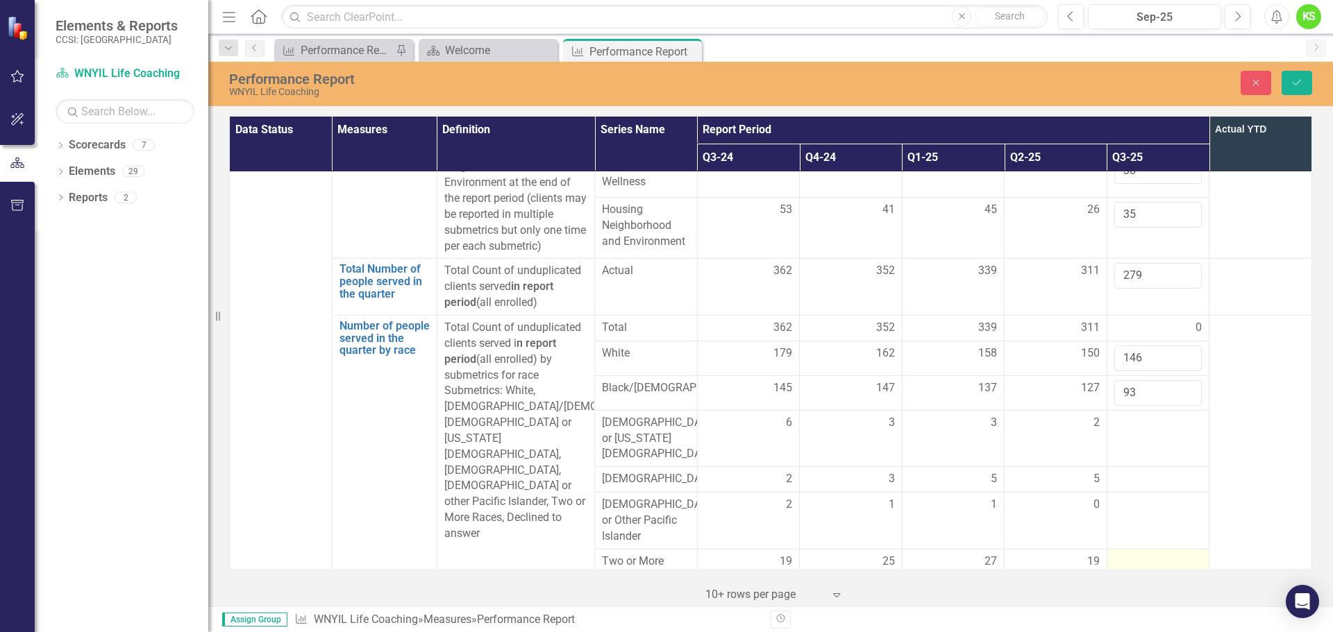
click at [1134, 554] on div at bounding box center [1158, 562] width 88 height 17
click at [1126, 554] on input "number" at bounding box center [1158, 567] width 88 height 26
type input "21"
click at [1122, 594] on div at bounding box center [1158, 602] width 88 height 17
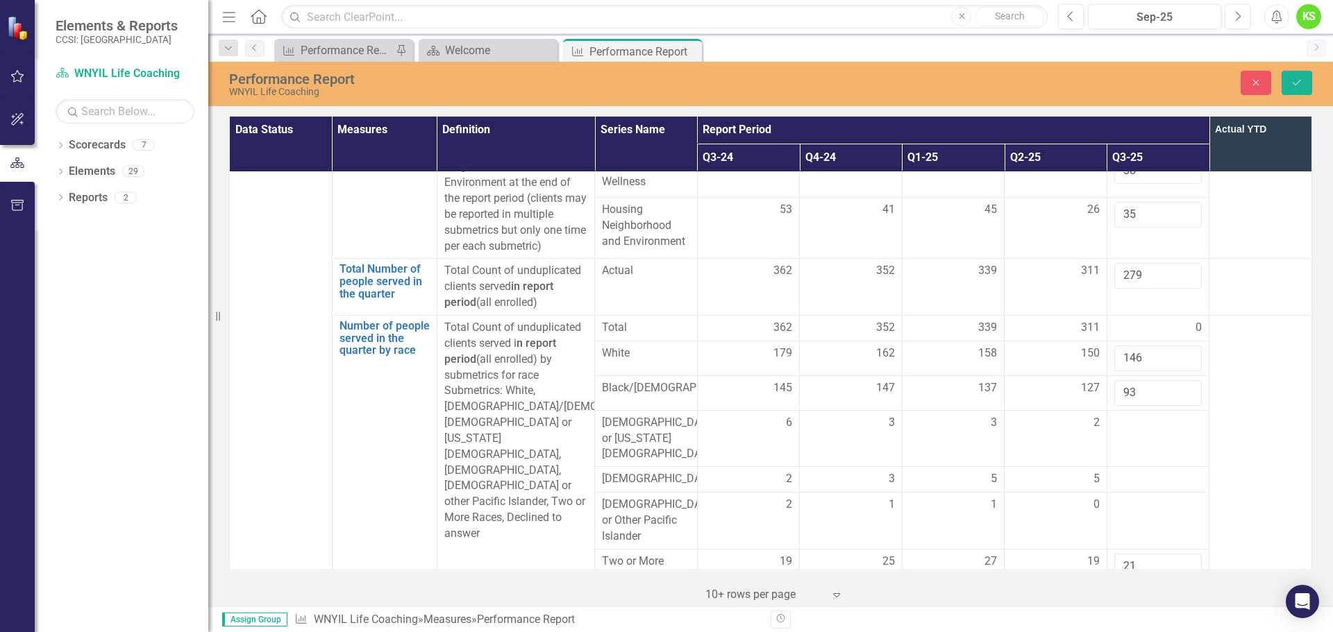
click at [1122, 594] on div at bounding box center [1158, 602] width 88 height 17
click at [1122, 594] on input "number" at bounding box center [1158, 607] width 88 height 26
type input "11"
click at [1119, 493] on td at bounding box center [1157, 521] width 103 height 57
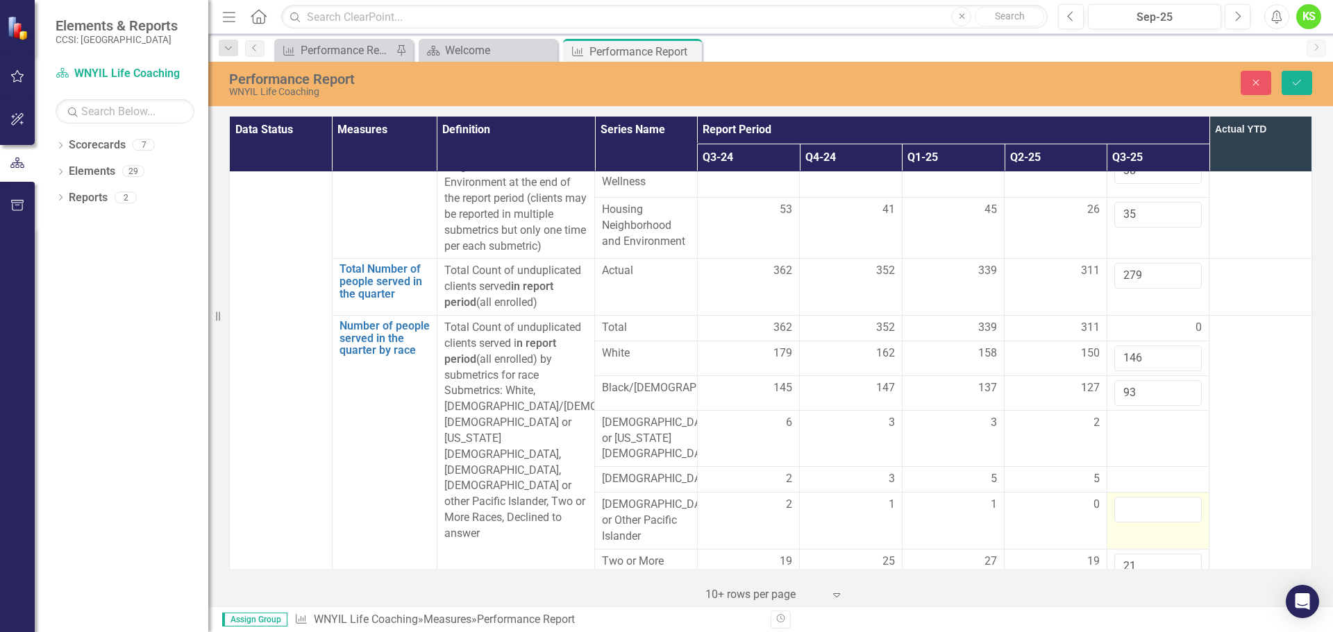
click at [1119, 497] on input "number" at bounding box center [1158, 510] width 88 height 26
type input "0"
click at [1118, 471] on div at bounding box center [1158, 479] width 88 height 17
type input "6"
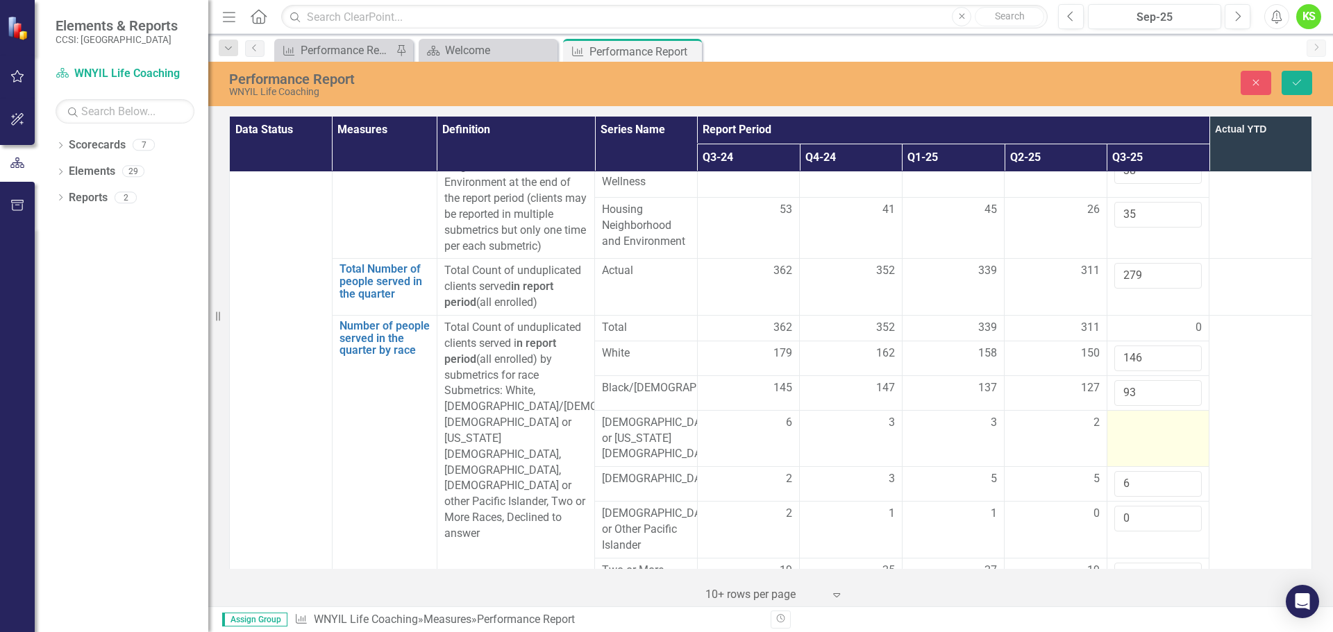
click at [1127, 415] on div at bounding box center [1158, 423] width 88 height 17
click at [1127, 415] on input "number" at bounding box center [1158, 428] width 88 height 26
type input "2"
click at [1285, 342] on td at bounding box center [1260, 478] width 103 height 324
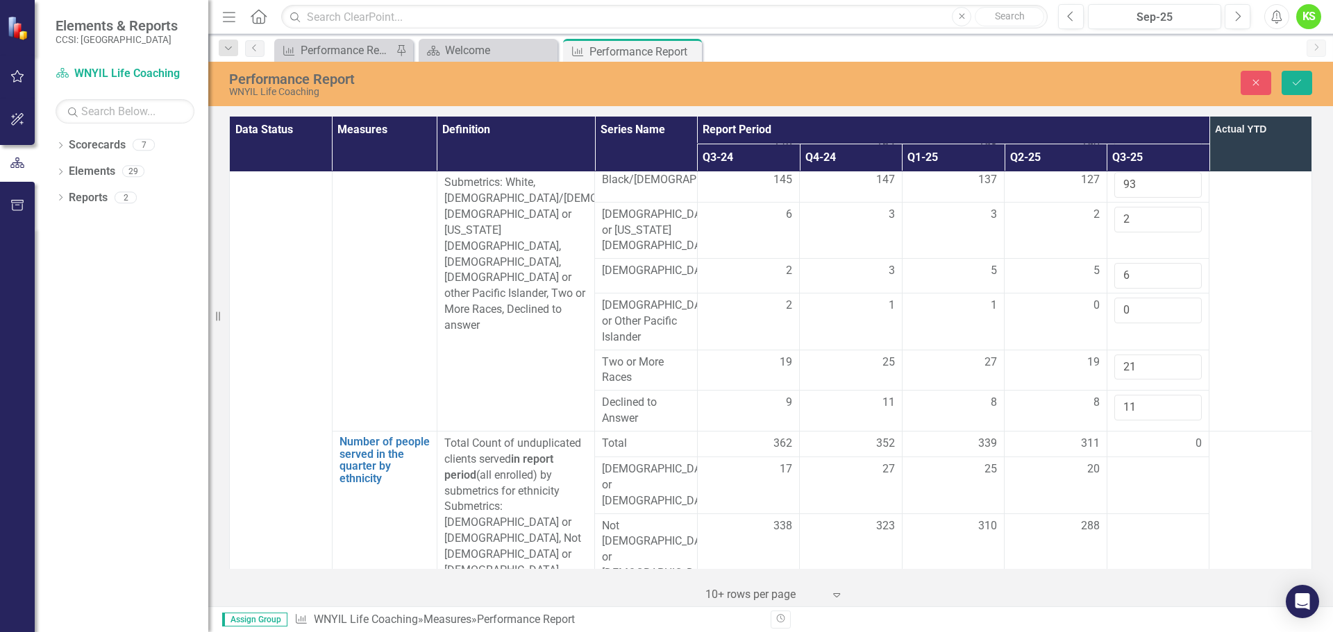
scroll to position [3610, 0]
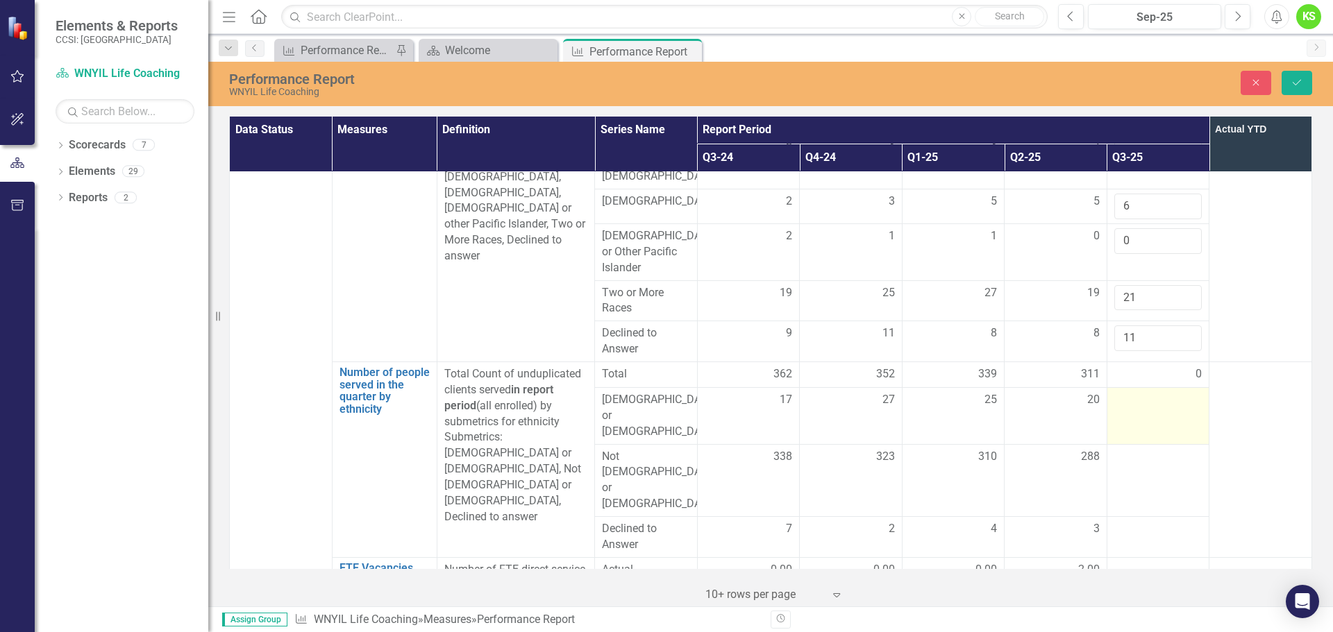
click at [1143, 392] on div at bounding box center [1158, 400] width 88 height 17
click at [1143, 392] on input "number" at bounding box center [1158, 405] width 88 height 26
click at [1133, 516] on td at bounding box center [1157, 536] width 103 height 41
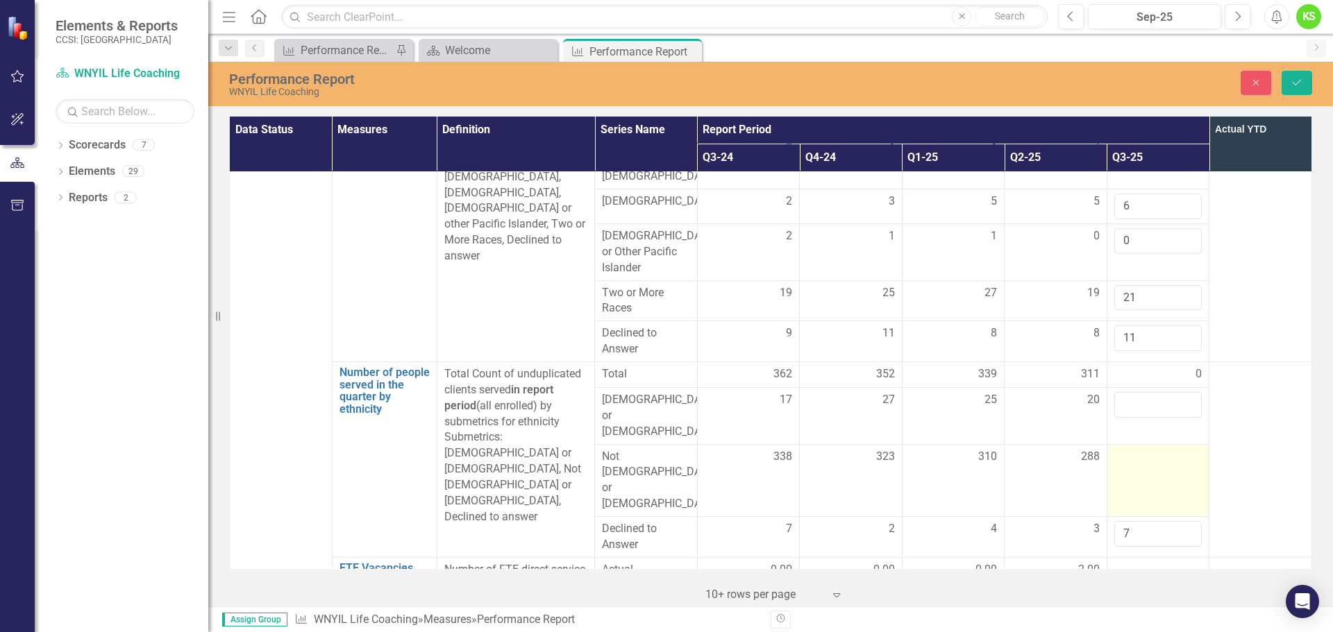
type input "7"
click at [1125, 444] on td at bounding box center [1157, 480] width 103 height 72
type input "252"
click at [1125, 392] on input "number" at bounding box center [1158, 405] width 88 height 26
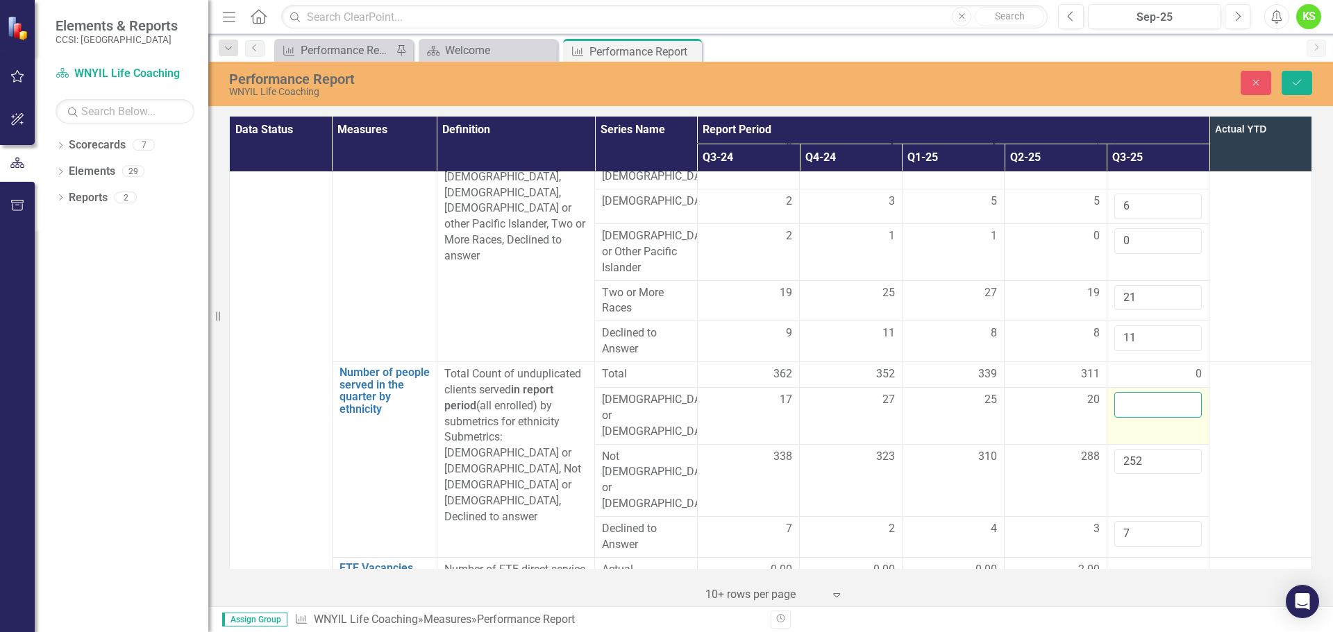
click at [1125, 392] on input "number" at bounding box center [1158, 405] width 88 height 26
type input "20"
click at [1257, 362] on td at bounding box center [1260, 460] width 103 height 196
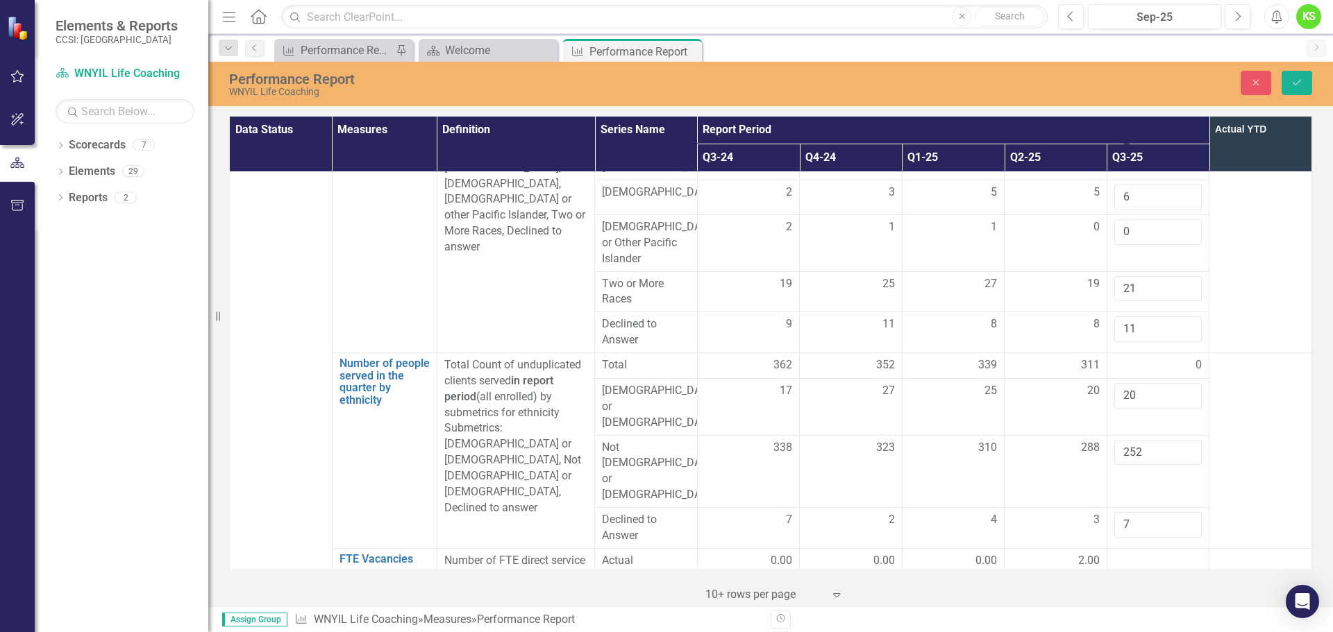
click at [1114, 625] on div at bounding box center [1158, 633] width 88 height 17
click at [1126, 625] on input "number" at bounding box center [1158, 638] width 88 height 26
type input "6.32"
click at [1297, 82] on icon "Save" at bounding box center [1296, 83] width 12 height 10
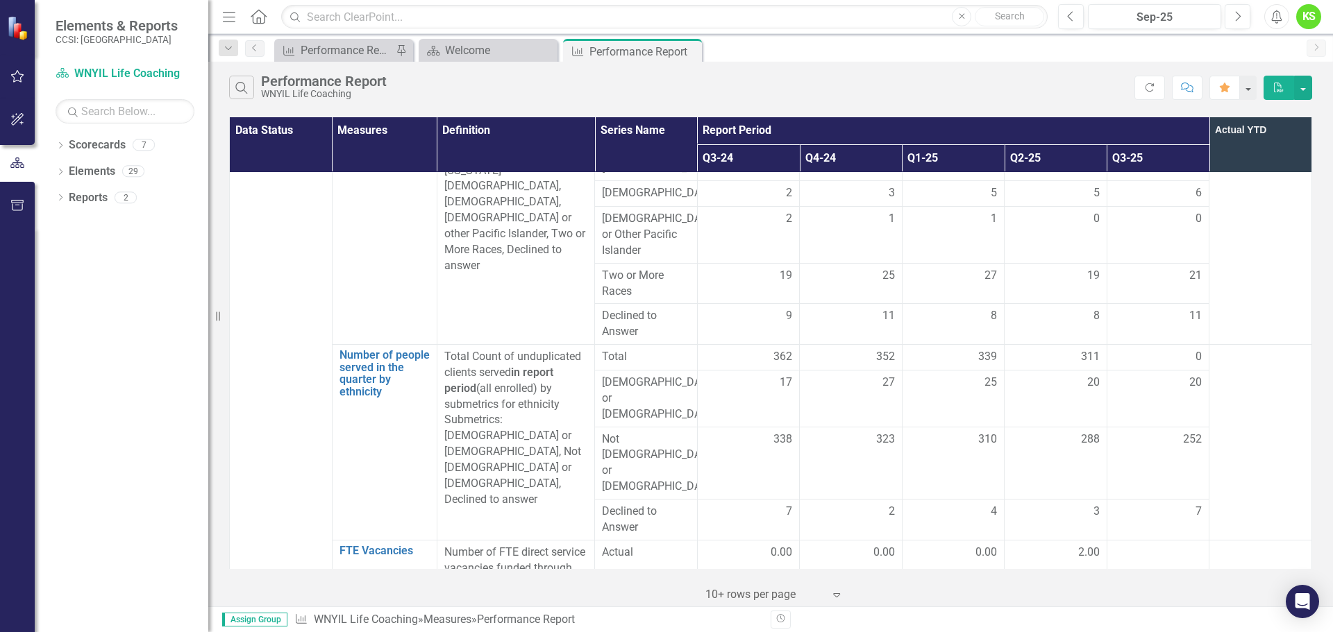
scroll to position [3503, 0]
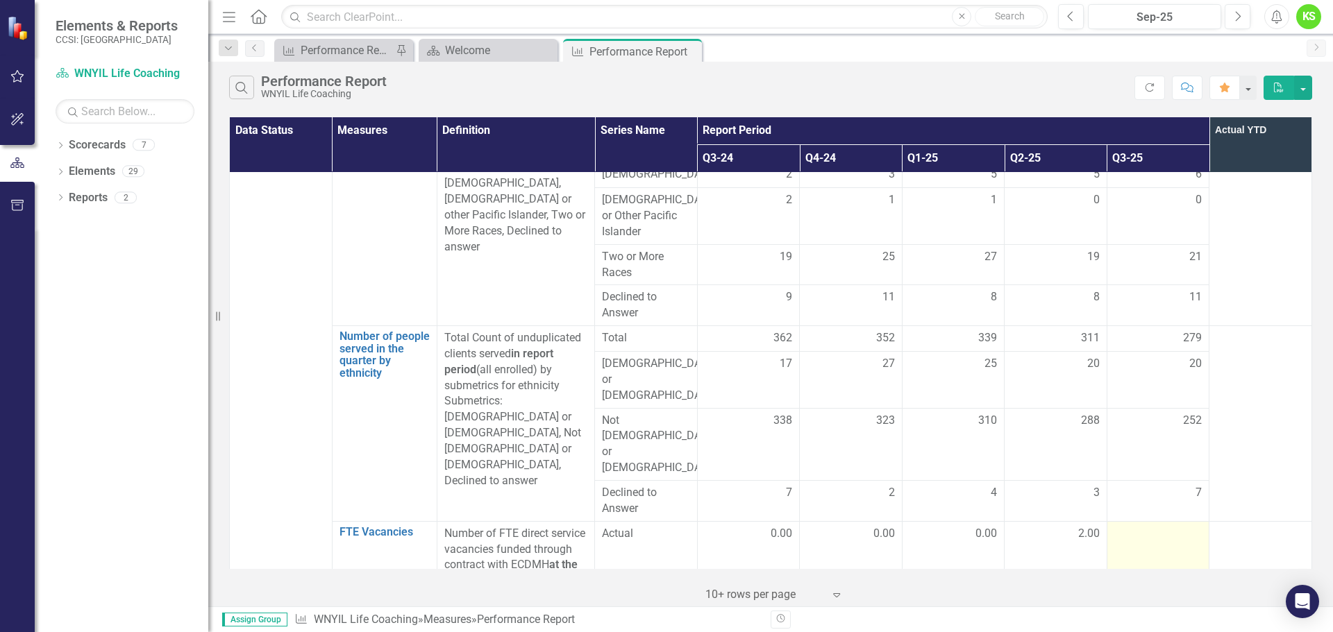
click at [1140, 526] on div at bounding box center [1158, 534] width 88 height 17
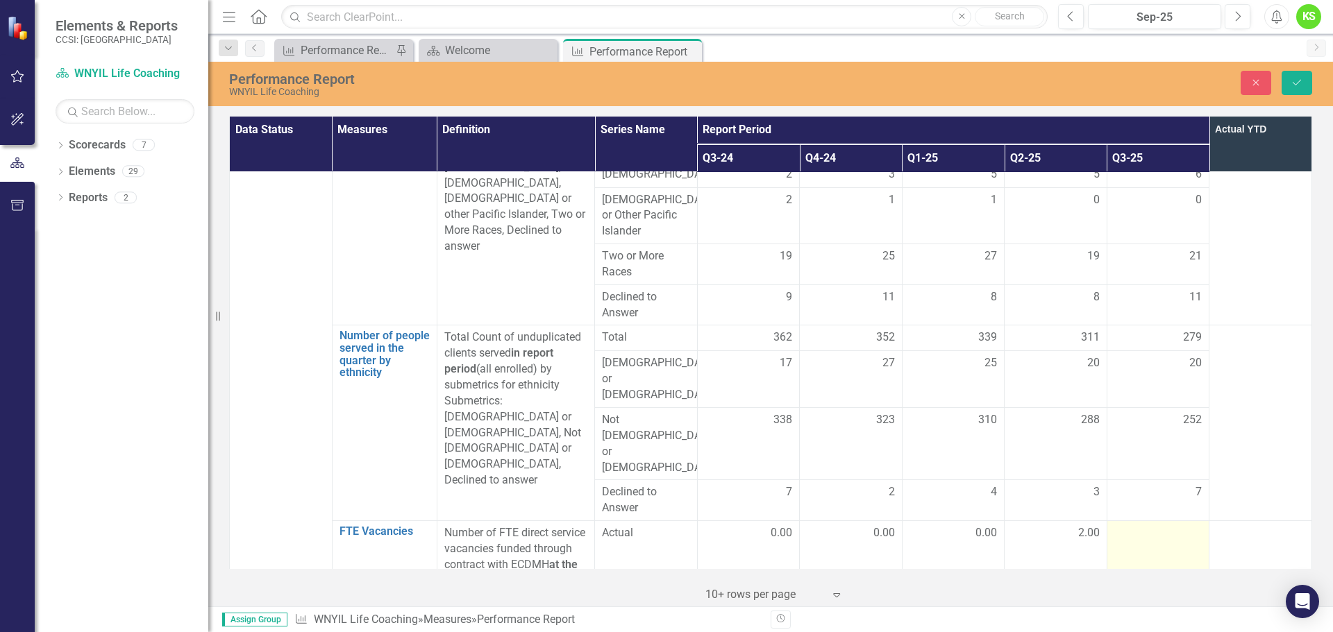
scroll to position [3503, 0]
click at [1143, 526] on input "number" at bounding box center [1158, 539] width 88 height 26
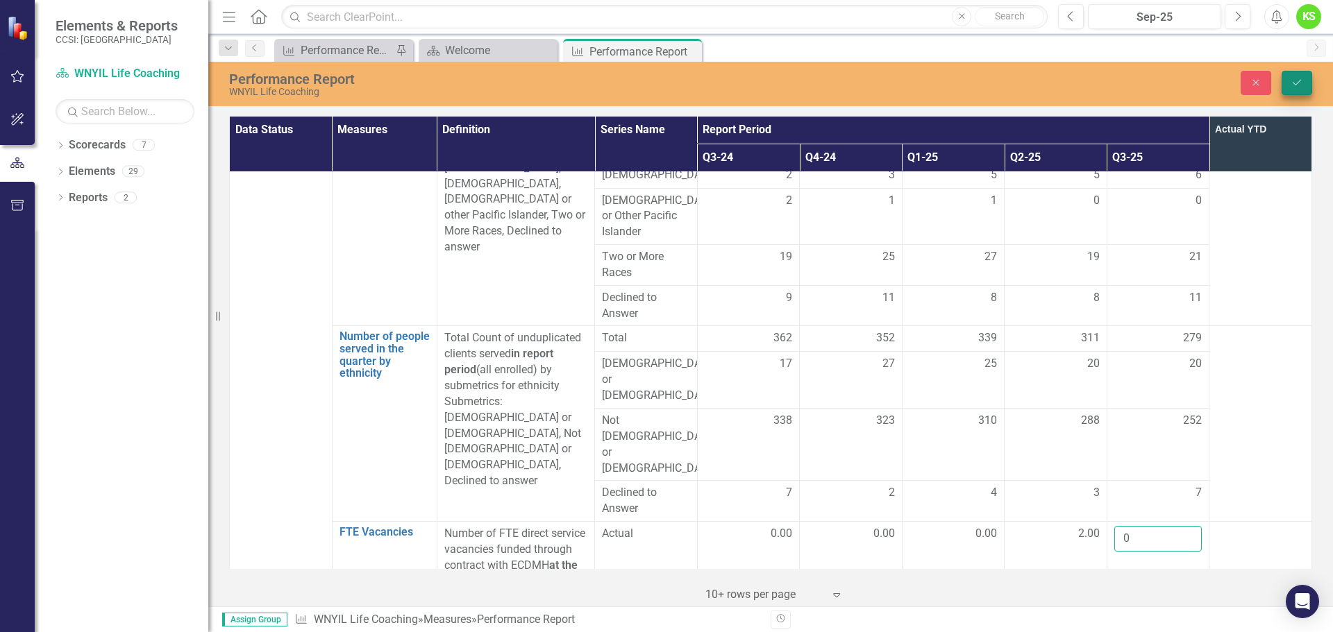
type input "0"
click at [1291, 84] on icon "Save" at bounding box center [1296, 83] width 12 height 10
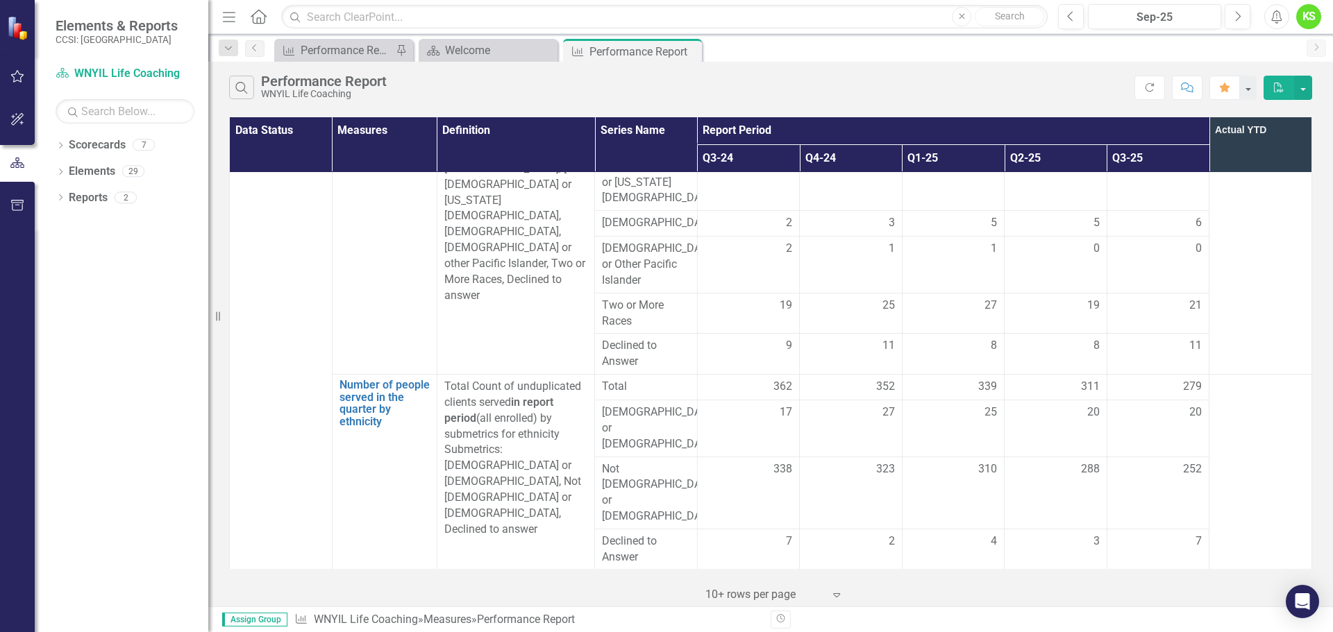
scroll to position [3503, 0]
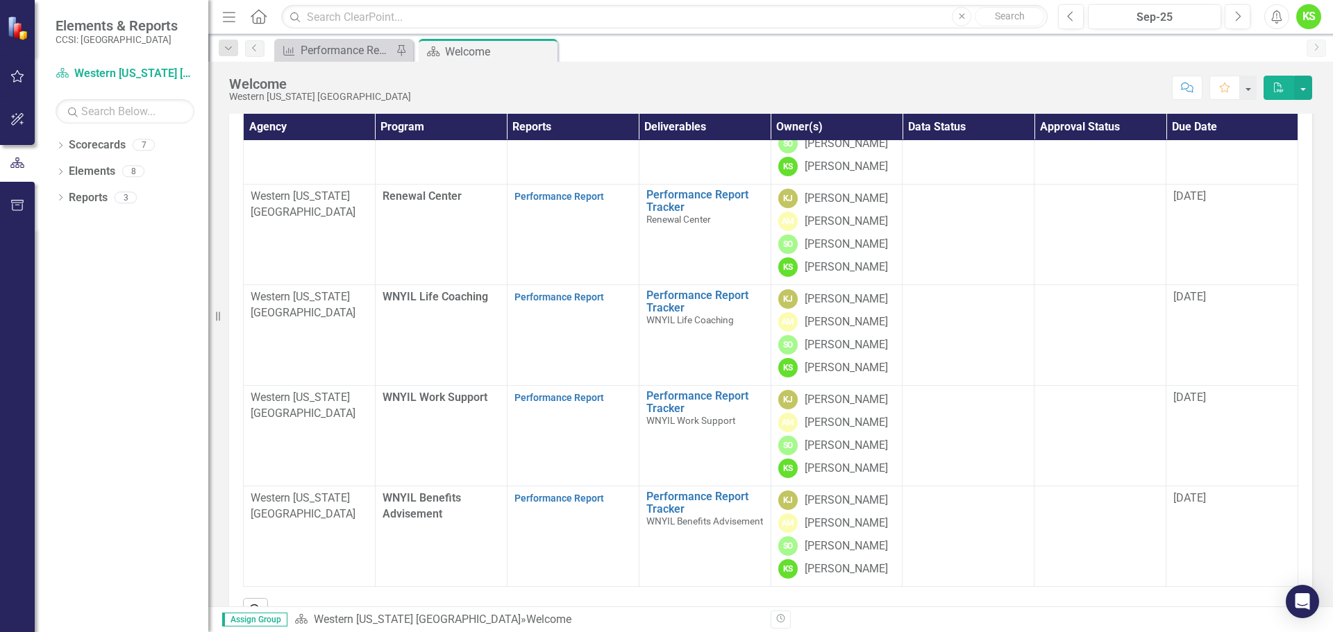
scroll to position [139, 0]
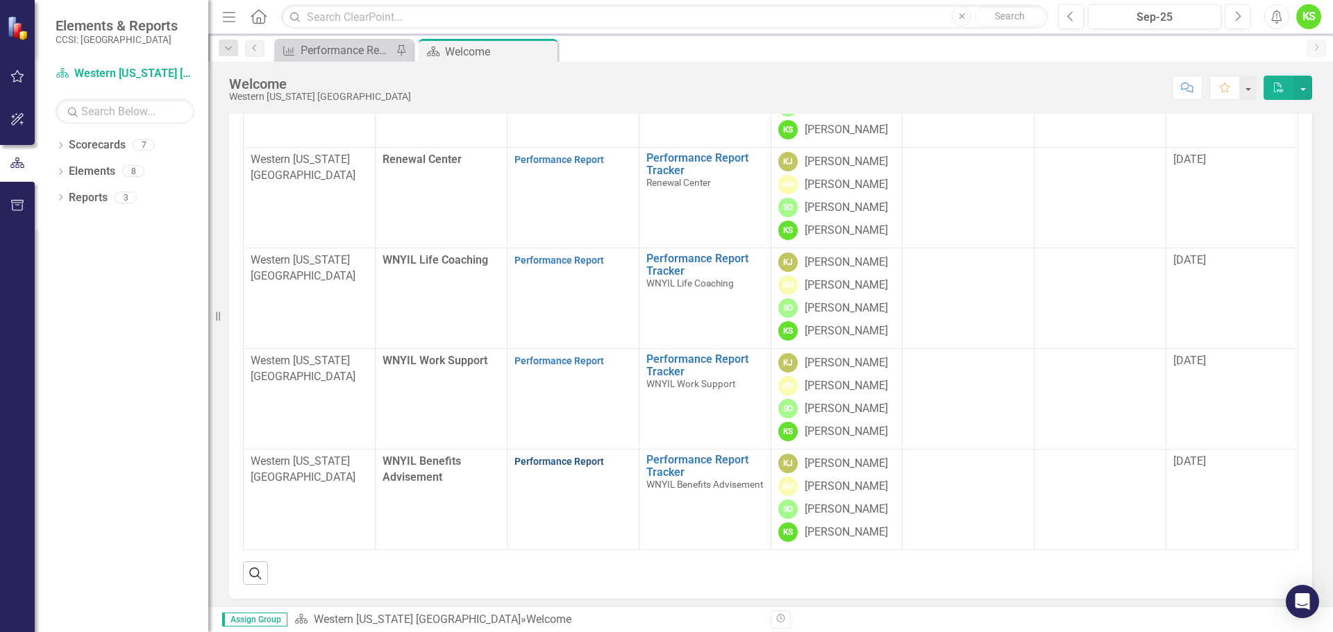
click at [549, 467] on link "Performance Report" at bounding box center [559, 461] width 90 height 11
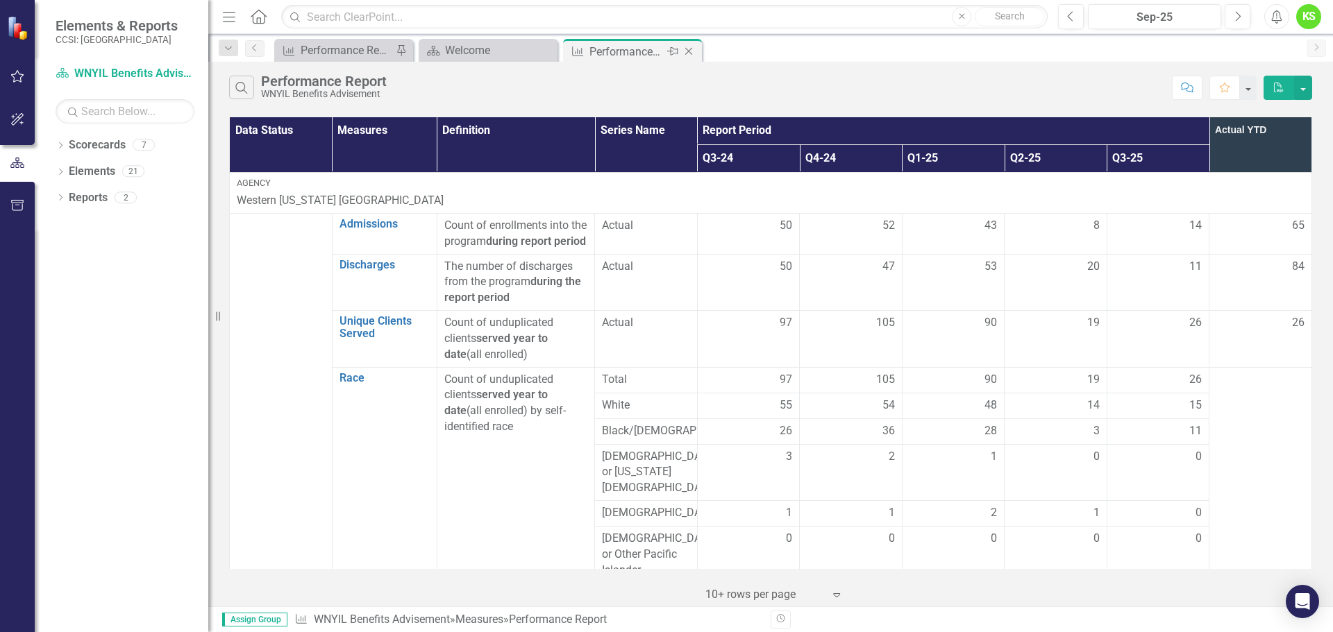
click at [690, 51] on icon "Close" at bounding box center [689, 51] width 14 height 11
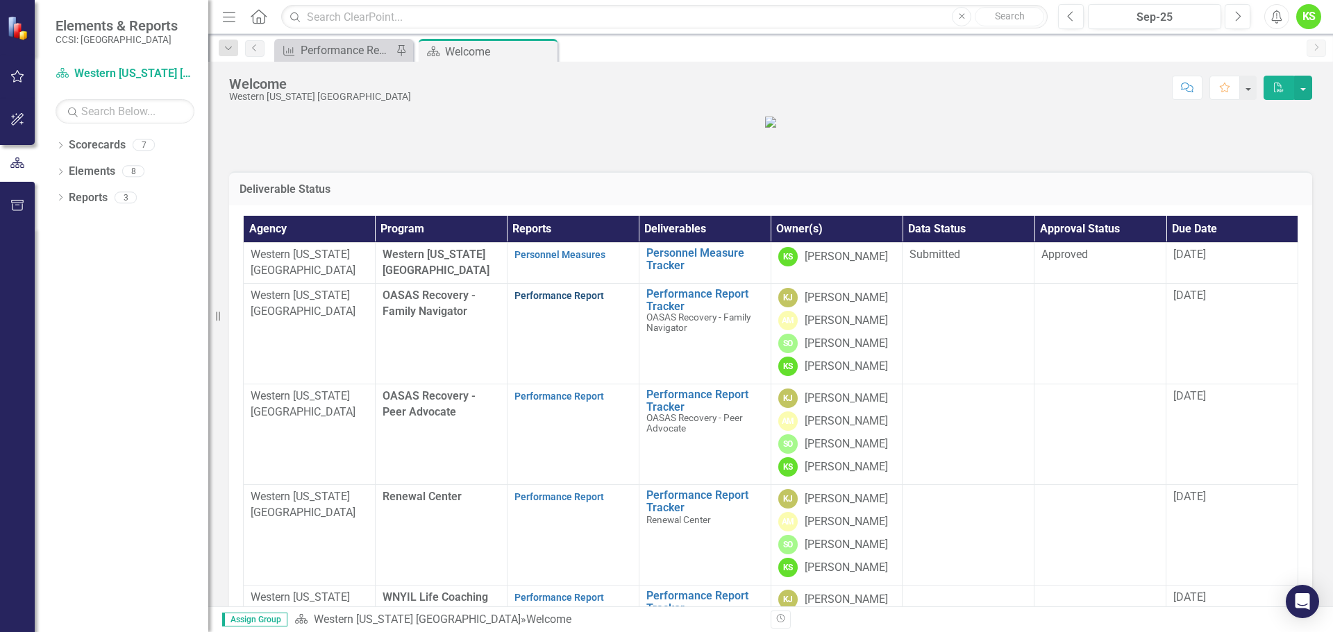
click at [534, 301] on link "Performance Report" at bounding box center [559, 295] width 90 height 11
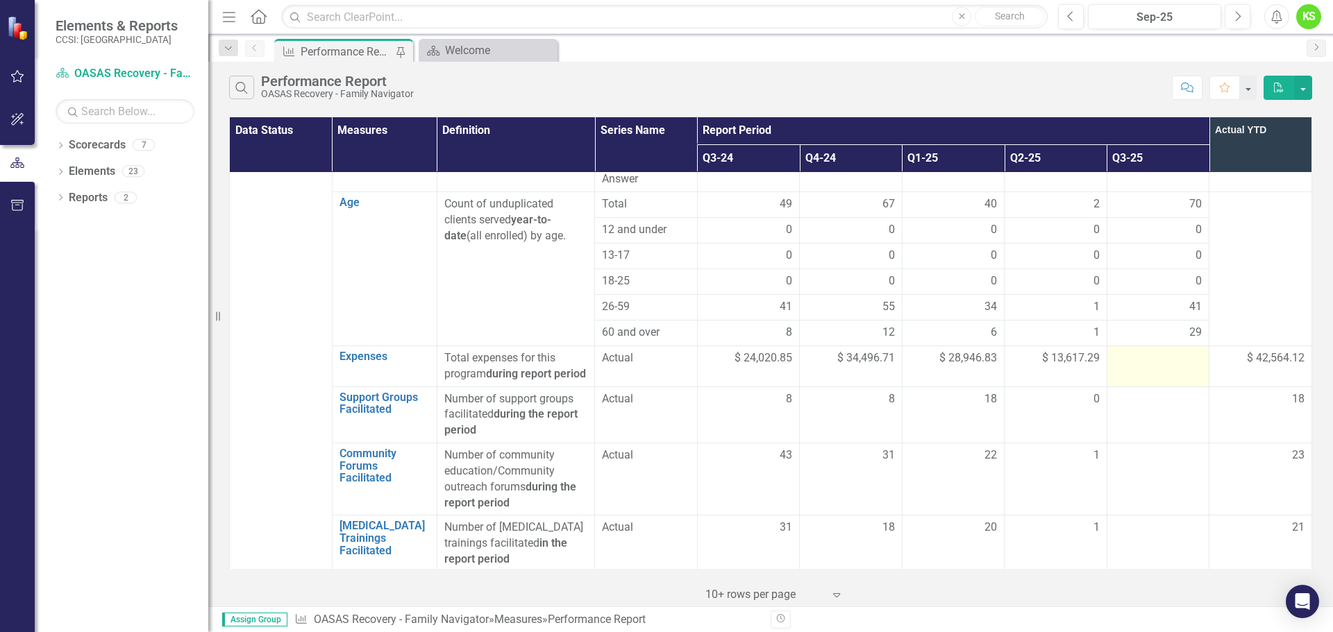
scroll to position [833, 0]
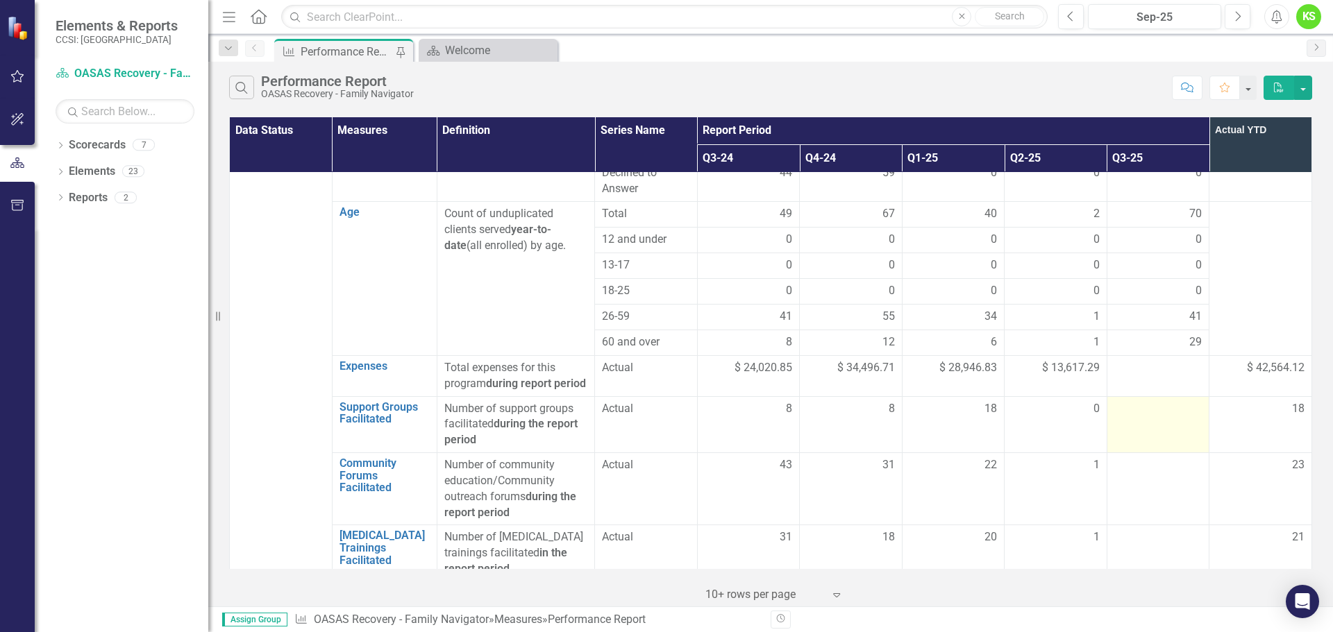
click at [1131, 401] on div at bounding box center [1158, 409] width 88 height 17
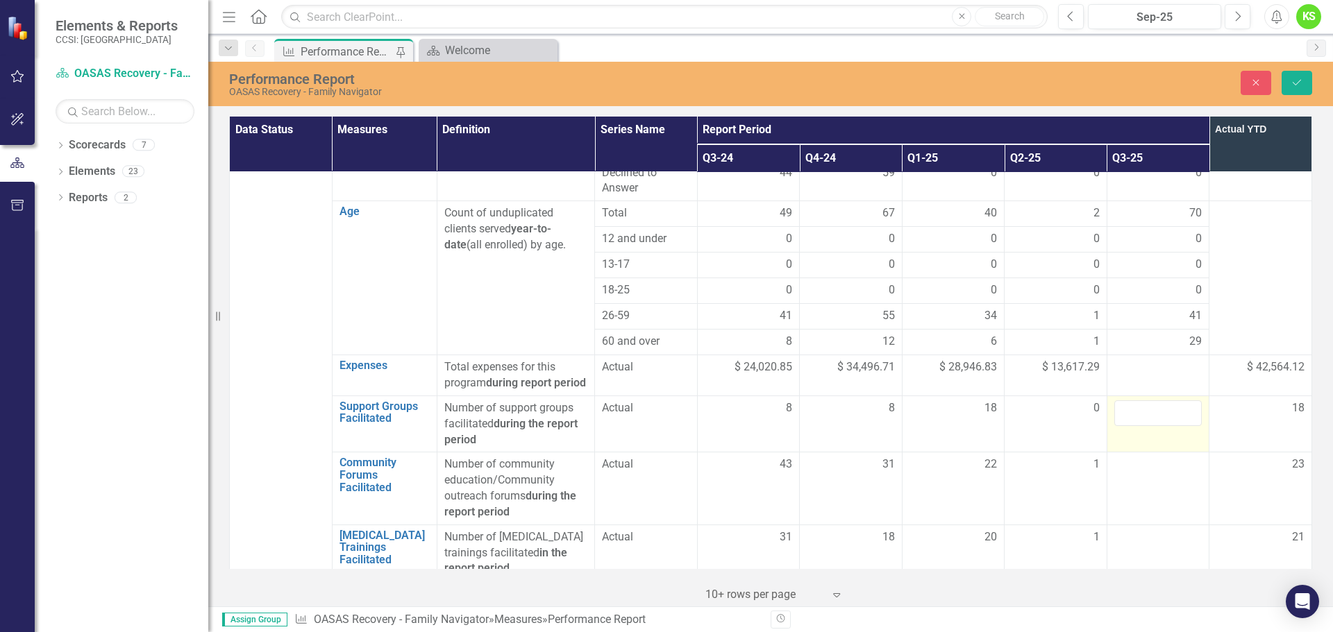
click at [1131, 401] on input "number" at bounding box center [1158, 414] width 88 height 26
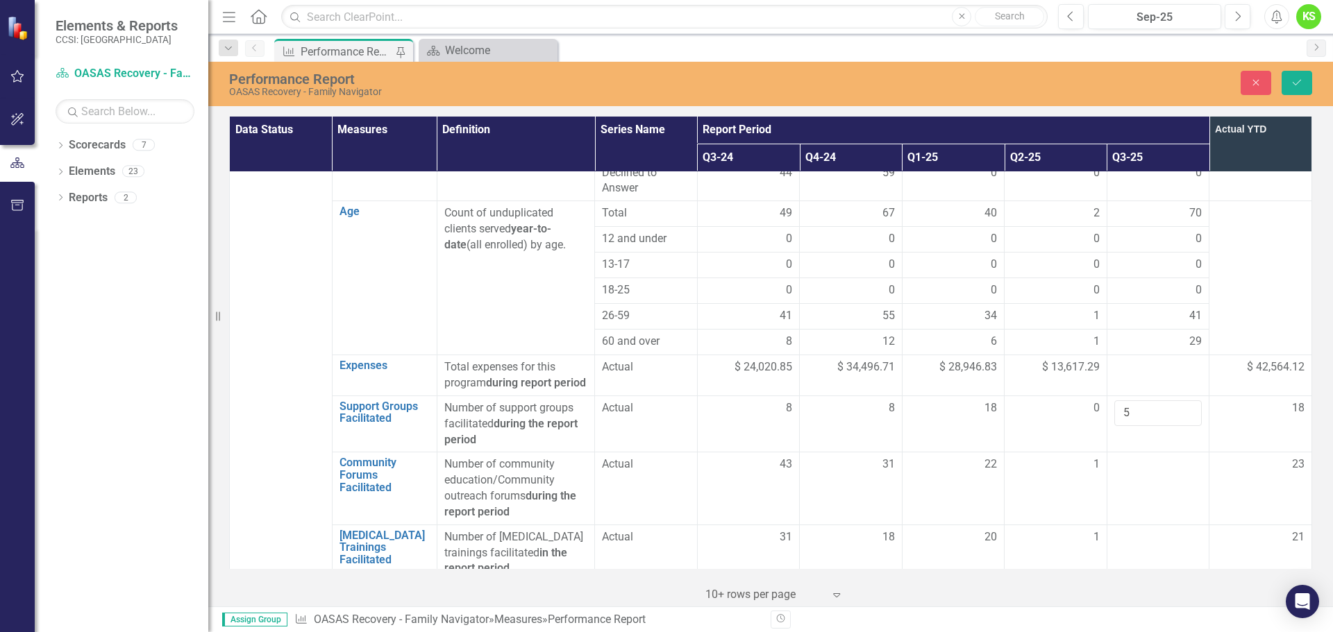
type input "5"
click at [1225, 409] on td "18" at bounding box center [1260, 424] width 103 height 57
click at [1138, 458] on td at bounding box center [1157, 489] width 103 height 72
click at [1138, 458] on input "number" at bounding box center [1158, 470] width 88 height 26
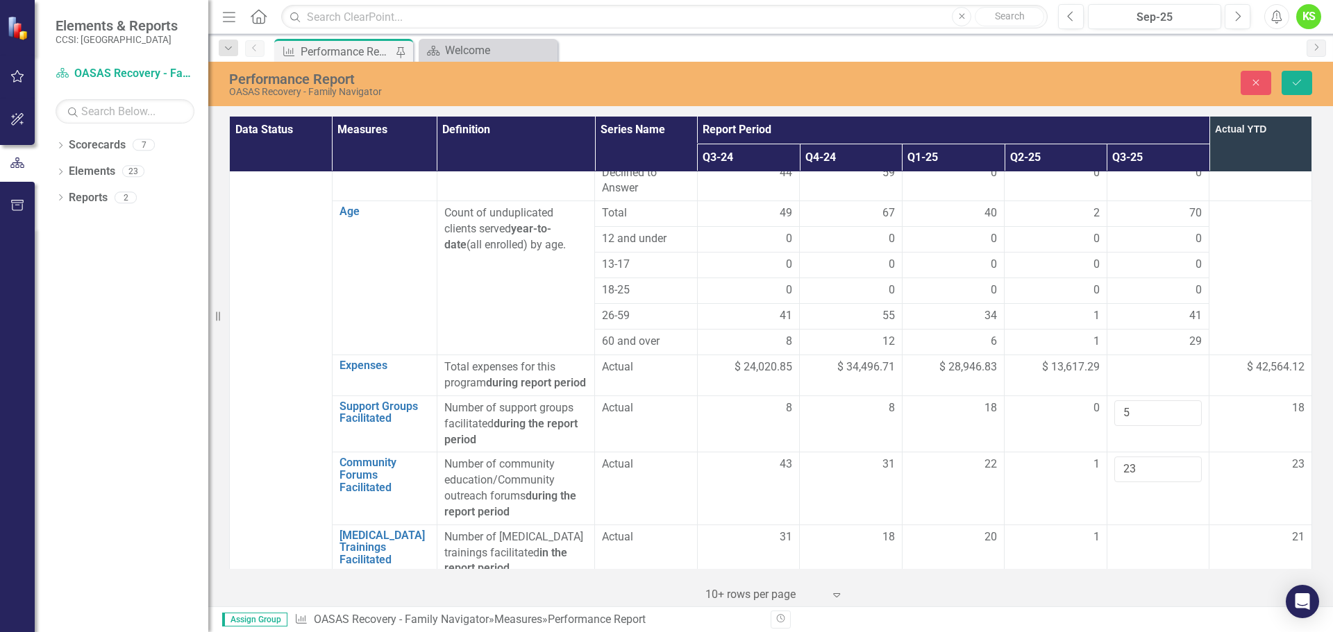
type input "23"
click at [1221, 457] on div "23" at bounding box center [1260, 465] width 88 height 16
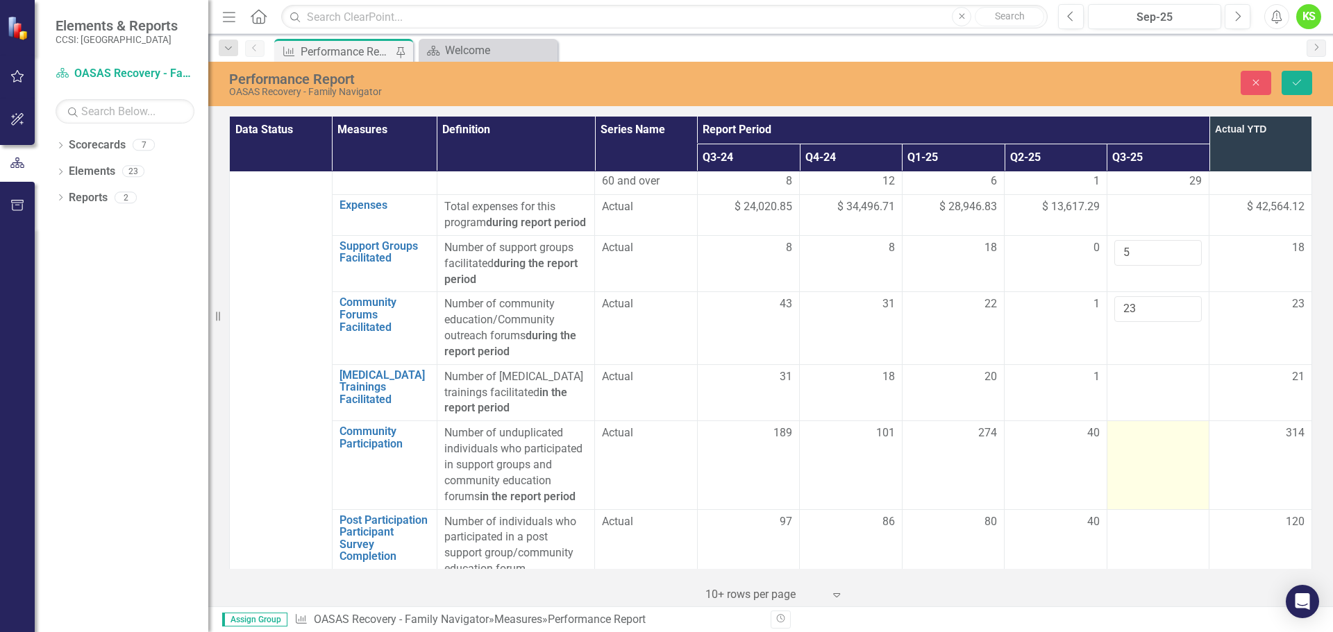
scroll to position [1041, 0]
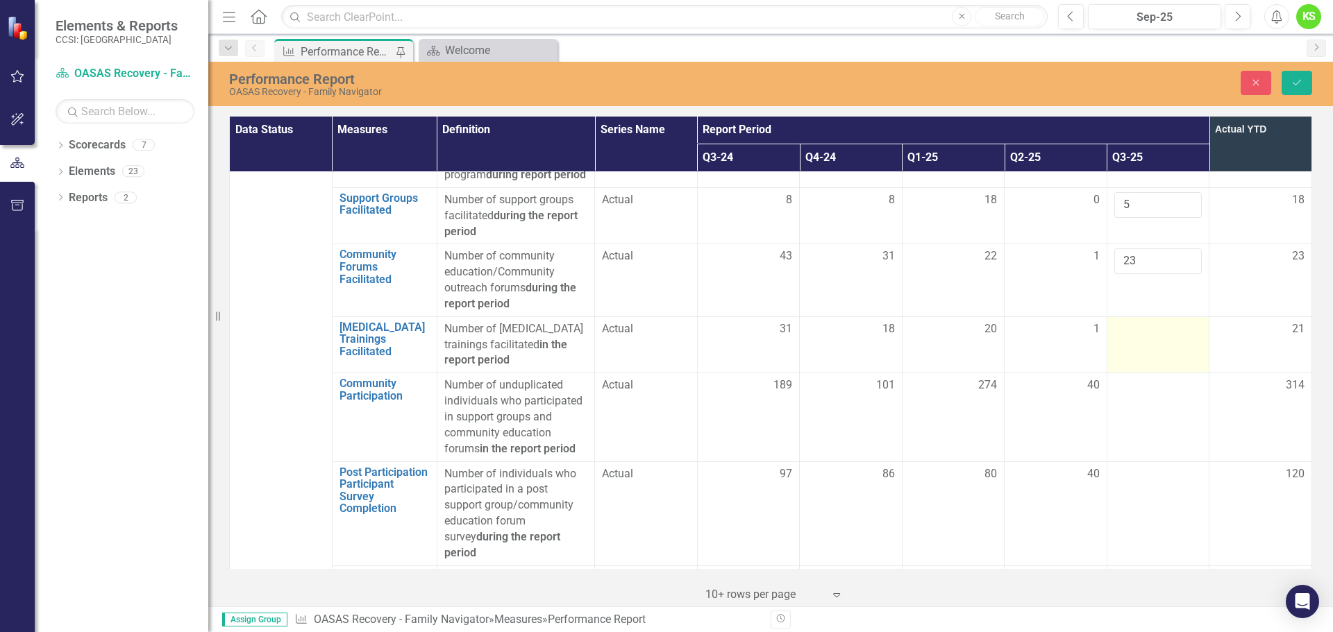
click at [1131, 322] on td at bounding box center [1157, 345] width 103 height 57
click at [1131, 322] on input "number" at bounding box center [1158, 334] width 88 height 26
type input "33"
click at [1211, 329] on td "21" at bounding box center [1260, 345] width 103 height 57
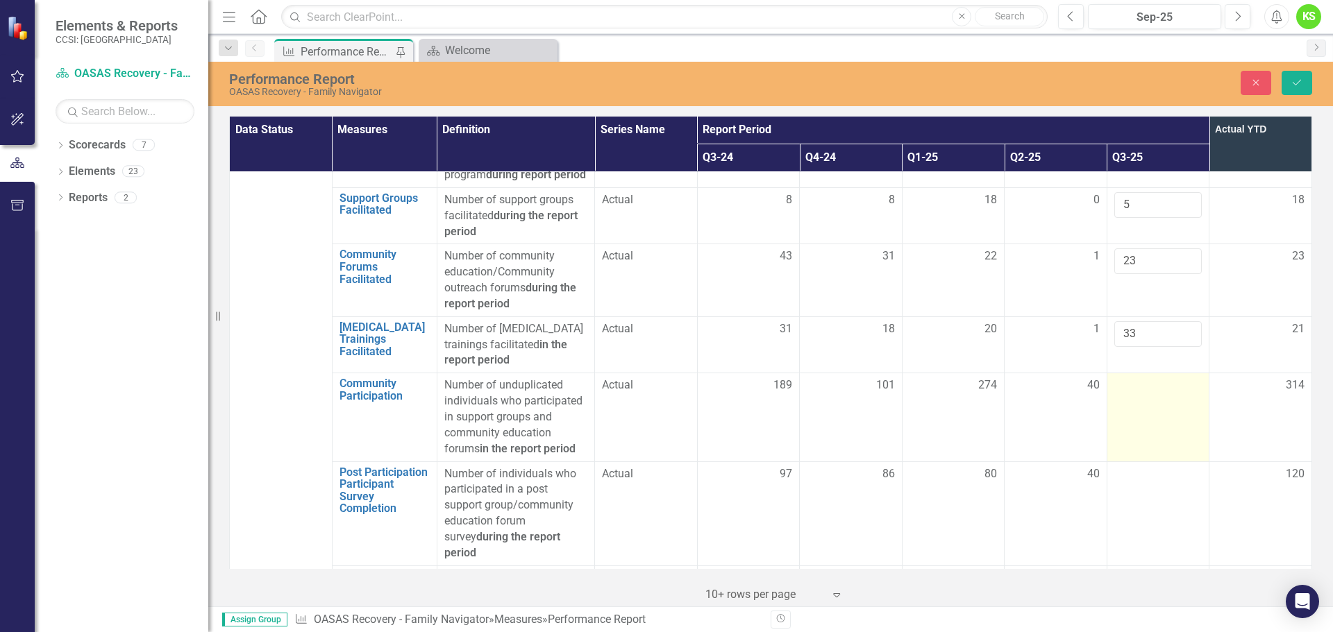
click at [1122, 380] on td at bounding box center [1157, 417] width 103 height 88
click at [1122, 380] on input "number" at bounding box center [1158, 391] width 88 height 26
type input "84"
click at [1221, 408] on td "314" at bounding box center [1260, 417] width 103 height 88
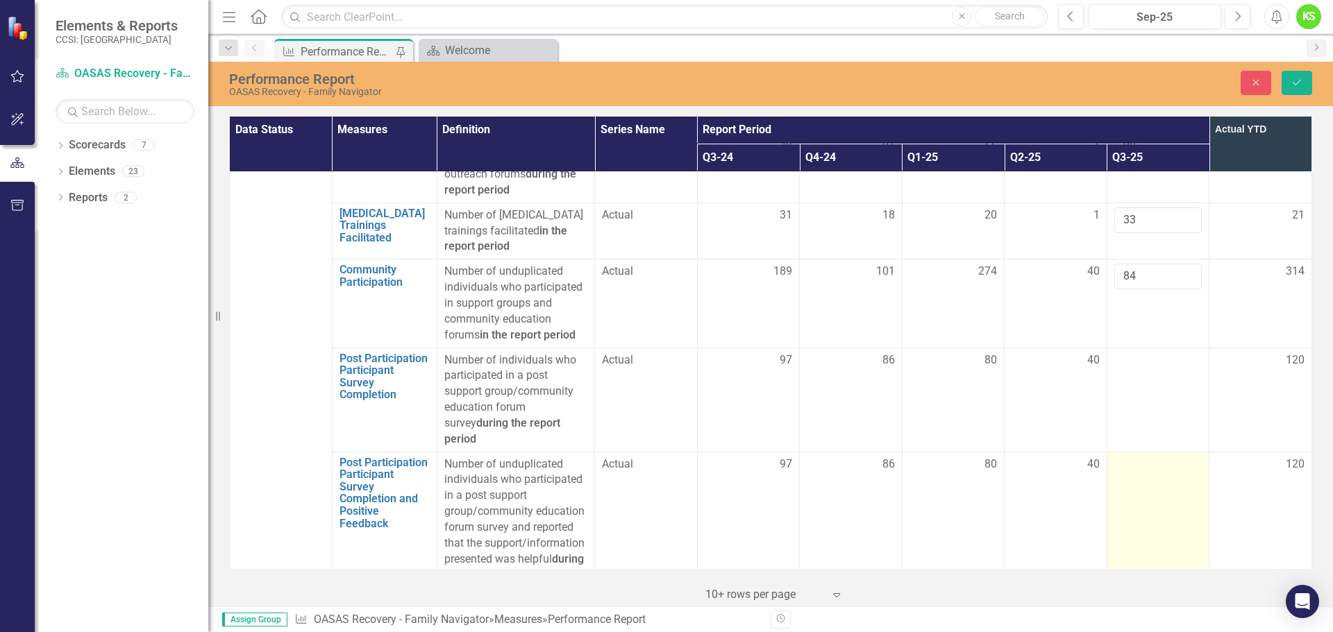
scroll to position [1180, 0]
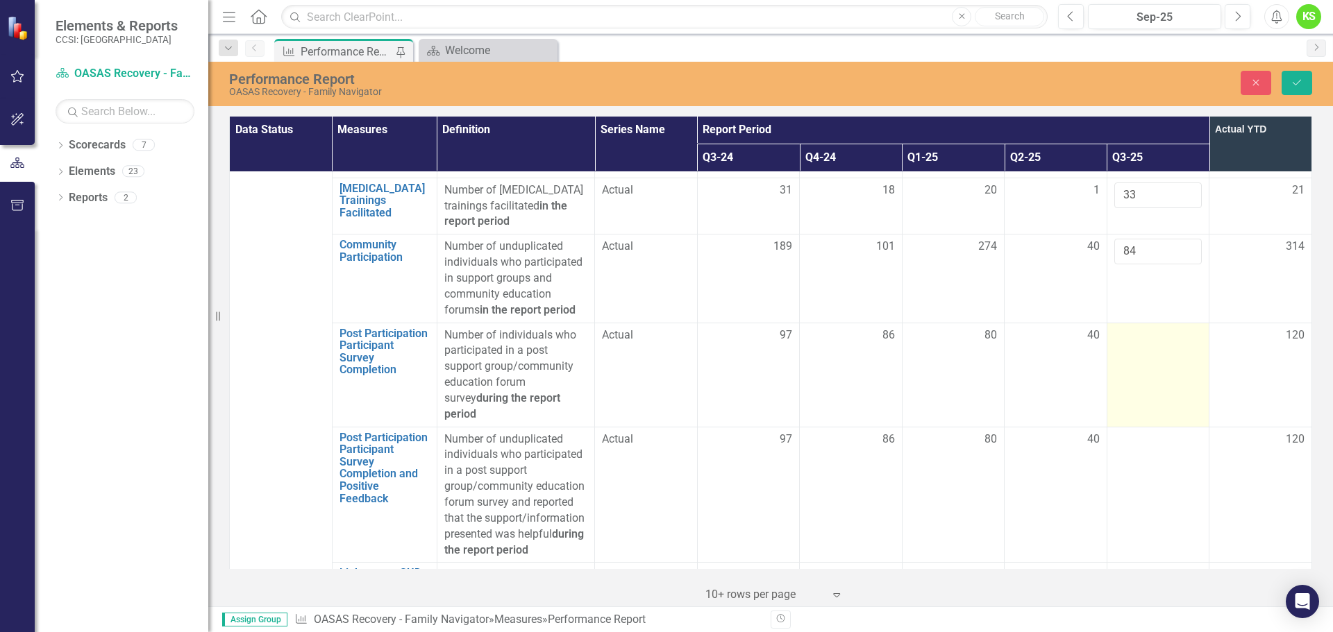
click at [1146, 332] on td at bounding box center [1157, 375] width 103 height 104
click at [1145, 328] on input "number" at bounding box center [1158, 341] width 88 height 26
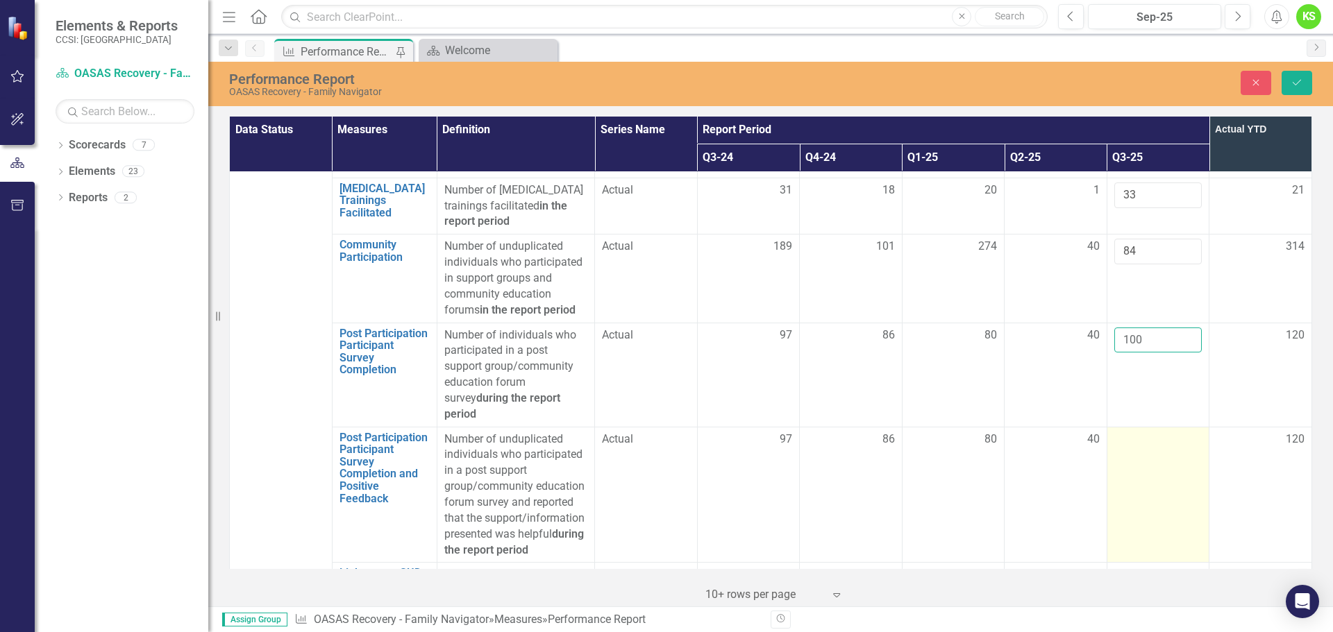
type input "100"
click at [1130, 427] on td at bounding box center [1157, 495] width 103 height 136
click at [1127, 432] on input "number" at bounding box center [1158, 445] width 88 height 26
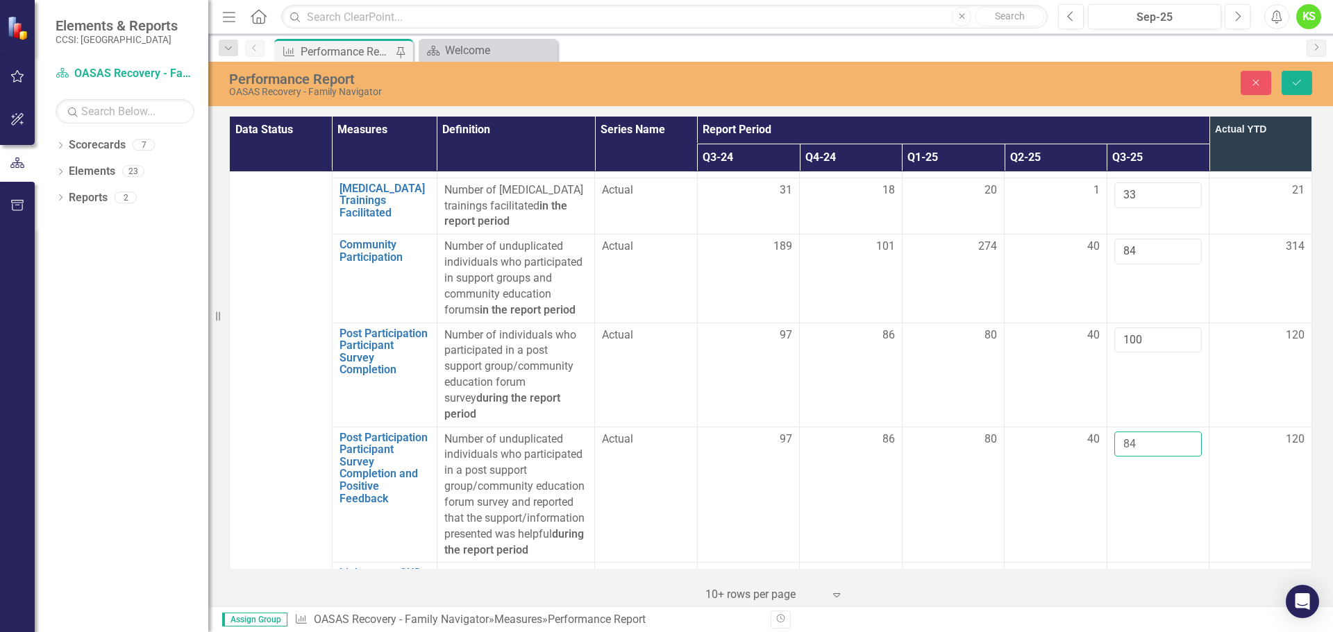
type input "84"
click at [1224, 360] on td "120" at bounding box center [1260, 375] width 103 height 104
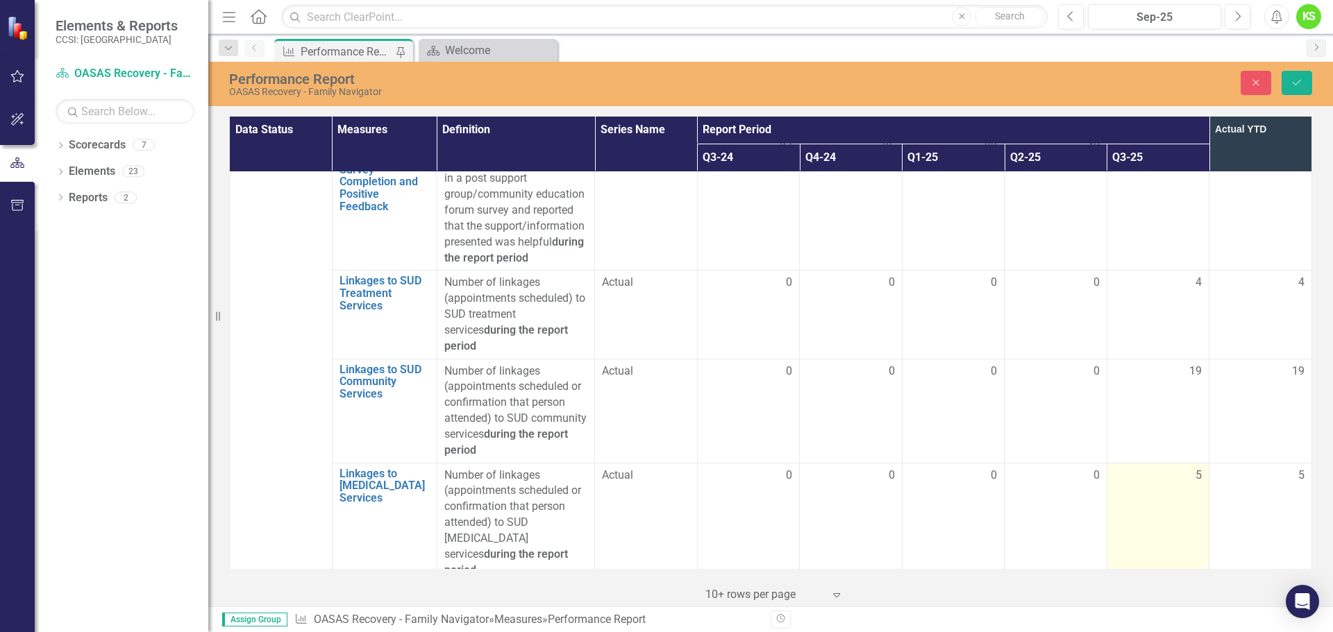
scroll to position [1510, 0]
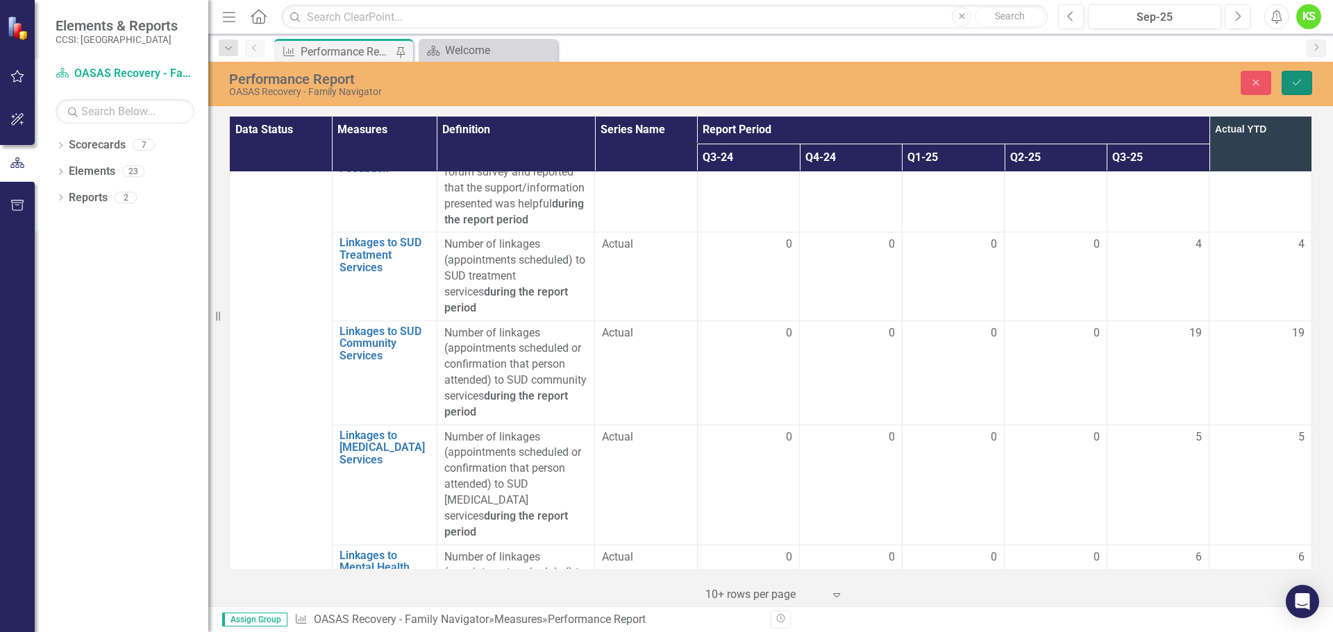
click at [1295, 73] on button "Save" at bounding box center [1296, 83] width 31 height 24
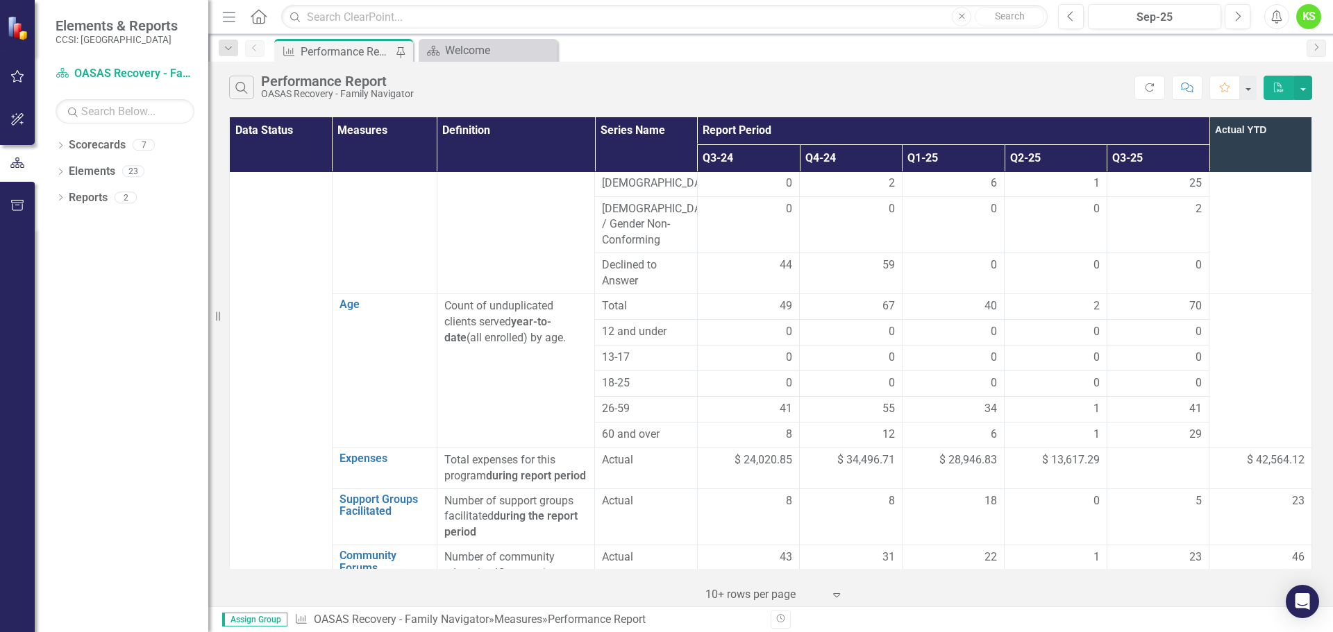
scroll to position [486, 0]
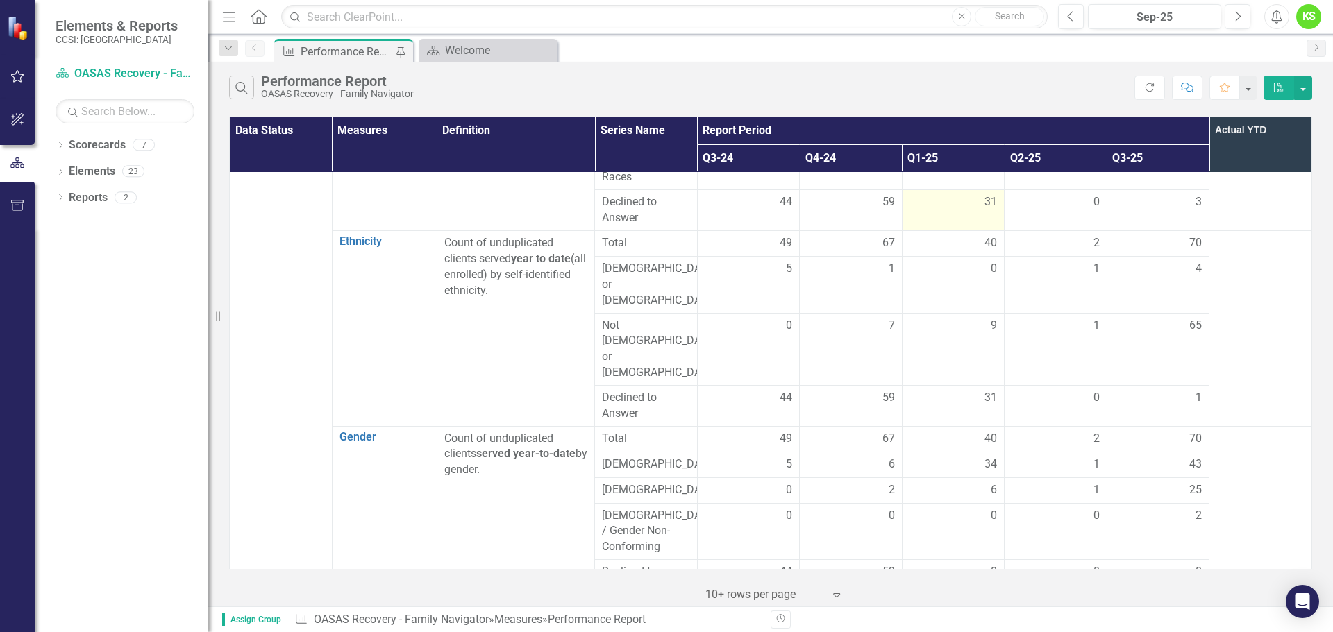
drag, startPoint x: 975, startPoint y: 233, endPoint x: 995, endPoint y: 233, distance: 19.4
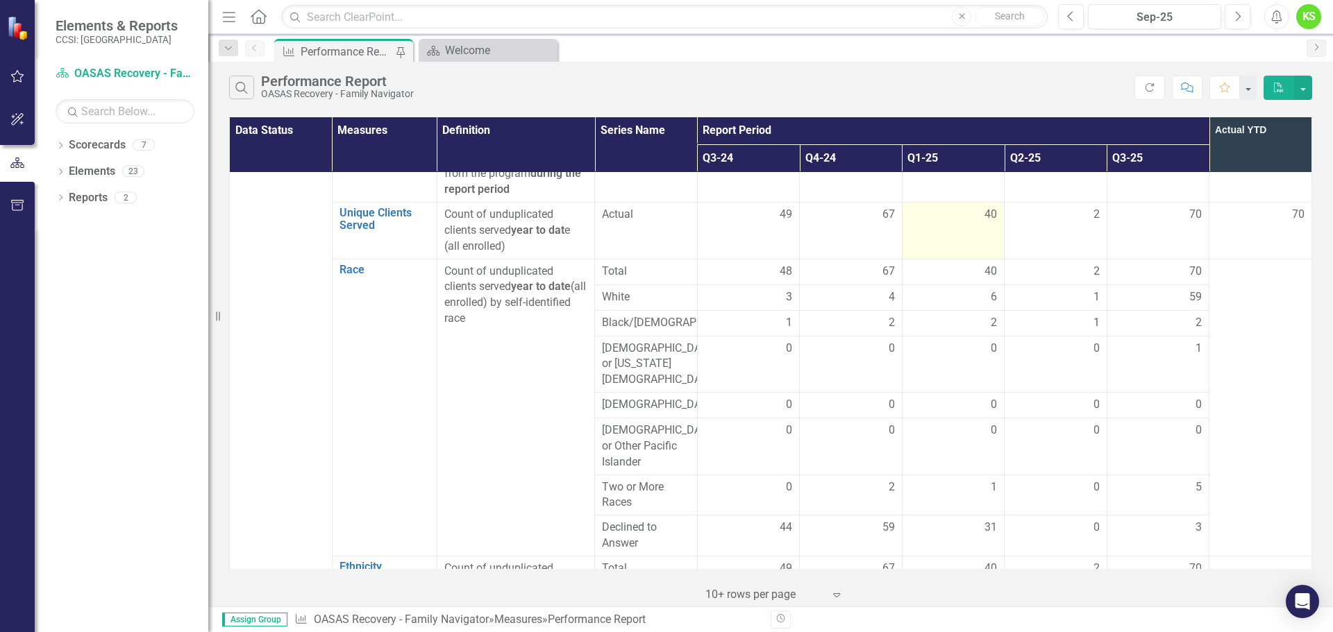
scroll to position [0, 0]
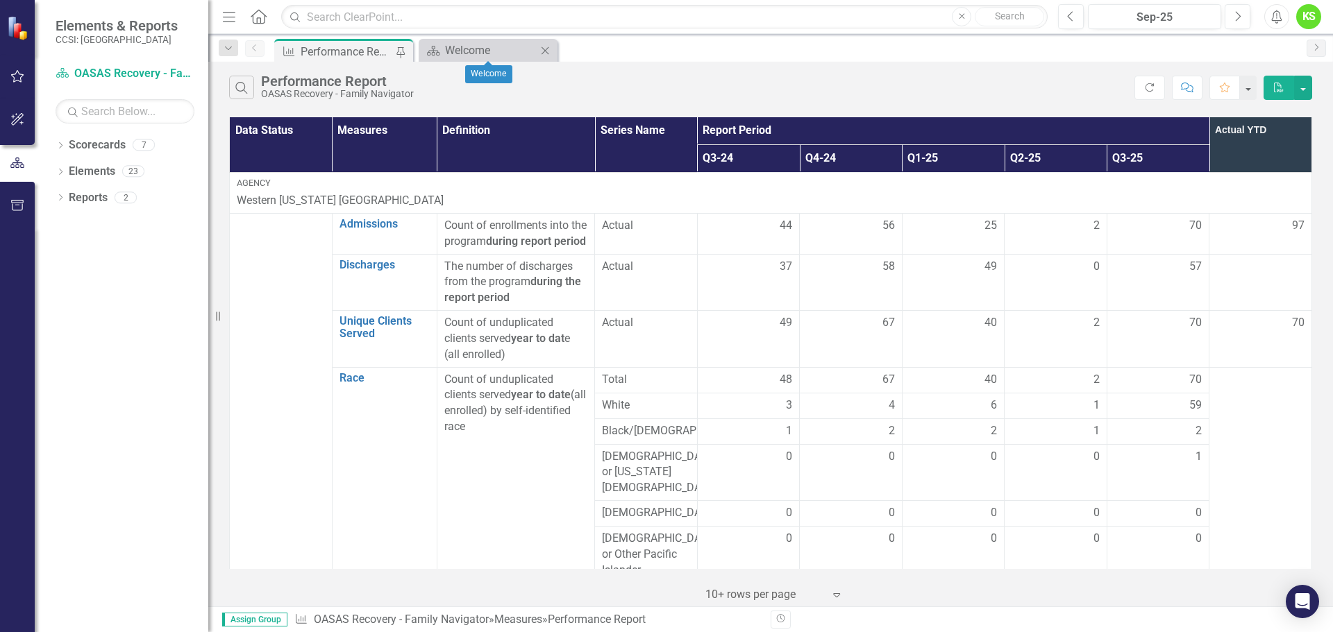
click at [550, 51] on icon "Close" at bounding box center [545, 50] width 14 height 11
click at [63, 146] on icon "Dropdown" at bounding box center [61, 147] width 10 height 8
click at [96, 169] on link "Western [US_STATE] [GEOGRAPHIC_DATA]" at bounding box center [142, 172] width 132 height 16
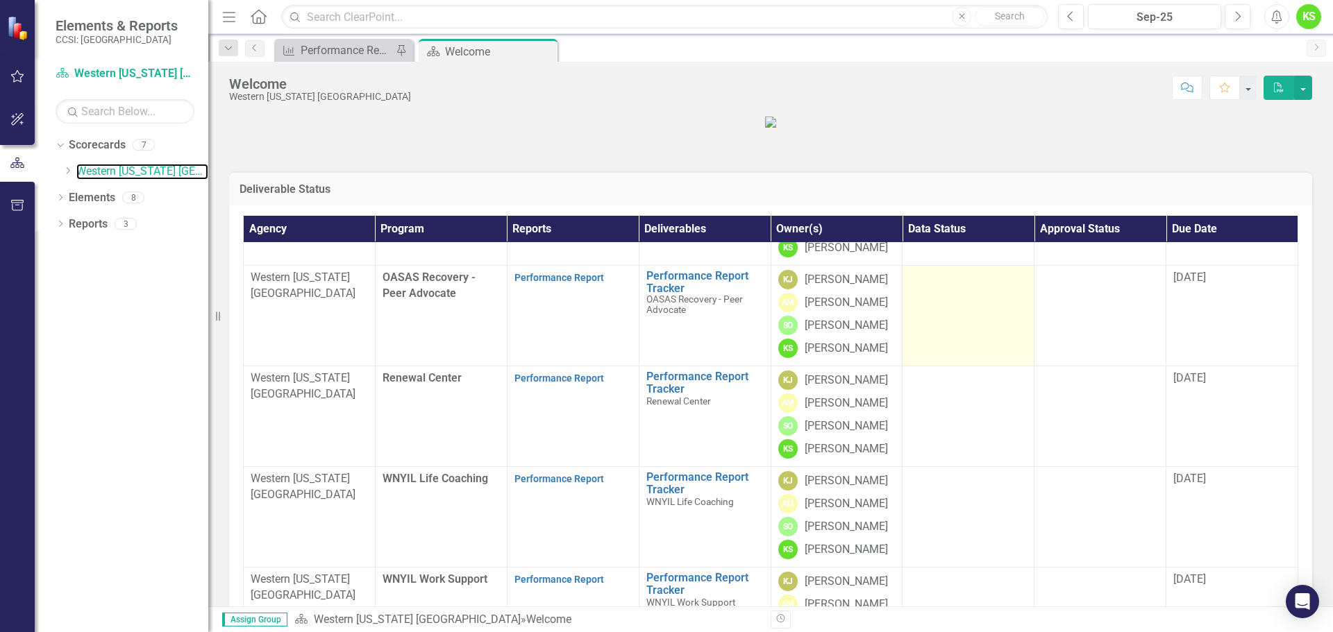
scroll to position [56, 0]
